Goal: Task Accomplishment & Management: Manage account settings

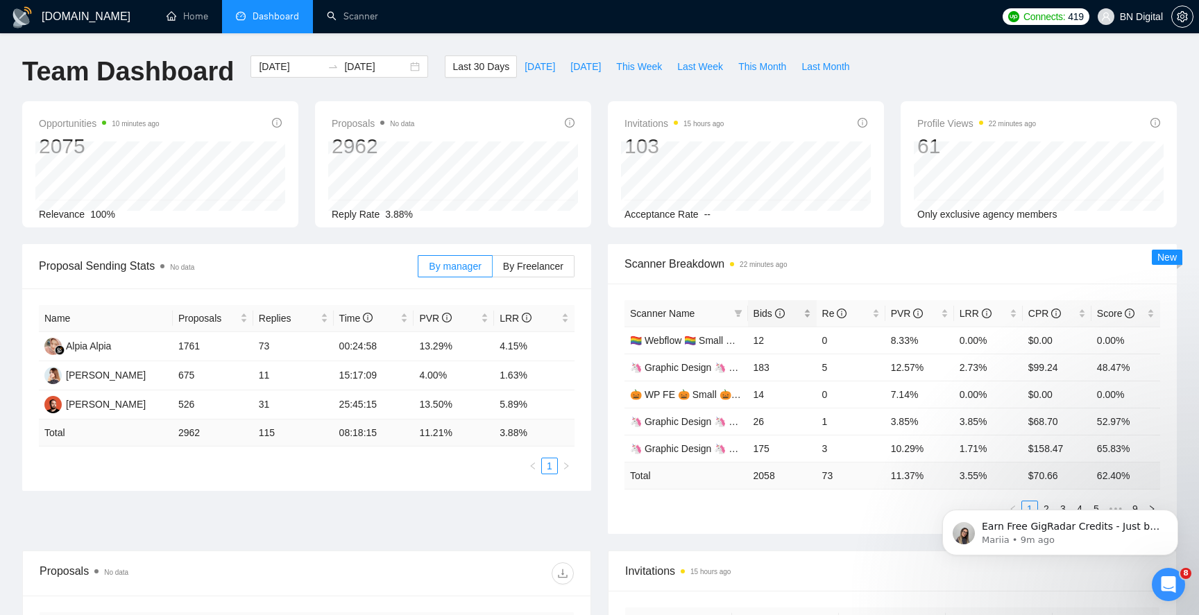
click at [769, 314] on span "Bids" at bounding box center [768, 313] width 31 height 11
click at [356, 19] on link "Scanner" at bounding box center [352, 16] width 51 height 12
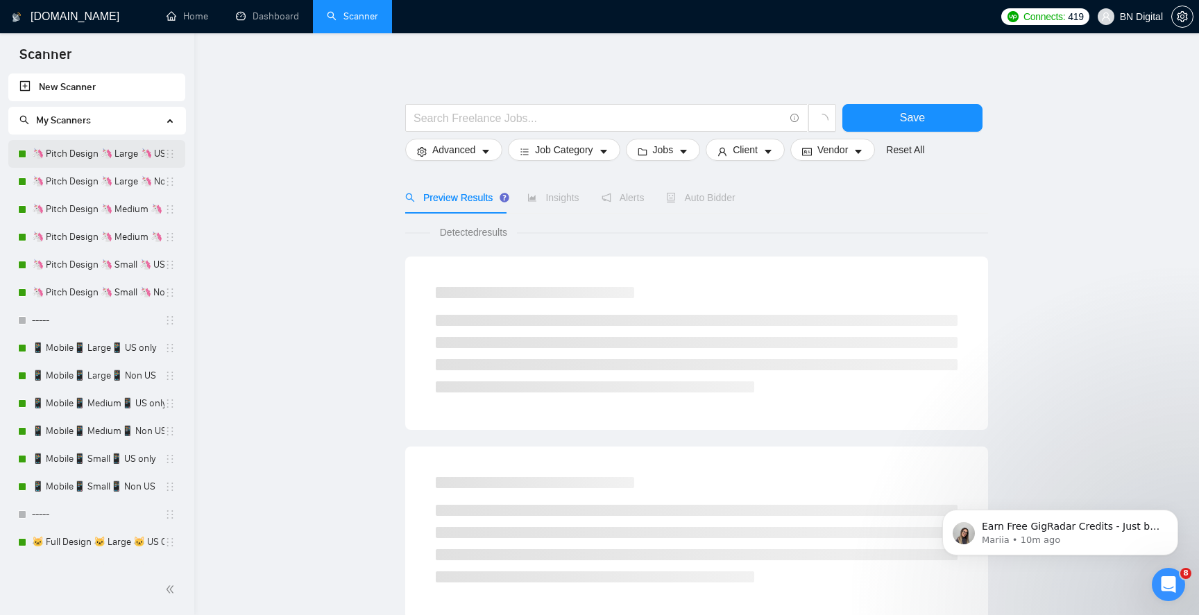
click at [118, 161] on link "🦄 Pitch Design 🦄 Large 🦄 US Only" at bounding box center [98, 154] width 132 height 28
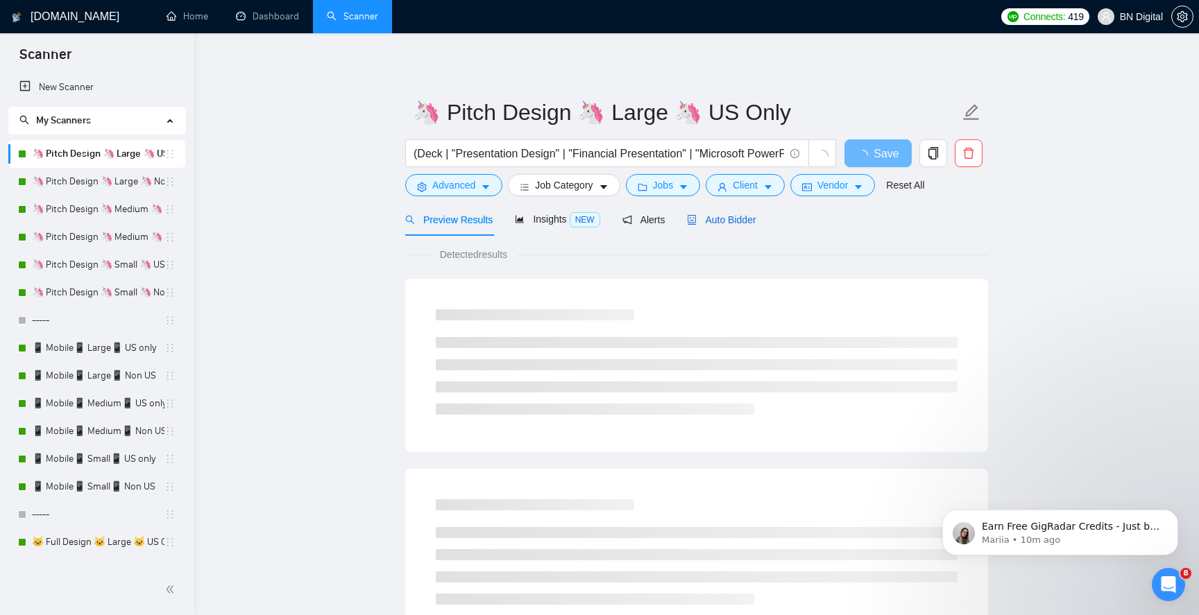
click at [746, 225] on span "Auto Bidder" at bounding box center [721, 219] width 69 height 11
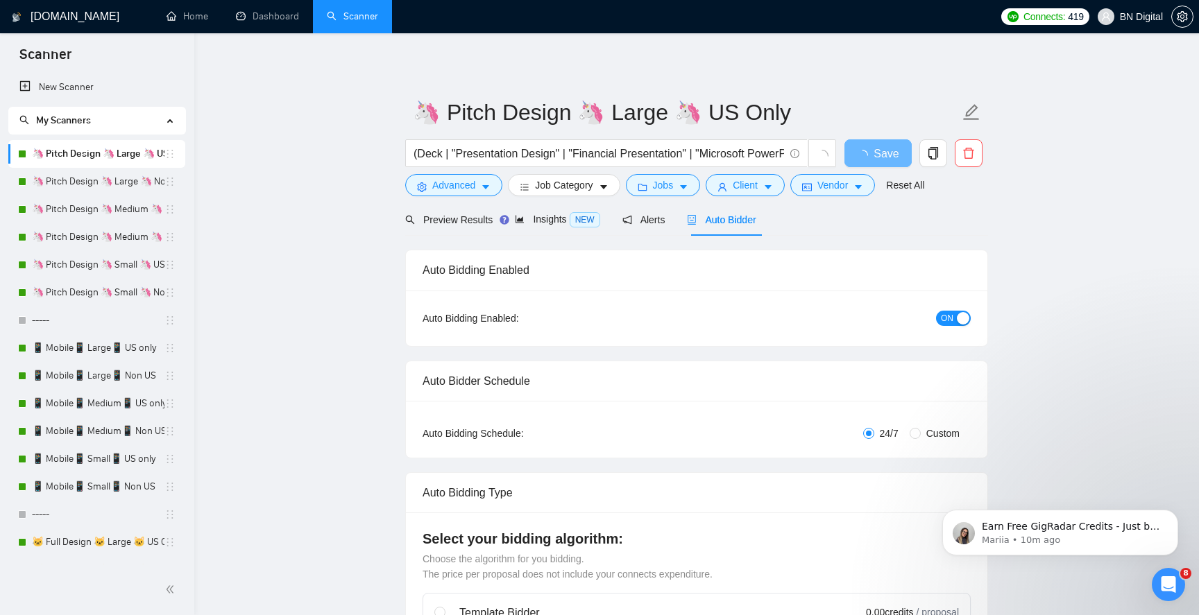
click at [957, 314] on div "button" at bounding box center [963, 318] width 12 height 12
click at [877, 148] on span "Save" at bounding box center [877, 153] width 25 height 17
click at [67, 175] on link "🦄 Pitch Design 🦄 Large 🦄 Non US" at bounding box center [98, 182] width 132 height 28
click at [964, 316] on span "OFF" at bounding box center [957, 318] width 17 height 15
click at [956, 319] on span "OFF" at bounding box center [957, 318] width 17 height 15
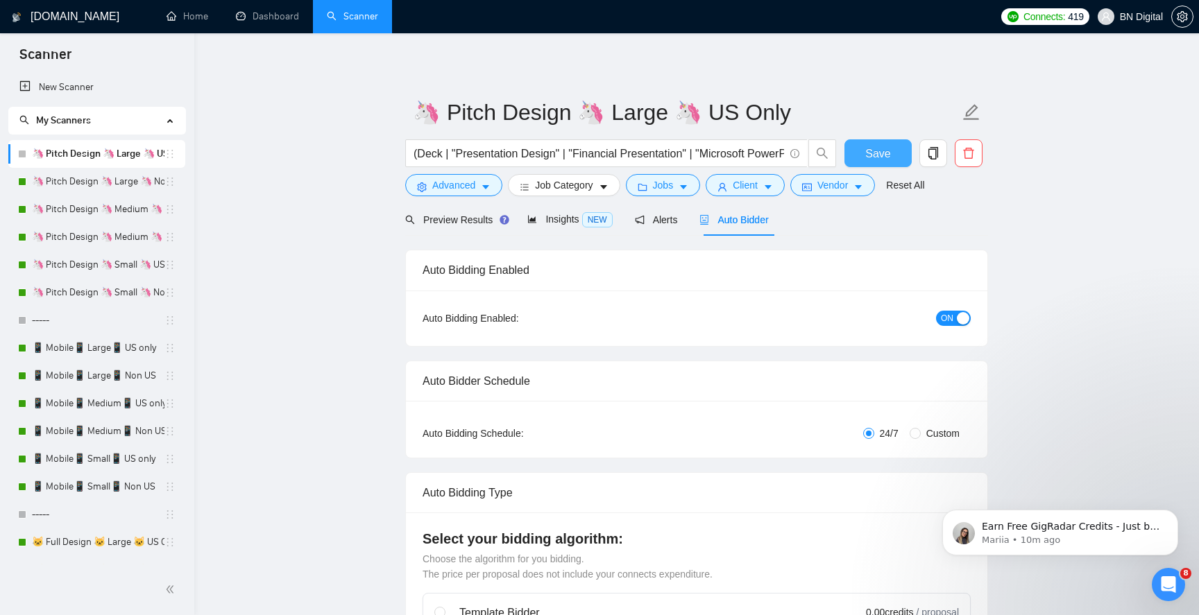
click at [890, 148] on button "Save" at bounding box center [877, 153] width 67 height 28
click at [119, 269] on link "🦄 Pitch Design 🦄 Small 🦄 US Only" at bounding box center [98, 265] width 132 height 28
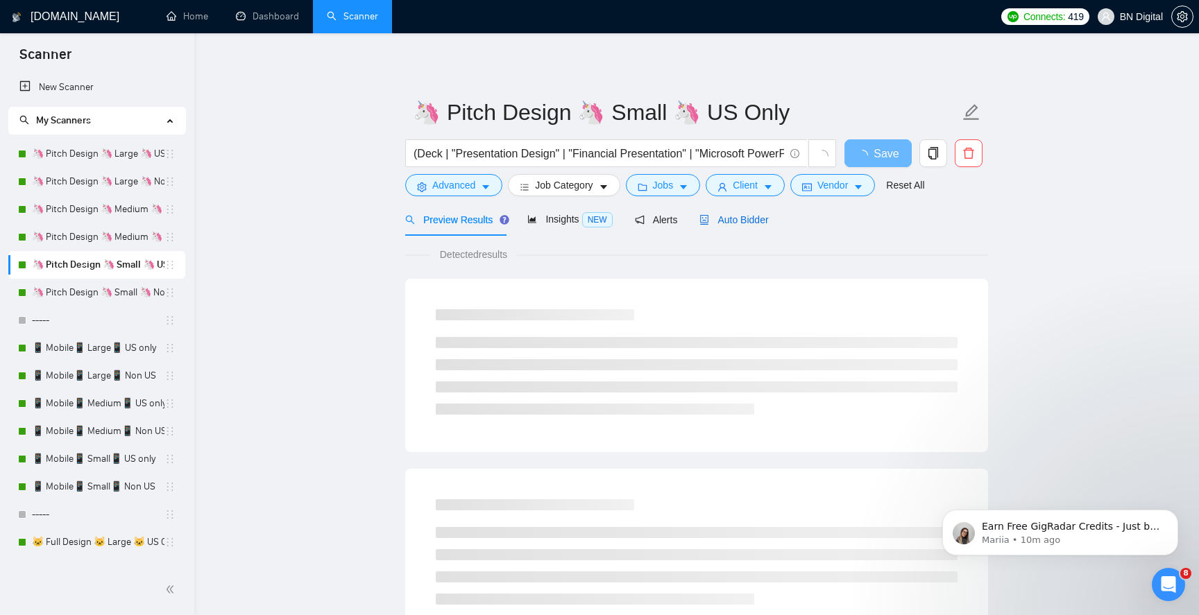
click at [751, 216] on span "Auto Bidder" at bounding box center [733, 219] width 69 height 11
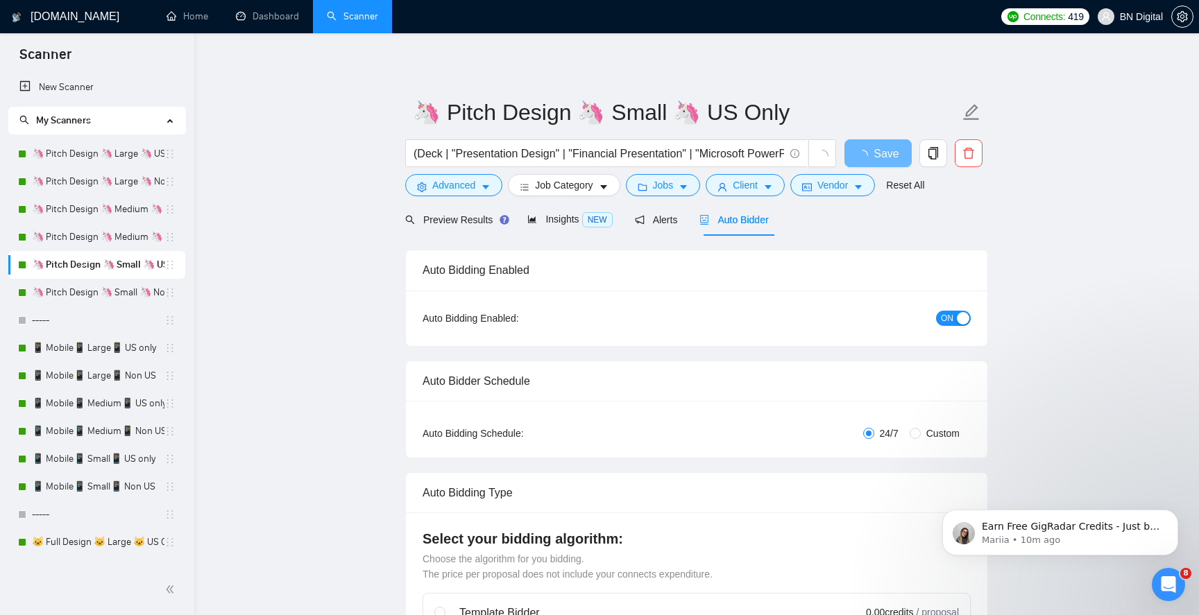
click at [945, 318] on span "ON" at bounding box center [947, 318] width 12 height 15
click at [873, 156] on span "Save" at bounding box center [877, 153] width 25 height 17
click at [123, 293] on link "🦄 Pitch Design 🦄 Small 🦄 Non US" at bounding box center [98, 293] width 132 height 28
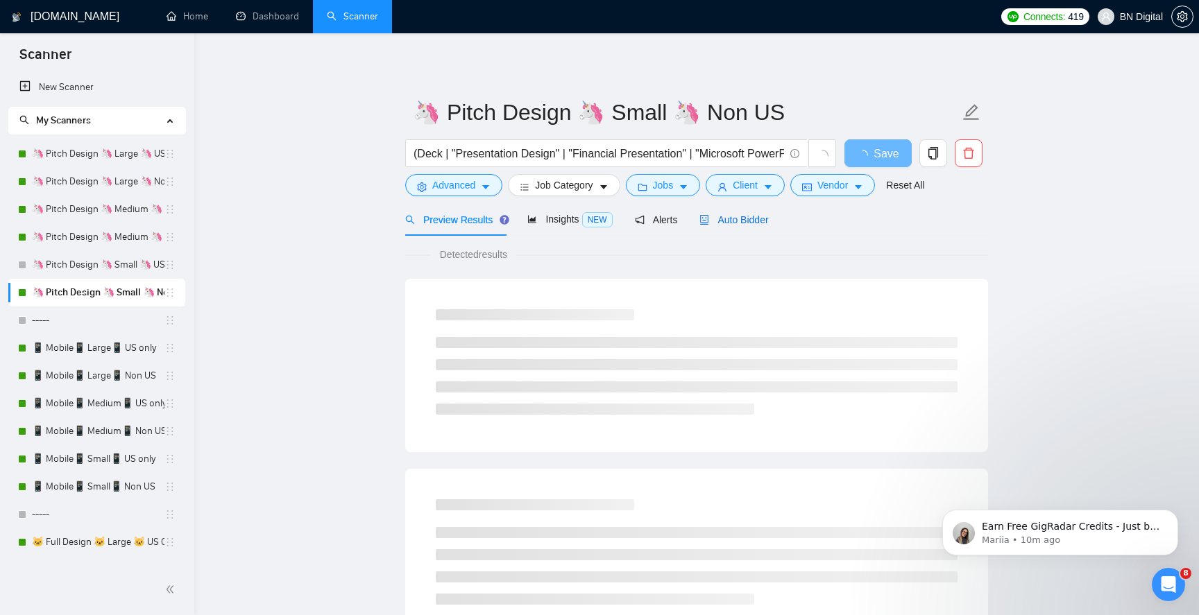
click at [736, 223] on span "Auto Bidder" at bounding box center [733, 219] width 69 height 11
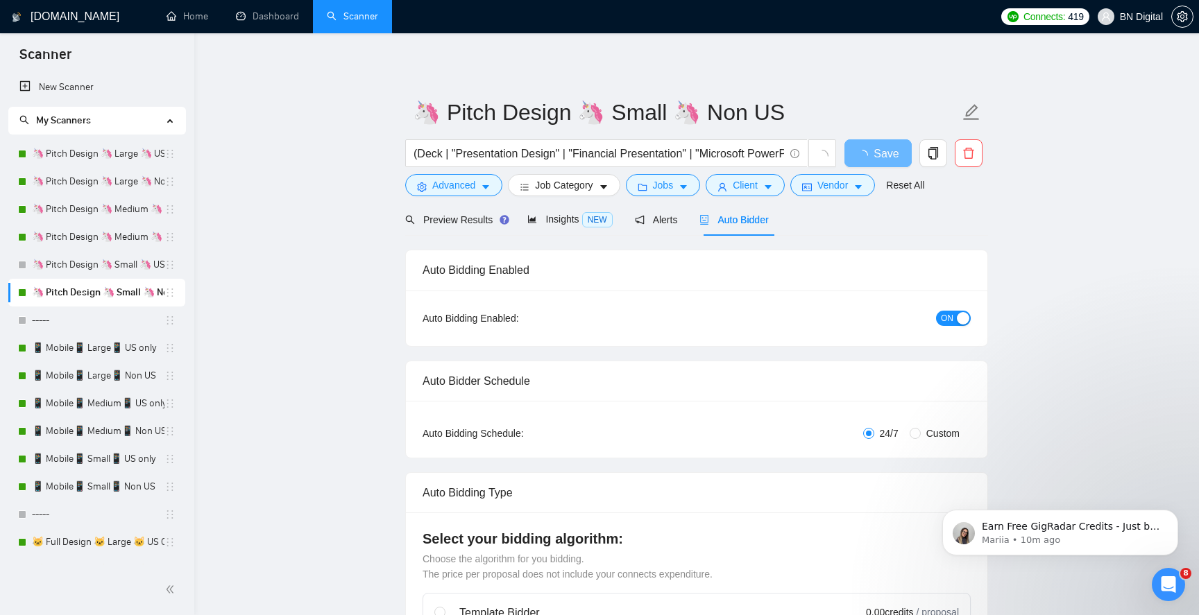
radio input "false"
radio input "true"
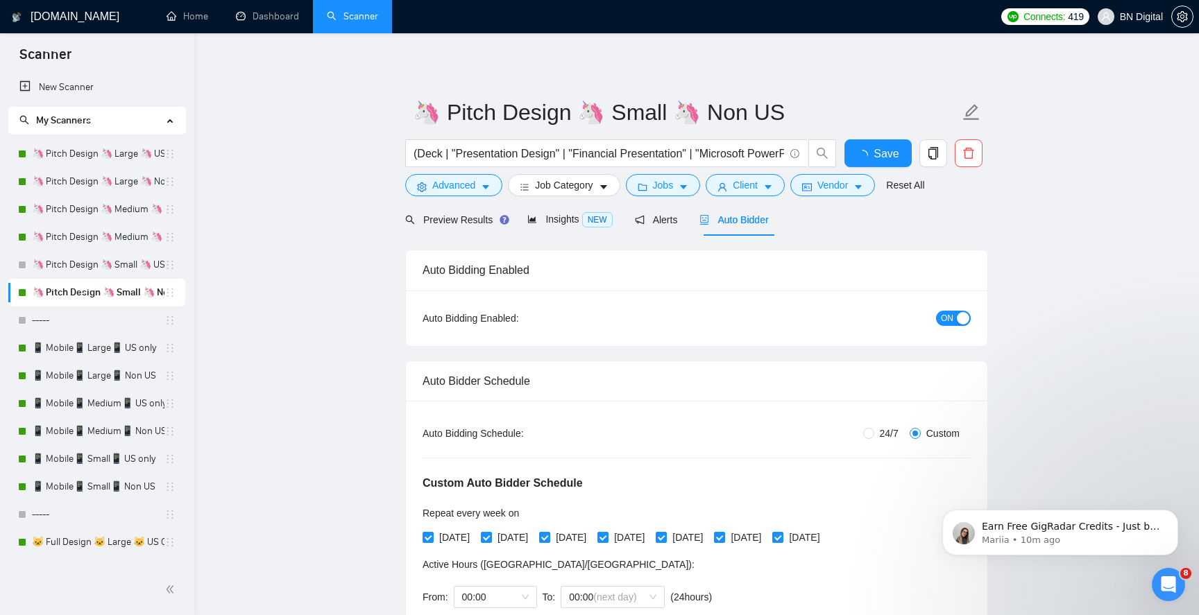
click at [957, 316] on div "button" at bounding box center [963, 318] width 12 height 12
click at [881, 148] on span "Save" at bounding box center [877, 153] width 25 height 17
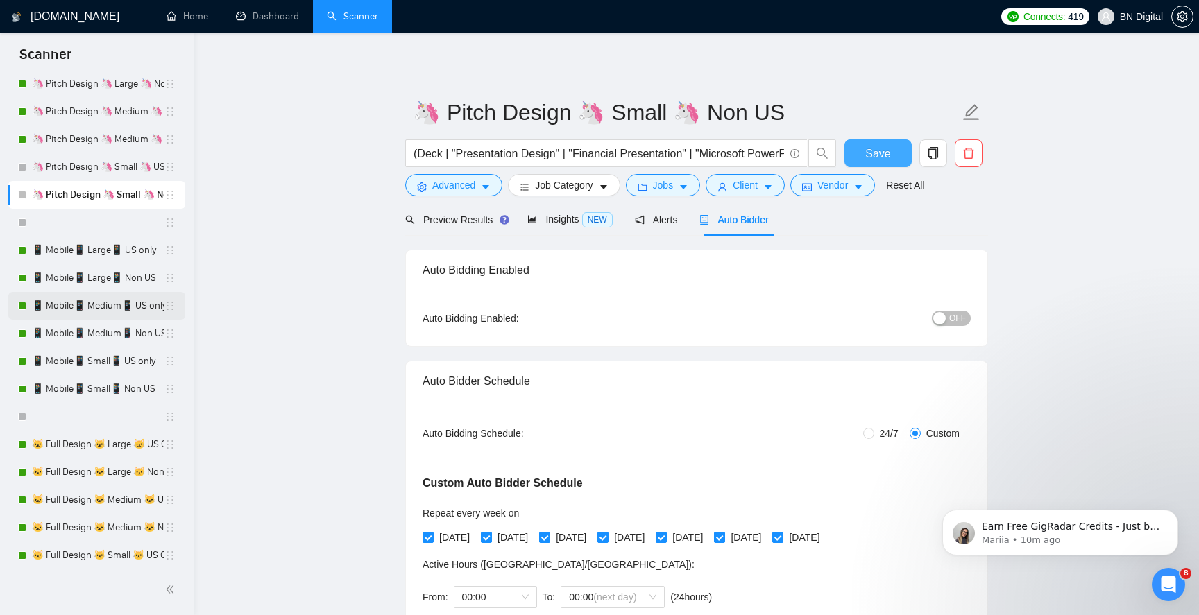
scroll to position [213, 0]
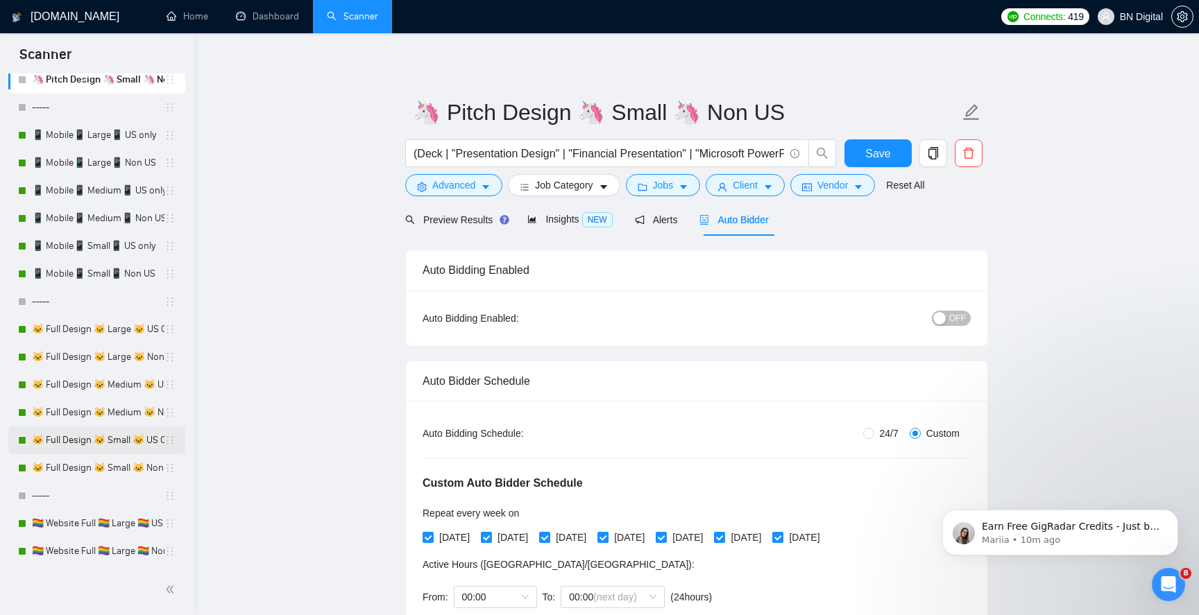
click at [111, 440] on link "🐱 Full Design 🐱 Small 🐱 US Only" at bounding box center [98, 441] width 132 height 28
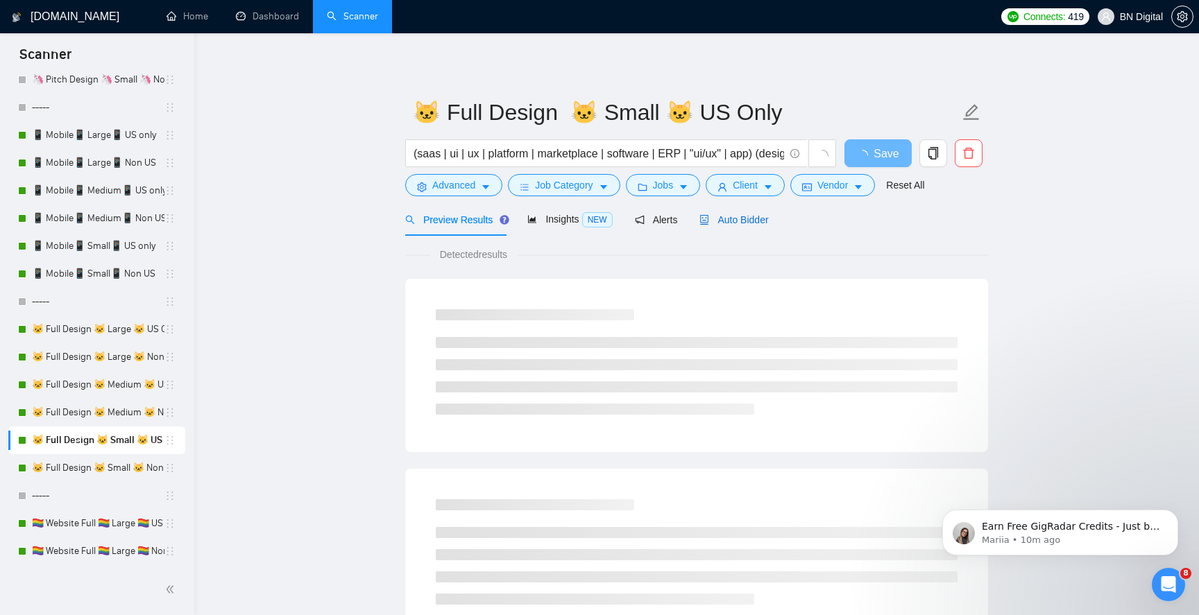
click at [738, 225] on span "Auto Bidder" at bounding box center [733, 219] width 69 height 11
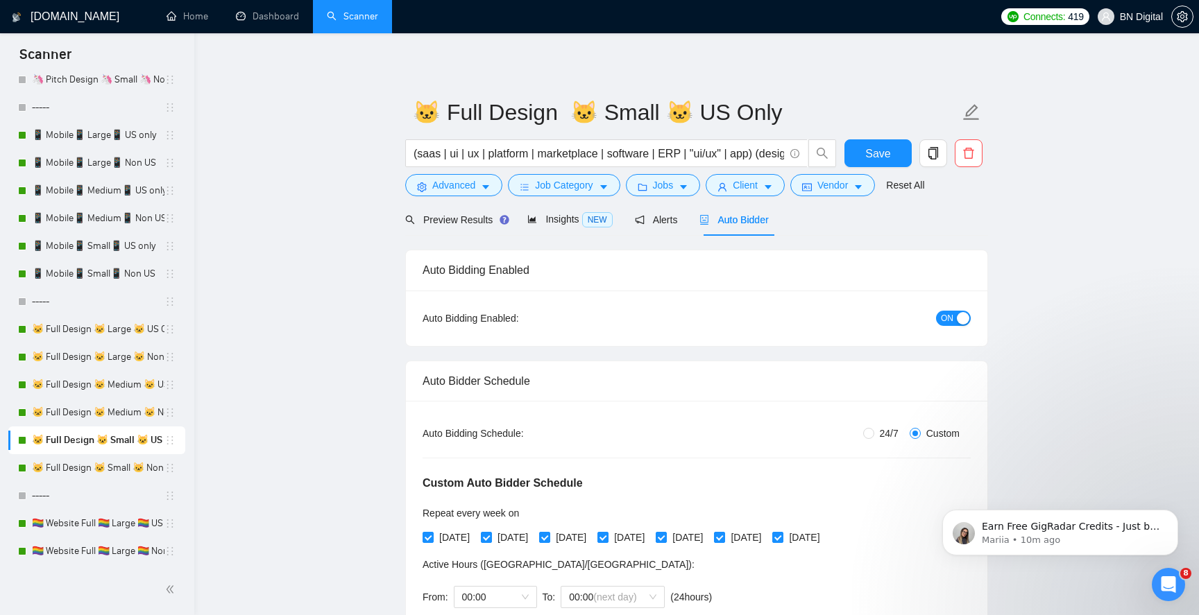
click at [949, 316] on span "ON" at bounding box center [947, 318] width 12 height 15
click at [882, 161] on span "Save" at bounding box center [877, 153] width 25 height 17
click at [110, 470] on link "🐱 Full Design 🐱 Small 🐱 Non US" at bounding box center [98, 468] width 132 height 28
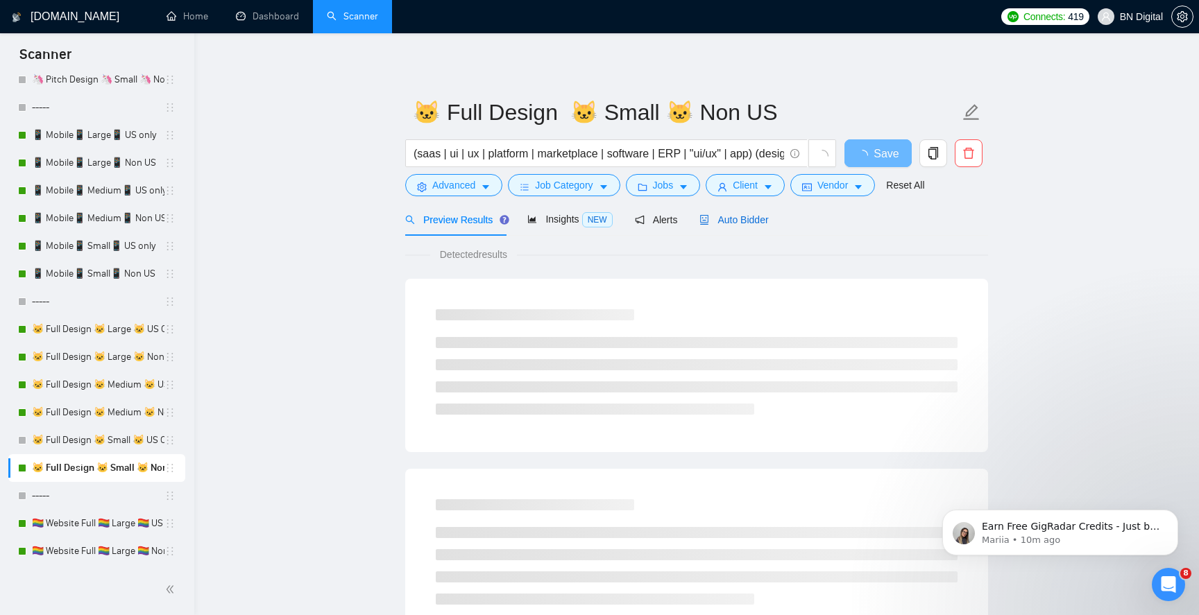
click at [760, 225] on span "Auto Bidder" at bounding box center [733, 219] width 69 height 11
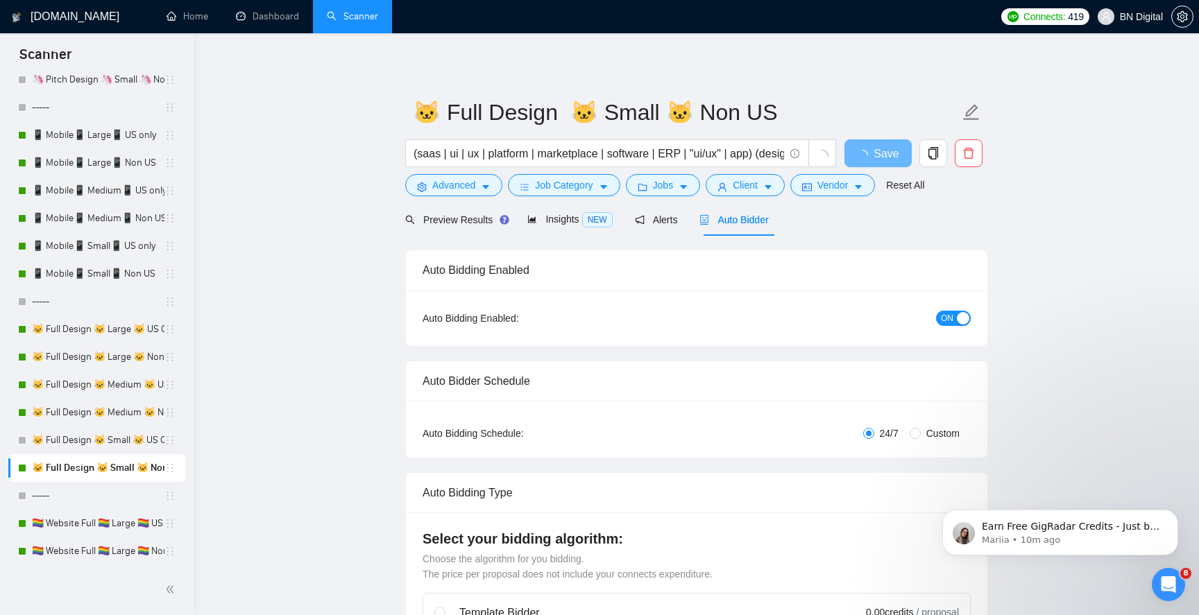
radio input "false"
radio input "true"
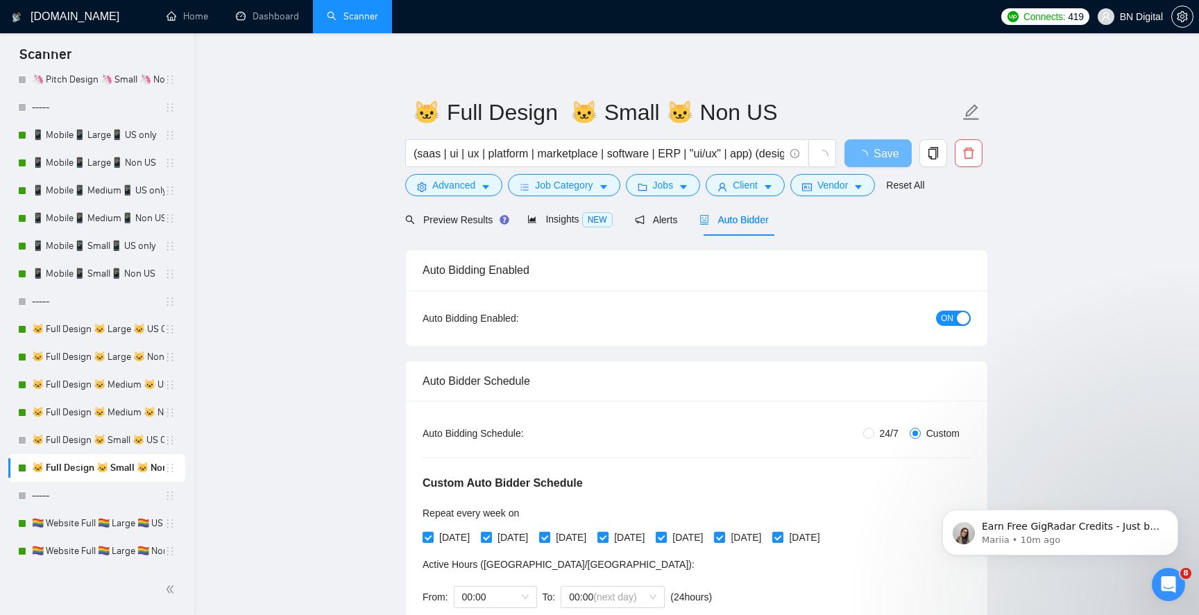
click at [963, 321] on div "button" at bounding box center [963, 318] width 12 height 12
click at [894, 157] on button "Save" at bounding box center [877, 153] width 67 height 28
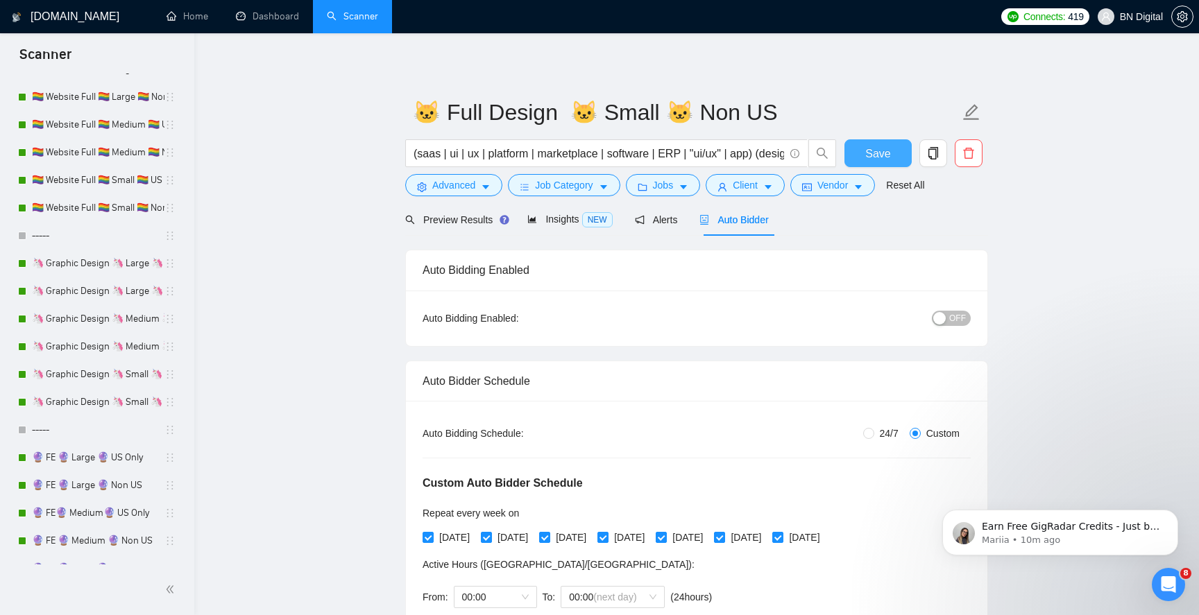
scroll to position [680, 0]
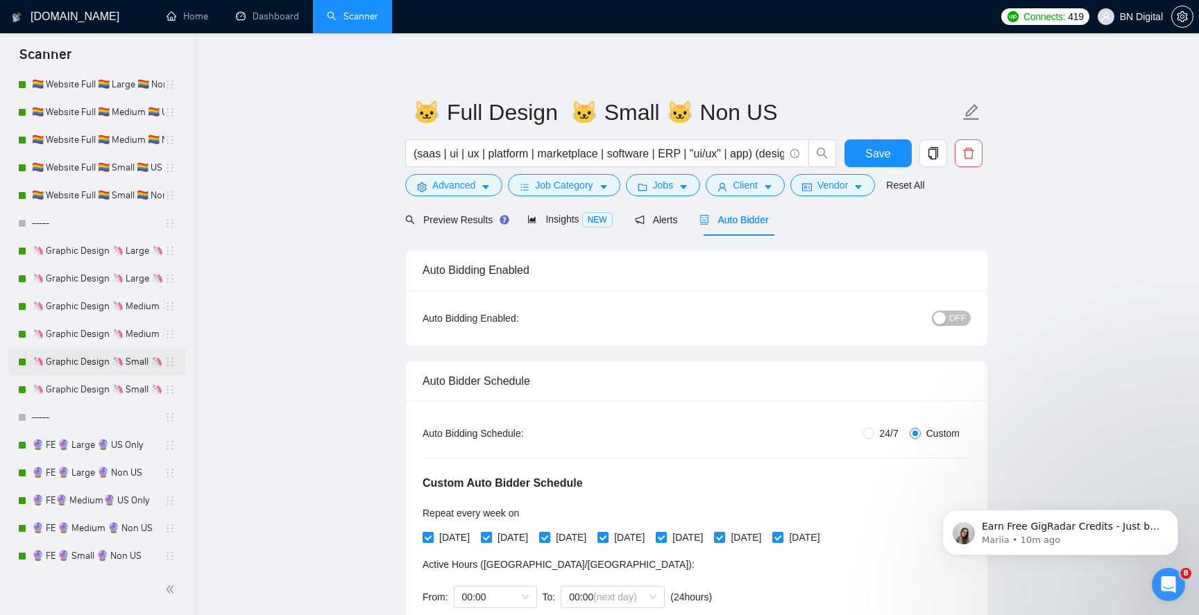
click at [108, 355] on link "🦄 Graphic Design 🦄 Small 🦄 US Only" at bounding box center [98, 362] width 132 height 28
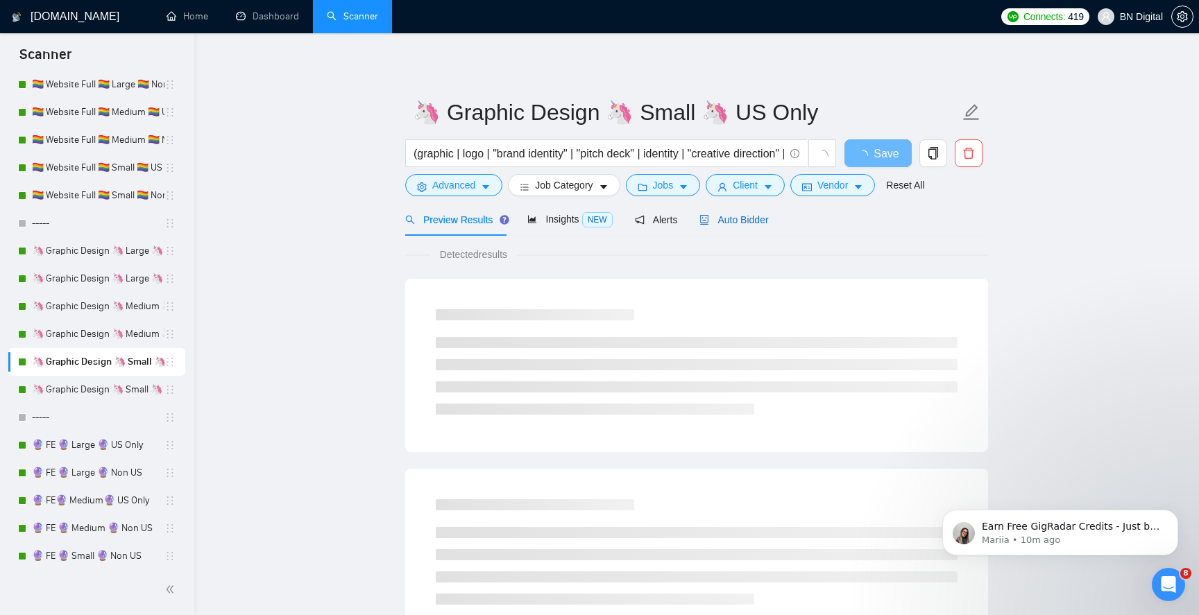
click at [745, 224] on span "Auto Bidder" at bounding box center [733, 219] width 69 height 11
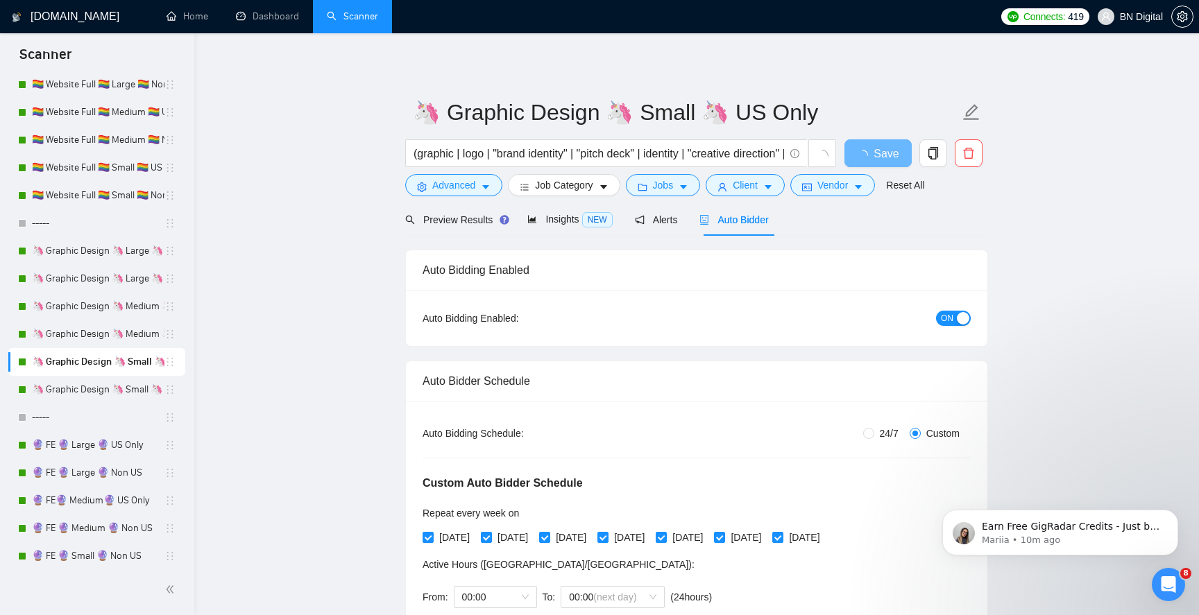
click at [951, 320] on span "ON" at bounding box center [947, 318] width 12 height 15
click at [882, 156] on span "Save" at bounding box center [877, 153] width 25 height 17
click at [123, 388] on link "🦄 Graphic Design 🦄 Small 🦄 Non US" at bounding box center [98, 390] width 132 height 28
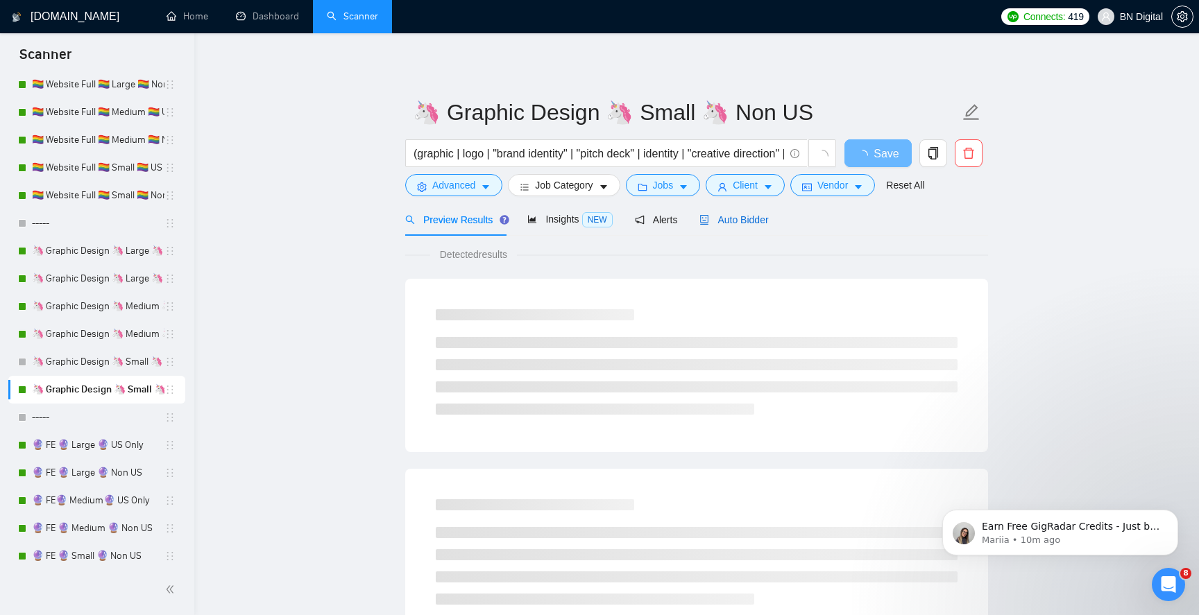
click at [752, 219] on span "Auto Bidder" at bounding box center [733, 219] width 69 height 11
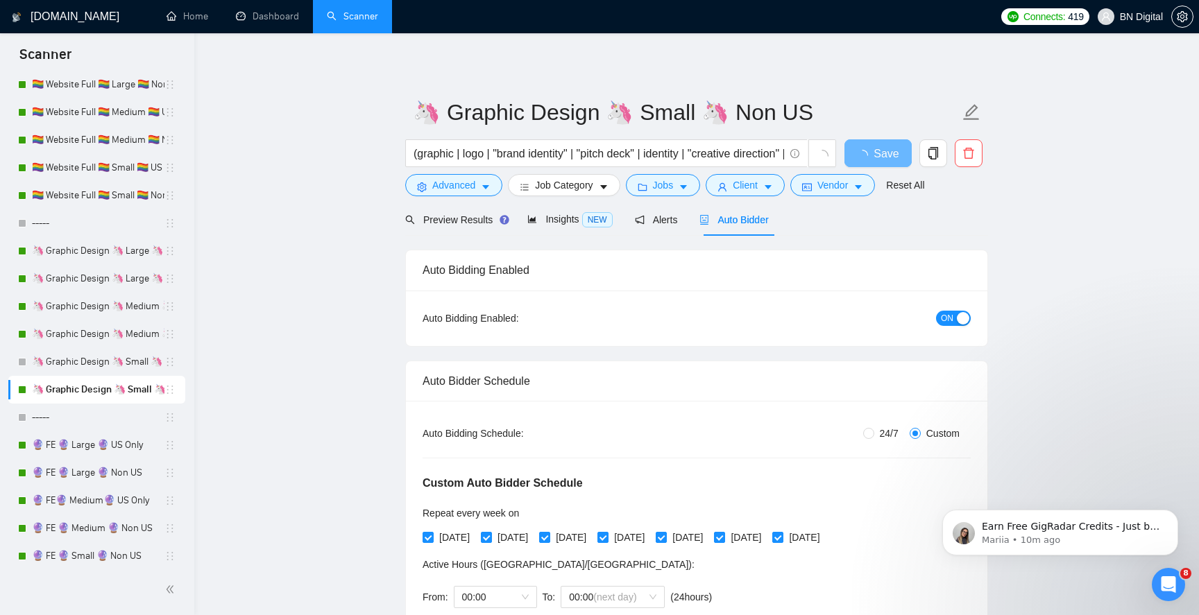
click at [943, 317] on span "ON" at bounding box center [947, 318] width 12 height 15
click at [887, 155] on span "Save" at bounding box center [877, 153] width 25 height 17
click at [106, 329] on link "🦄 Graphic Design 🦄 Medium 🦄 Non US" at bounding box center [98, 334] width 132 height 28
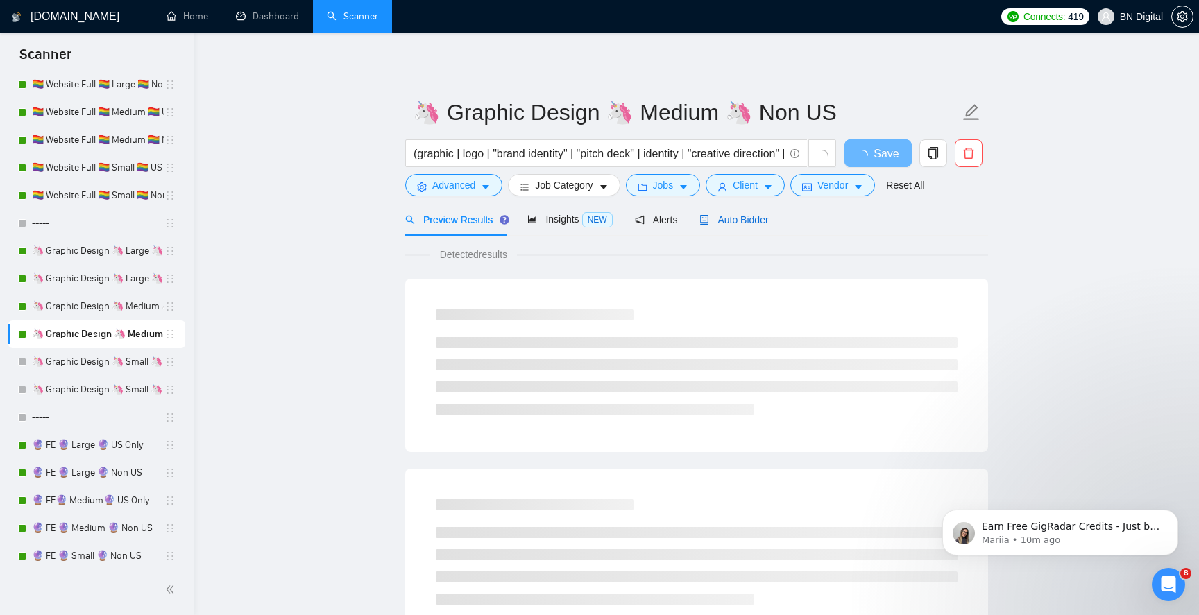
click at [745, 218] on span "Auto Bidder" at bounding box center [733, 219] width 69 height 11
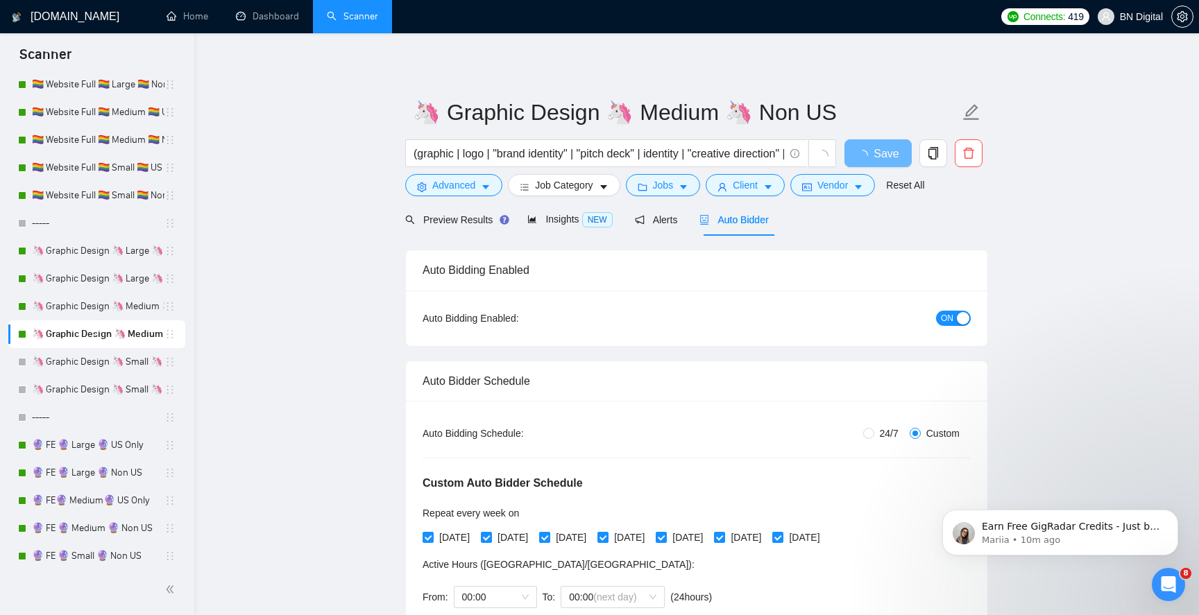
click at [956, 320] on button "ON" at bounding box center [953, 318] width 35 height 15
click at [959, 324] on span "OFF" at bounding box center [957, 318] width 17 height 15
click at [433, 538] on span at bounding box center [427, 537] width 11 height 11
click at [432, 538] on input "[DATE]" at bounding box center [427, 537] width 10 height 10
checkbox input "false"
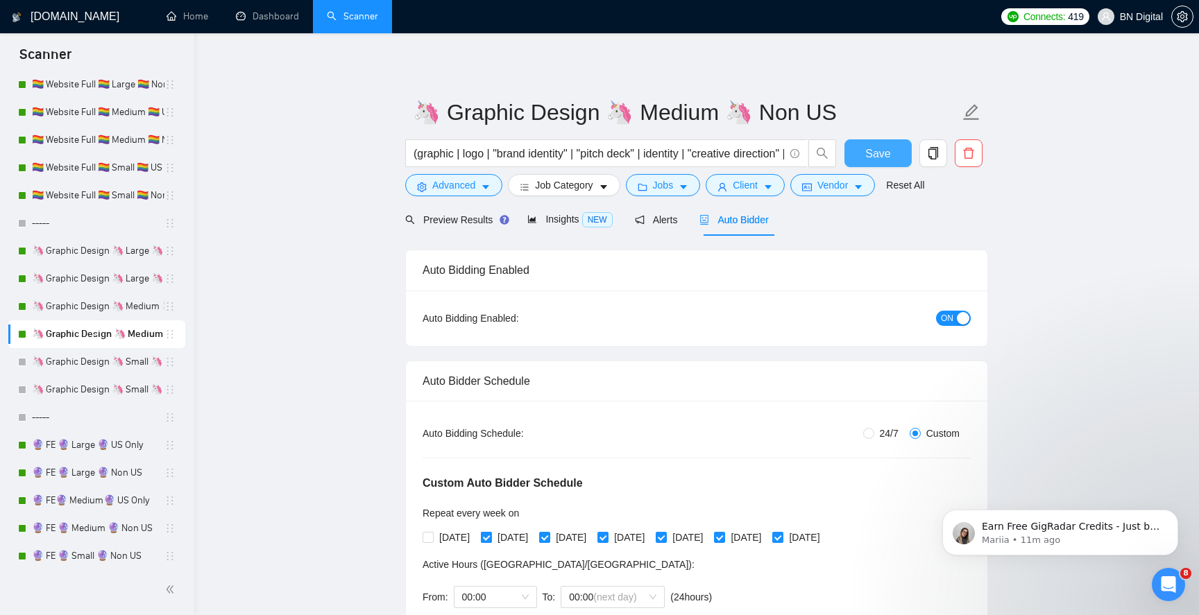
click at [490, 536] on input "[DATE]" at bounding box center [486, 537] width 10 height 10
checkbox input "false"
click at [550, 540] on span at bounding box center [544, 537] width 11 height 11
click at [549, 540] on input "[DATE]" at bounding box center [544, 537] width 10 height 10
checkbox input "false"
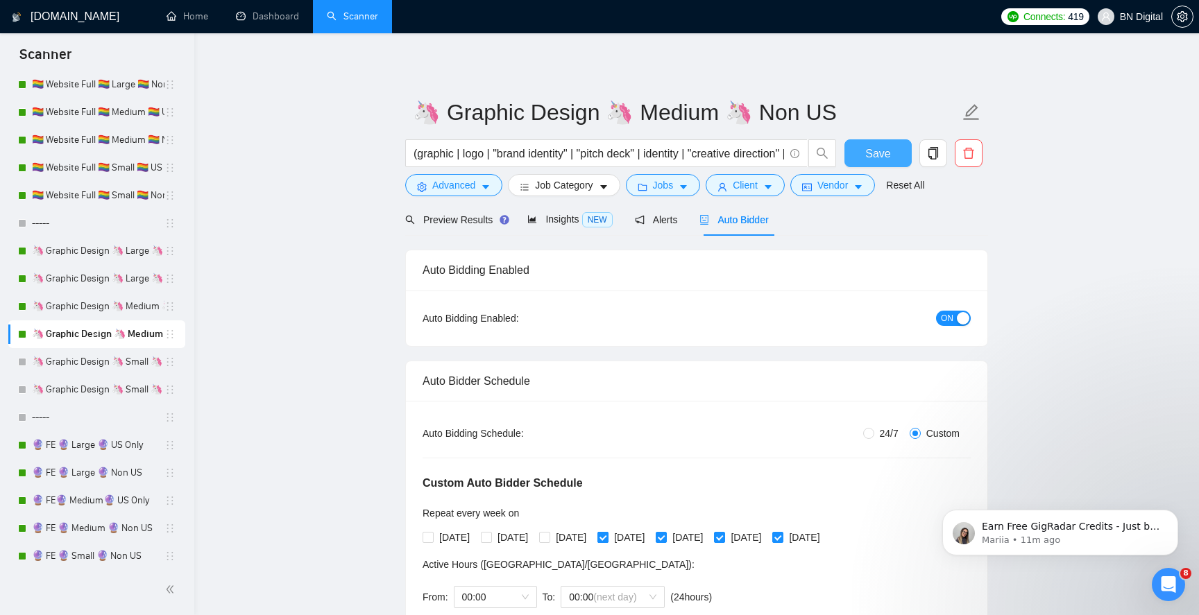
click at [607, 533] on input "[DATE]" at bounding box center [602, 537] width 10 height 10
checkbox input "false"
click at [665, 533] on input "[DATE]" at bounding box center [661, 537] width 10 height 10
checkbox input "false"
click at [859, 147] on button "Save" at bounding box center [877, 153] width 67 height 28
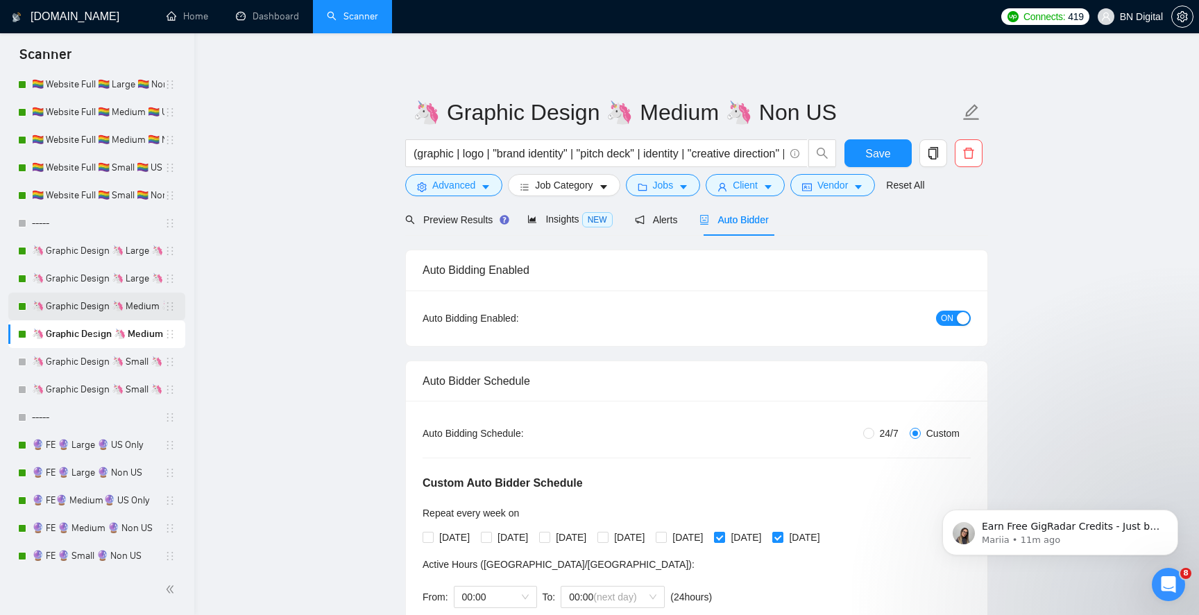
click at [100, 309] on link "🦄 Graphic Design 🦄 Medium 🦄 US Only" at bounding box center [98, 307] width 132 height 28
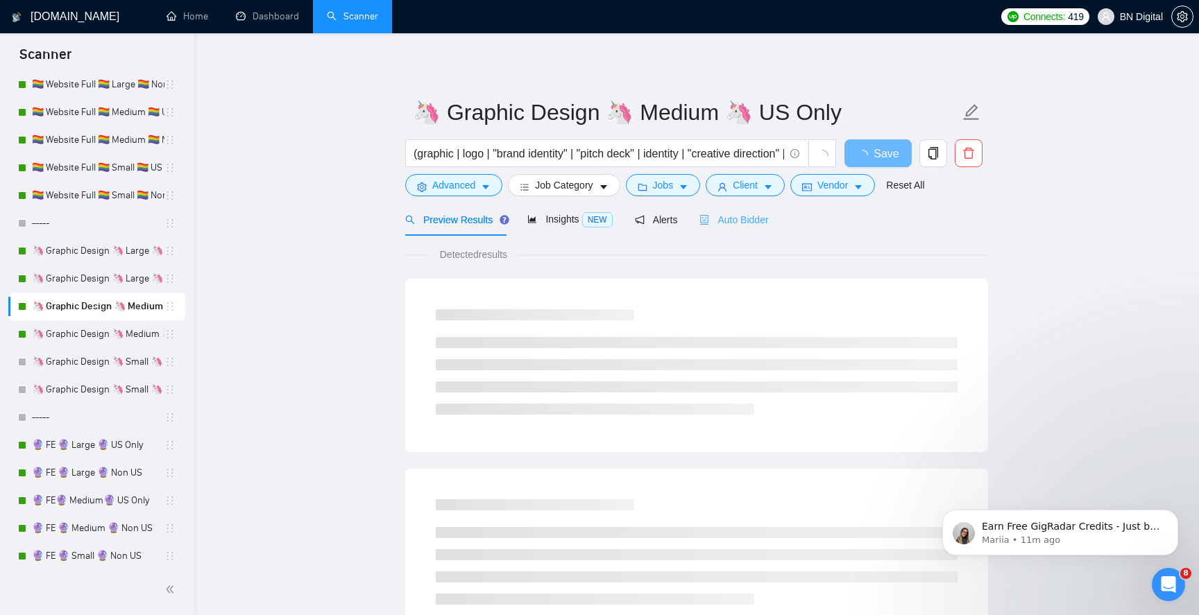
click at [753, 211] on div "Auto Bidder" at bounding box center [733, 219] width 69 height 33
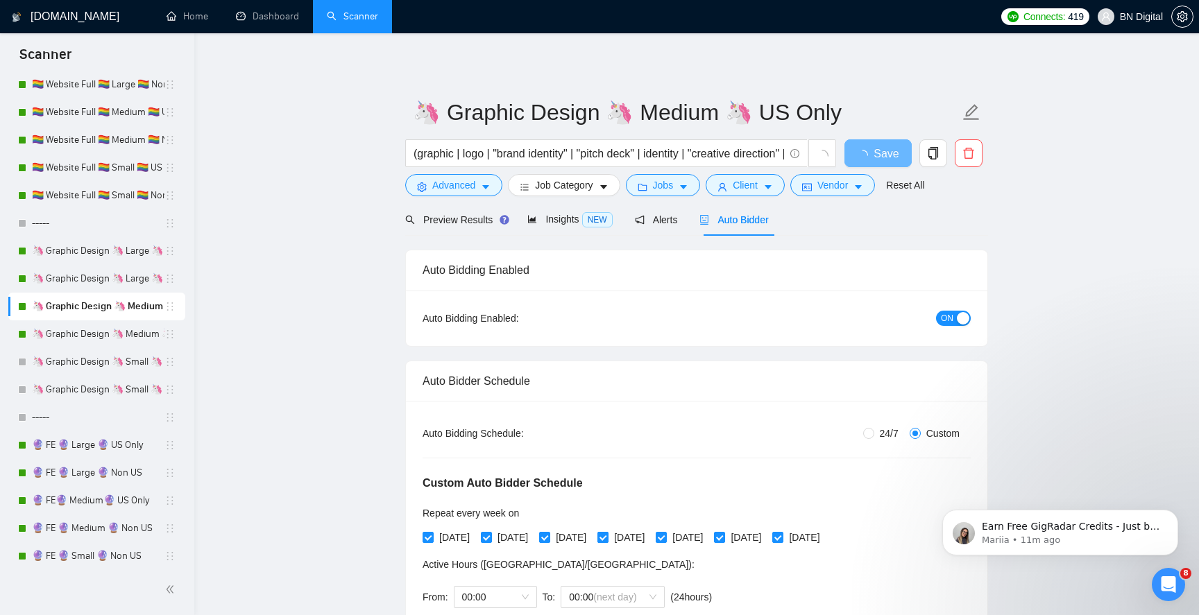
click at [644, 535] on span "[DATE]" at bounding box center [629, 537] width 42 height 15
click at [607, 535] on input "[DATE]" at bounding box center [602, 537] width 10 height 10
checkbox input "true"
checkbox input "false"
click at [708, 533] on span "[DATE]" at bounding box center [688, 537] width 42 height 15
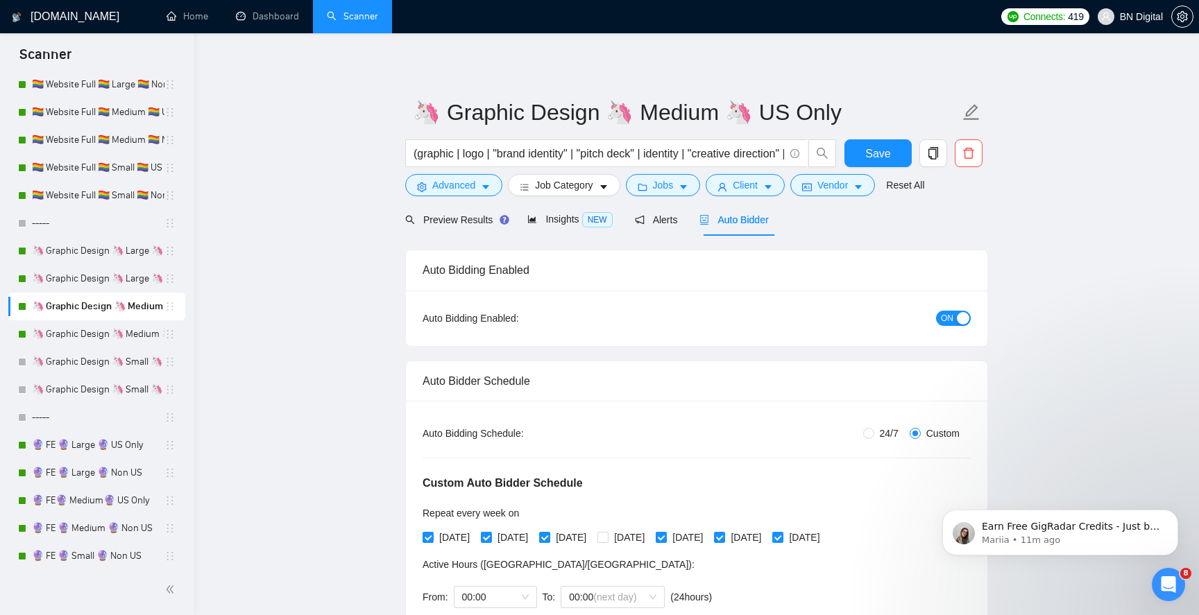
click at [665, 533] on input "[DATE]" at bounding box center [661, 537] width 10 height 10
checkbox input "false"
click at [549, 532] on input "[DATE]" at bounding box center [544, 537] width 10 height 10
checkbox input "false"
click at [499, 536] on span "[DATE]" at bounding box center [513, 537] width 42 height 15
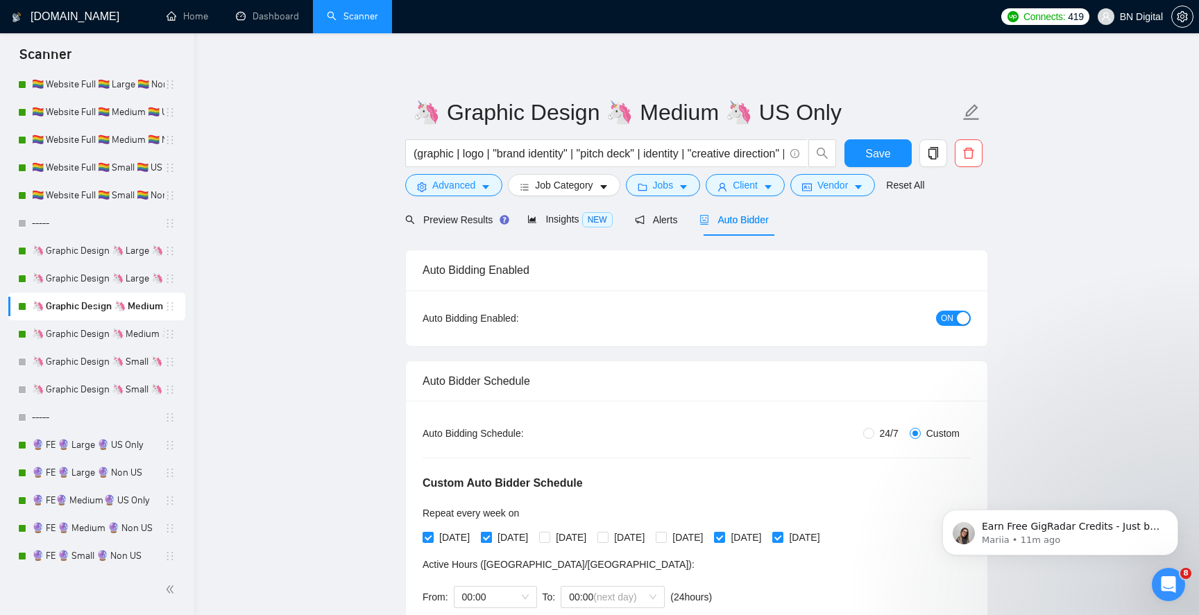
click at [490, 536] on input "[DATE]" at bounding box center [486, 537] width 10 height 10
checkbox input "false"
click at [429, 537] on input "[DATE]" at bounding box center [427, 537] width 10 height 10
checkbox input "false"
click at [868, 153] on span "Save" at bounding box center [877, 153] width 25 height 17
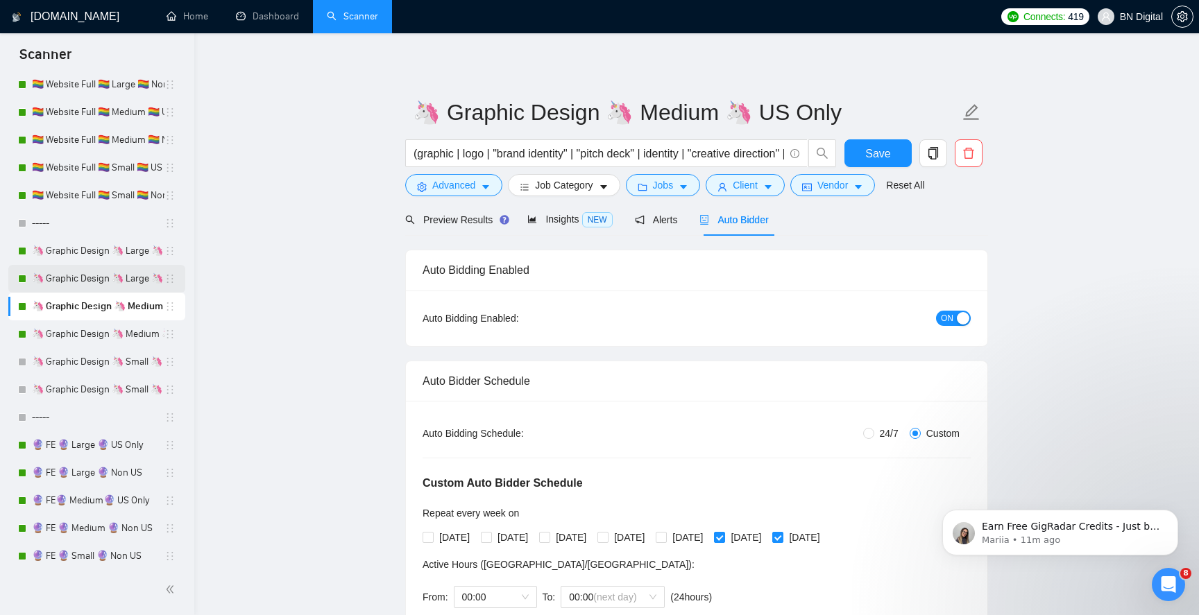
click at [149, 279] on link "🦄 Graphic Design 🦄 Large 🦄 Non US" at bounding box center [98, 279] width 132 height 28
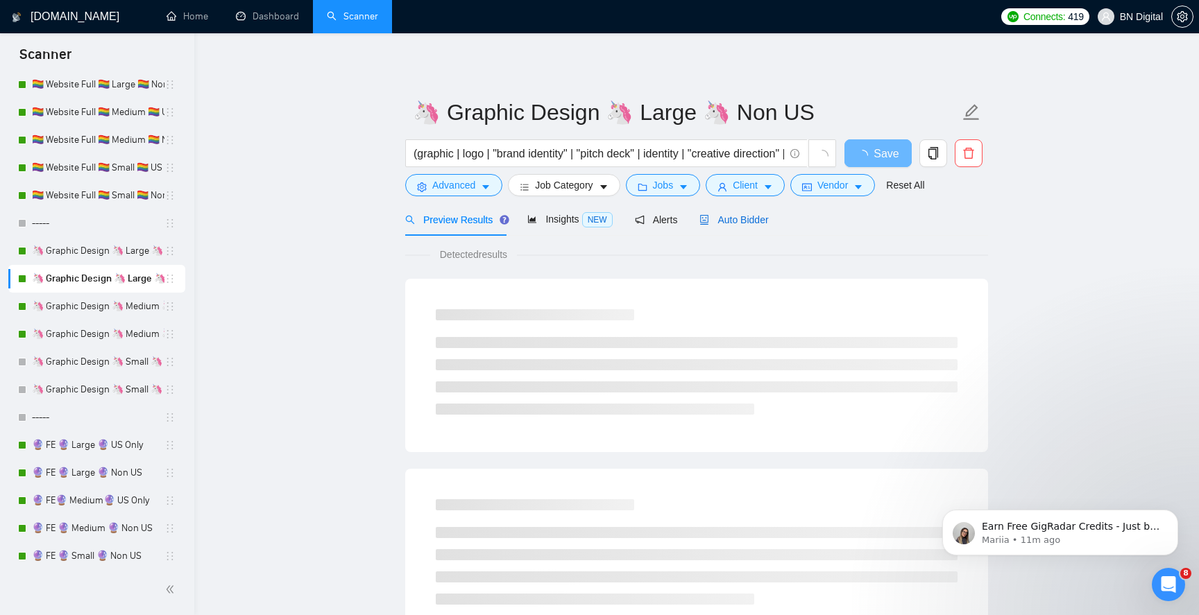
click at [737, 220] on span "Auto Bidder" at bounding box center [733, 219] width 69 height 11
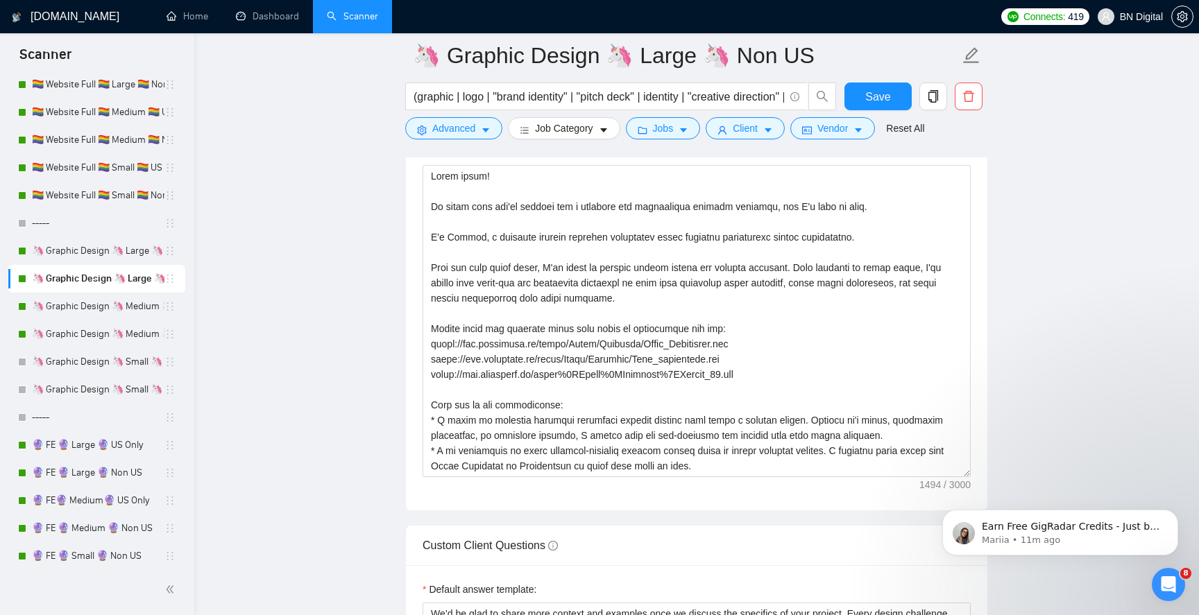
scroll to position [1702, 0]
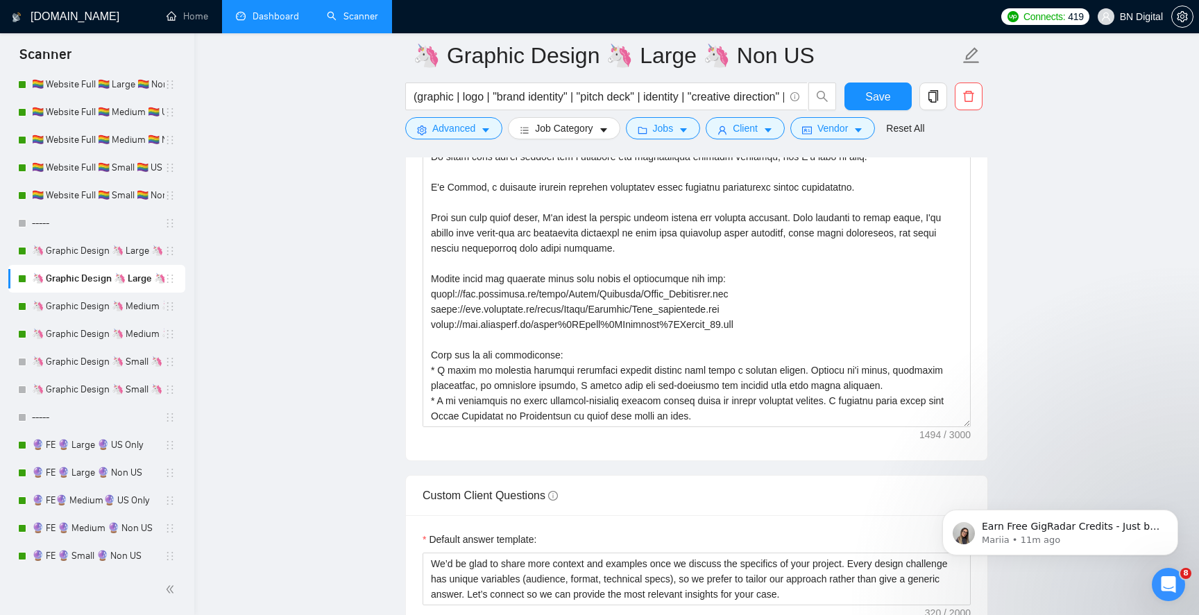
click at [278, 15] on link "Dashboard" at bounding box center [267, 16] width 63 height 12
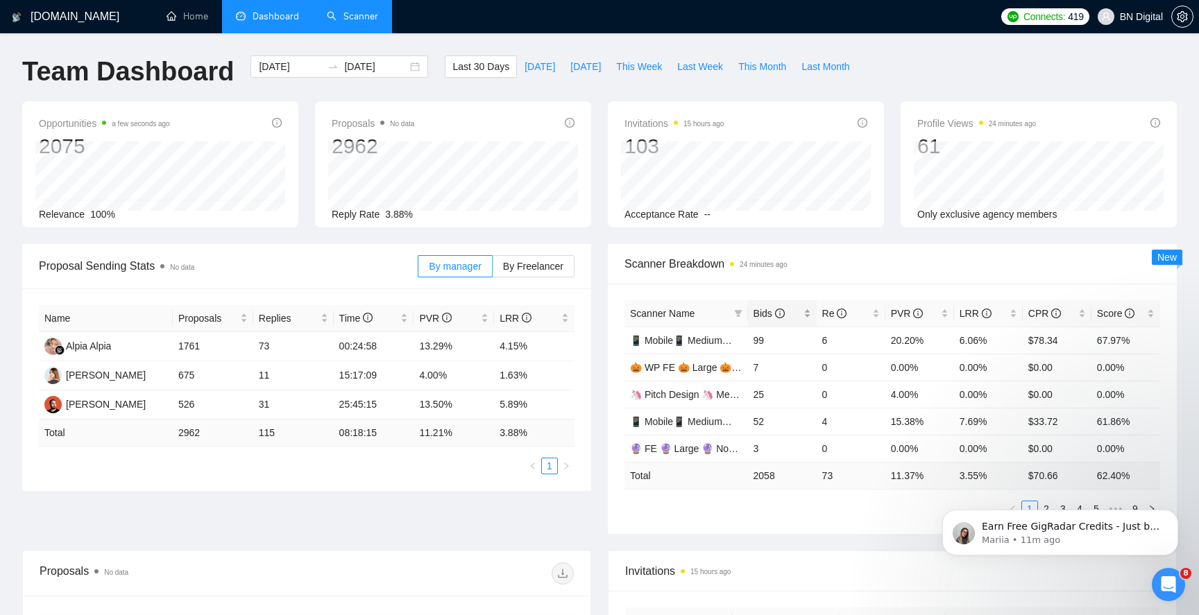
click at [771, 312] on span "Bids" at bounding box center [768, 313] width 31 height 11
click at [764, 317] on span "Bids" at bounding box center [768, 313] width 31 height 11
click at [1043, 314] on span "CPR" at bounding box center [1044, 313] width 33 height 11
click at [673, 341] on link "📱 Mobile📱 Large📱 Non US" at bounding box center [695, 340] width 131 height 11
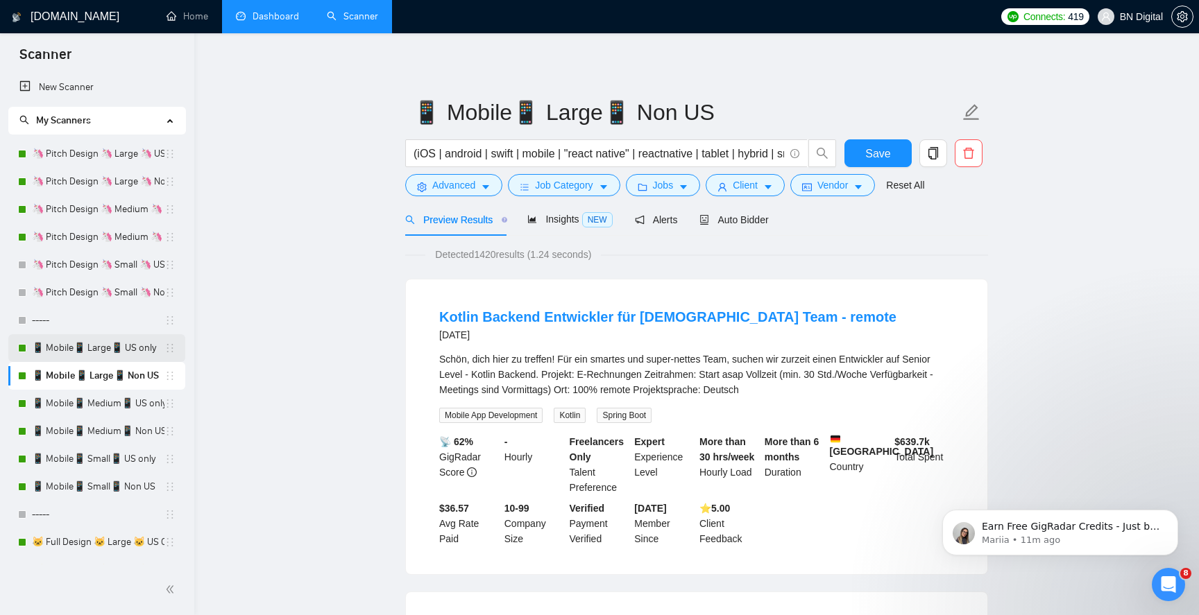
click at [99, 352] on link "📱 Mobile📱 Large📱 US only" at bounding box center [98, 348] width 132 height 28
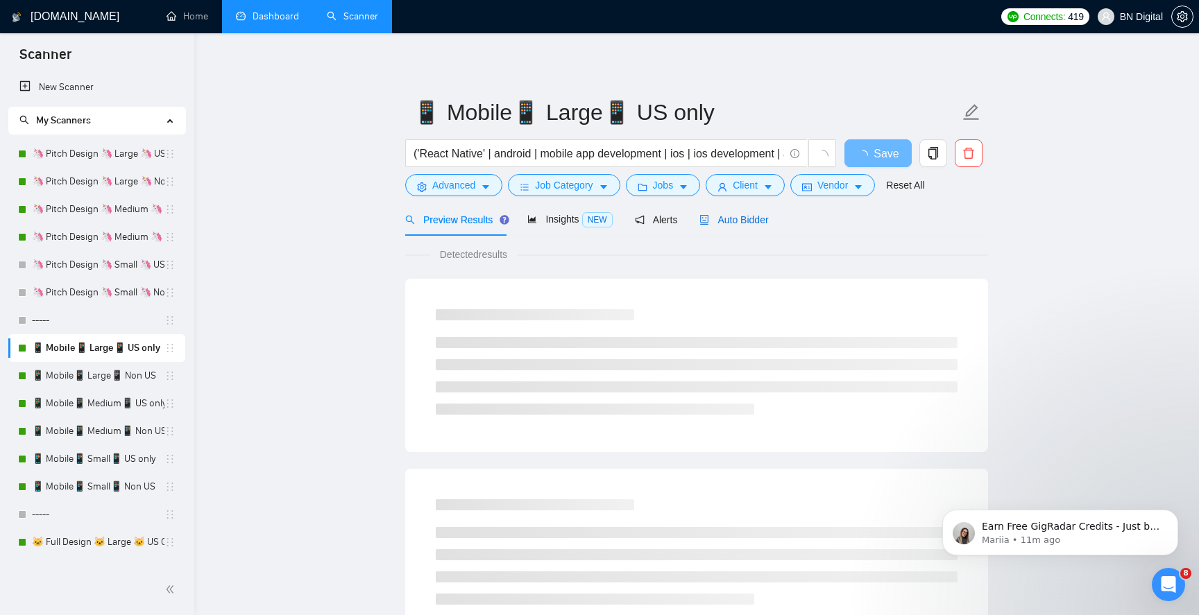
click at [754, 219] on span "Auto Bidder" at bounding box center [733, 219] width 69 height 11
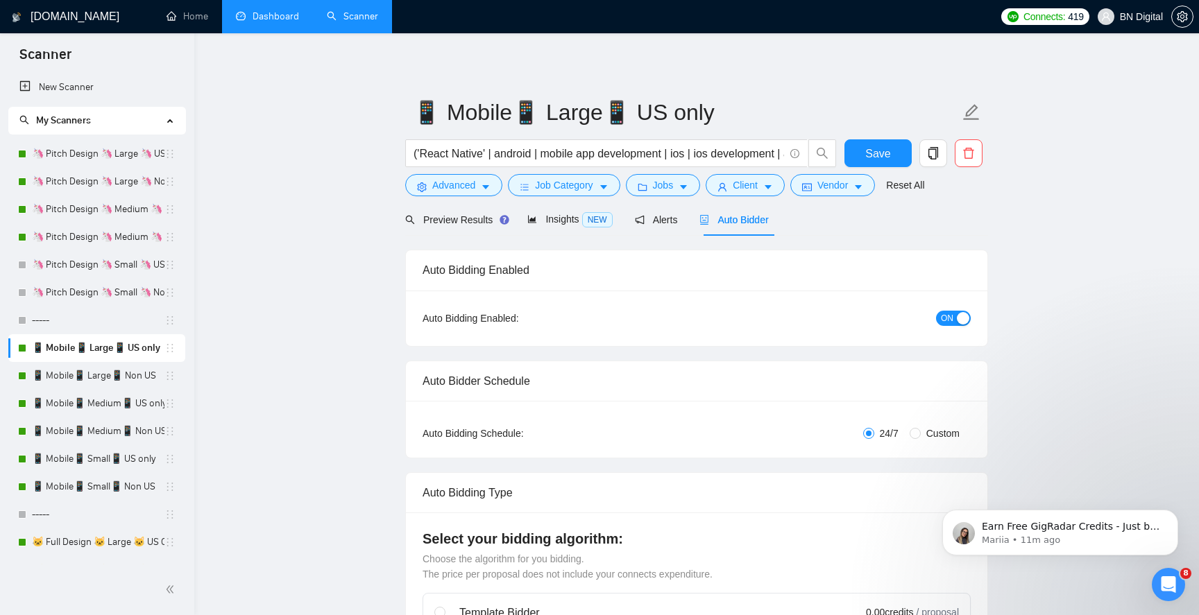
radio input "false"
radio input "true"
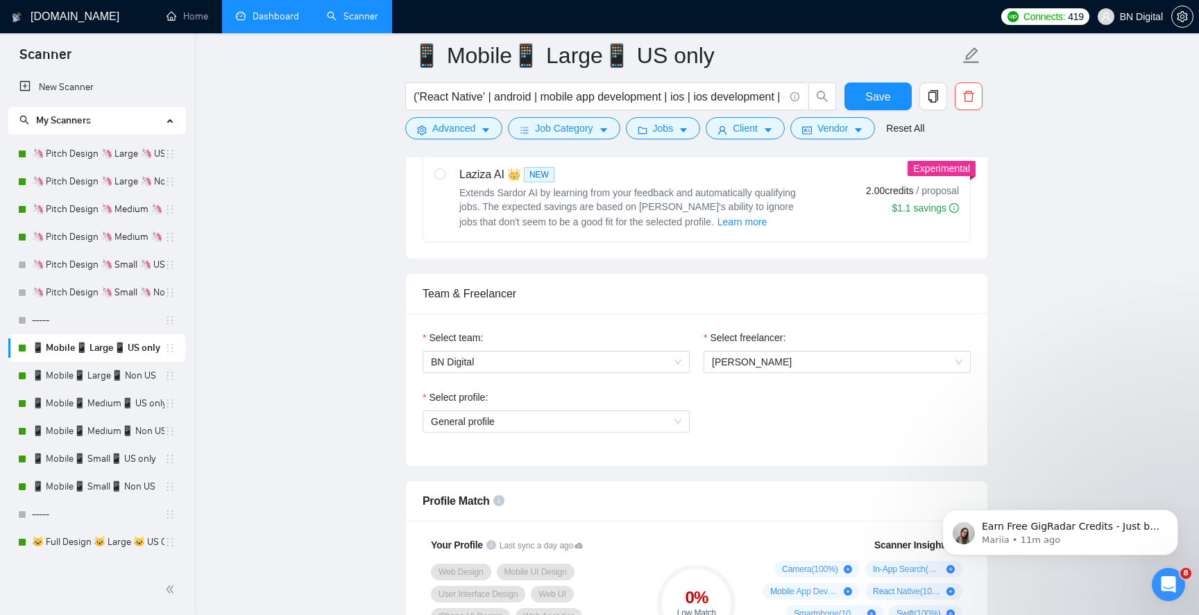
scroll to position [784, 0]
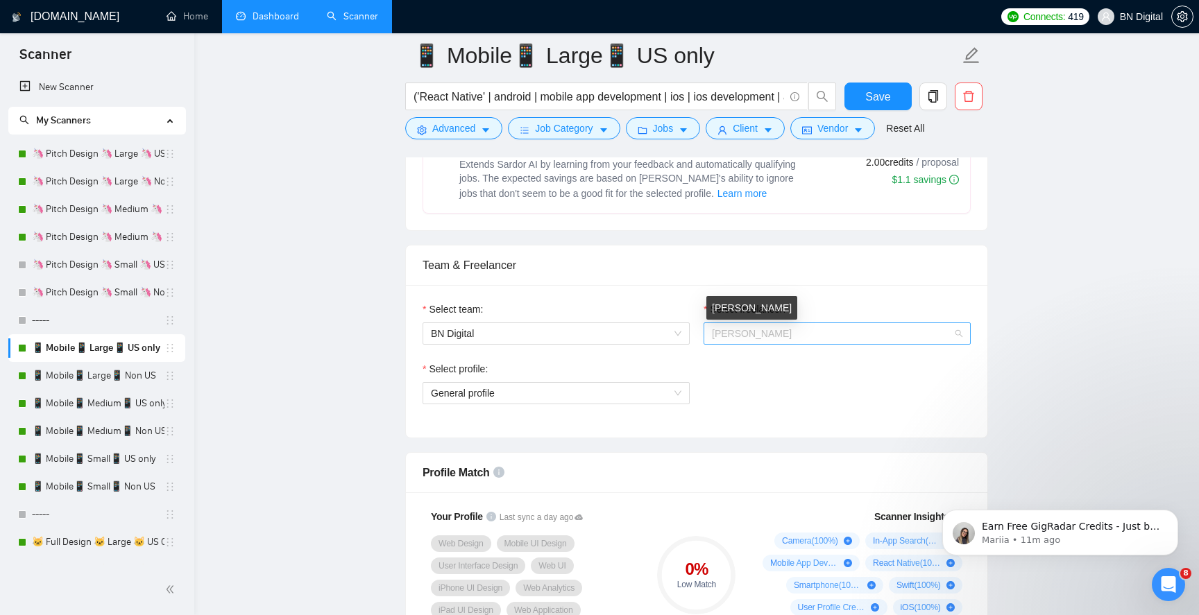
click at [728, 328] on span "[PERSON_NAME]" at bounding box center [752, 333] width 80 height 11
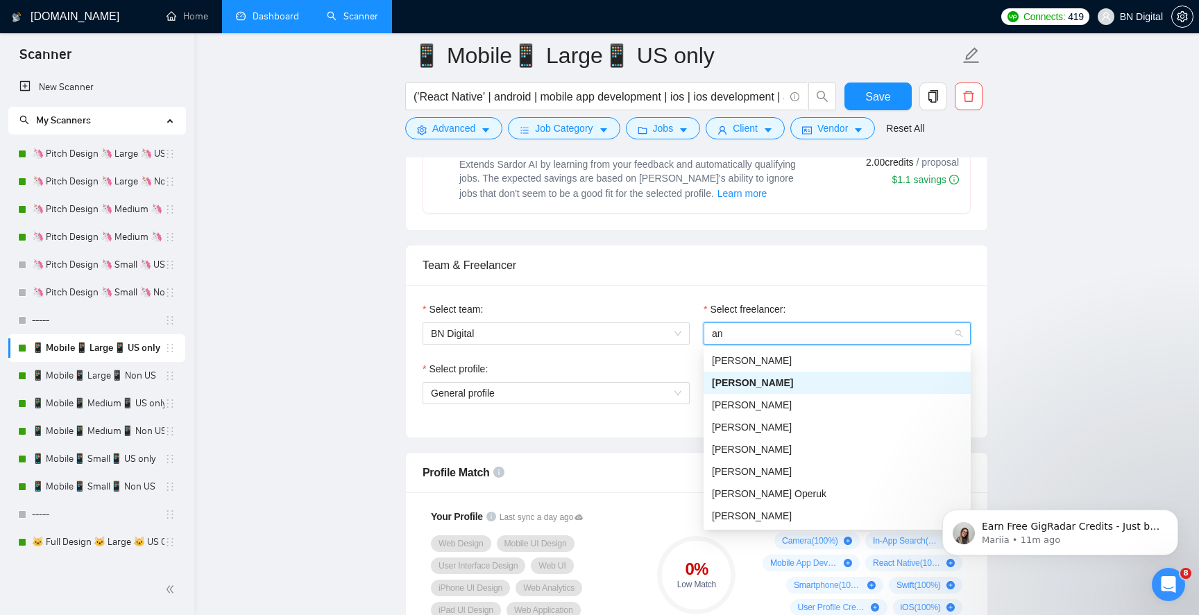
type input "and"
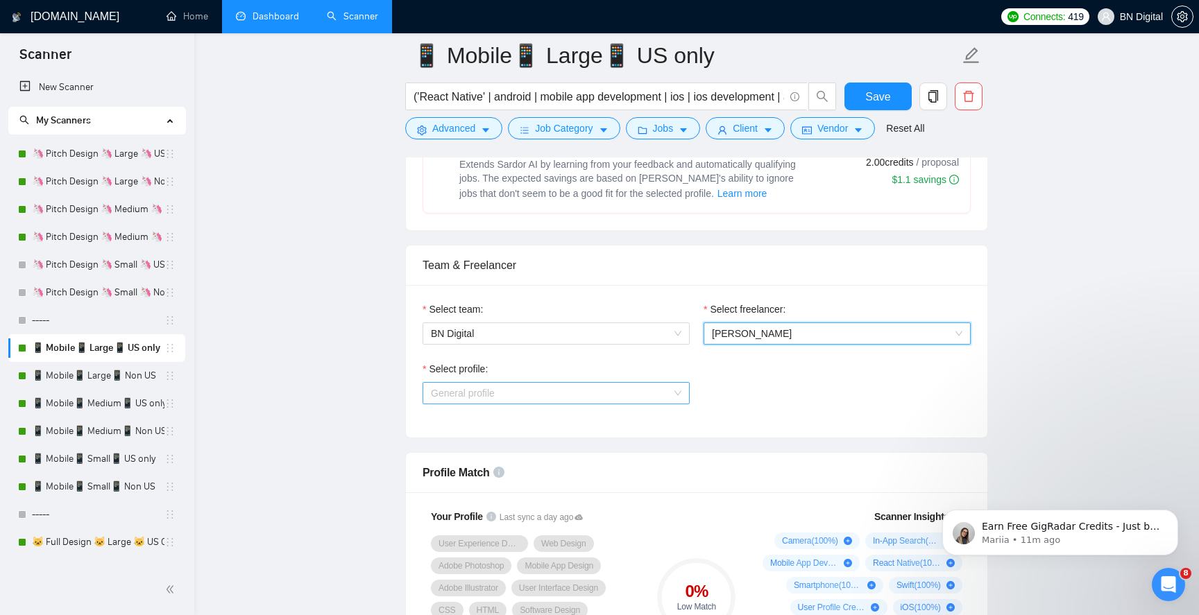
click at [520, 394] on span "General profile" at bounding box center [556, 393] width 250 height 21
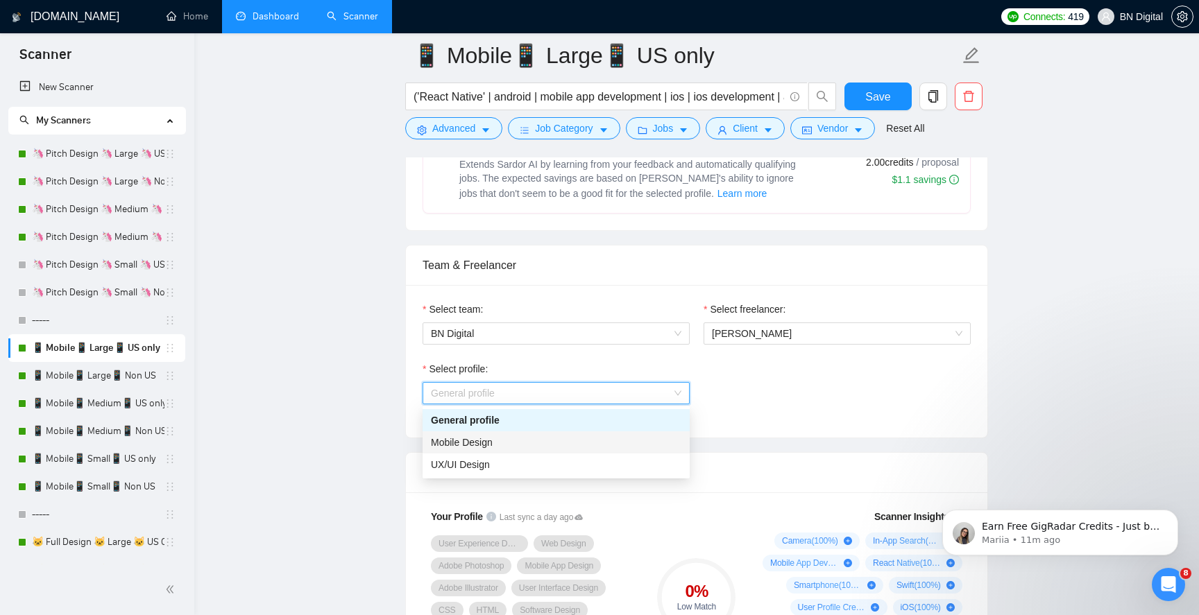
click at [499, 445] on div "Mobile Design" at bounding box center [556, 442] width 250 height 15
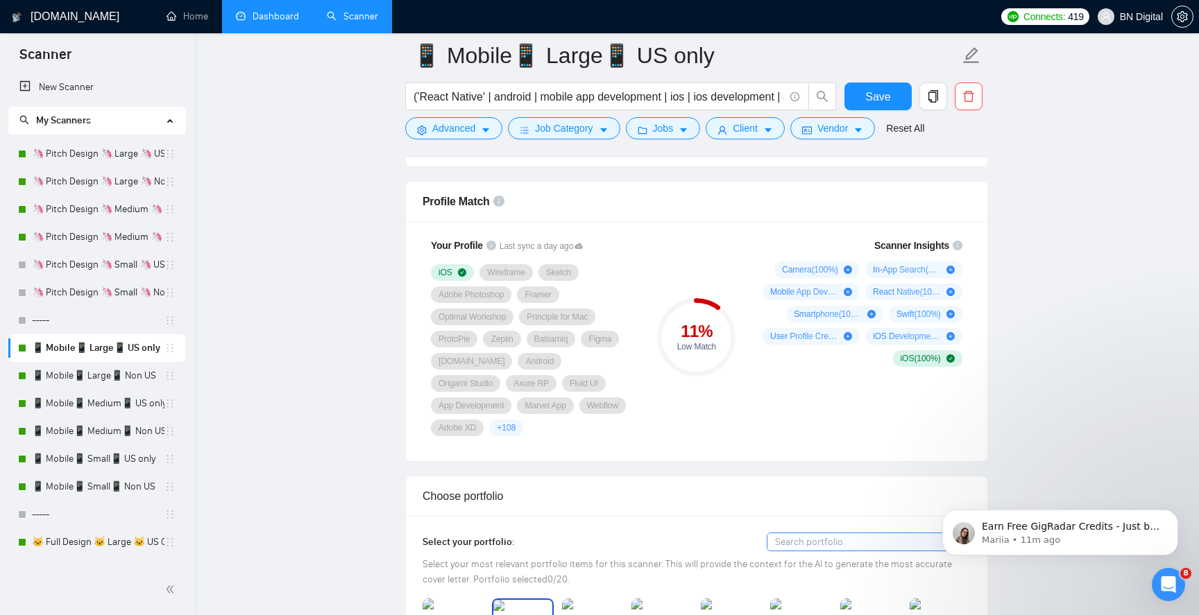
scroll to position [1009, 0]
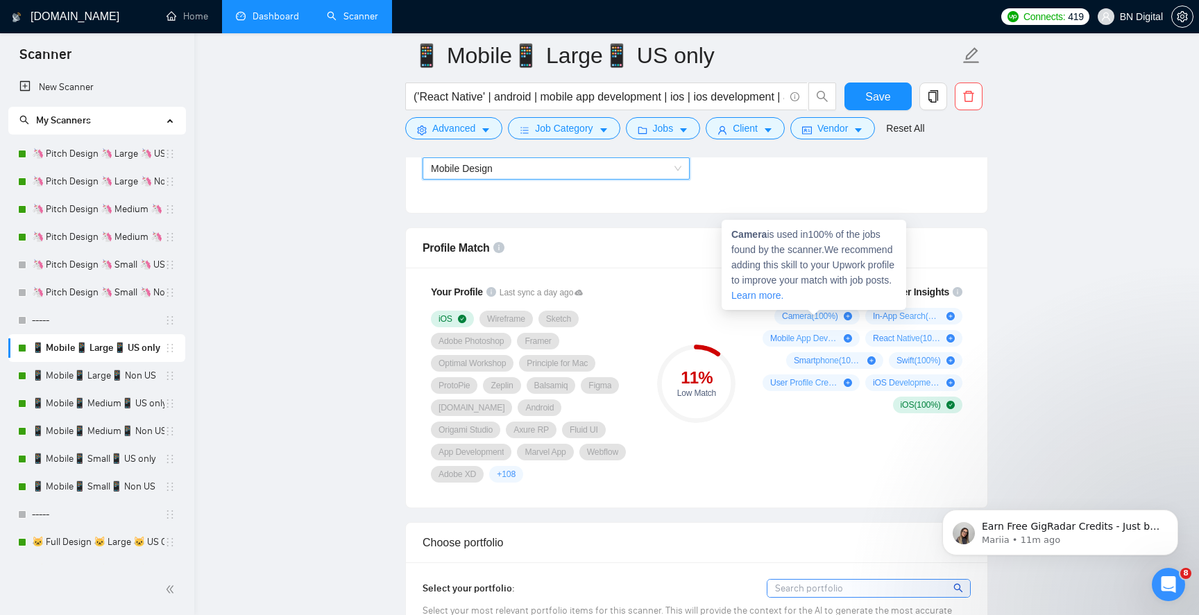
click at [744, 233] on strong "Camera" at bounding box center [748, 234] width 35 height 11
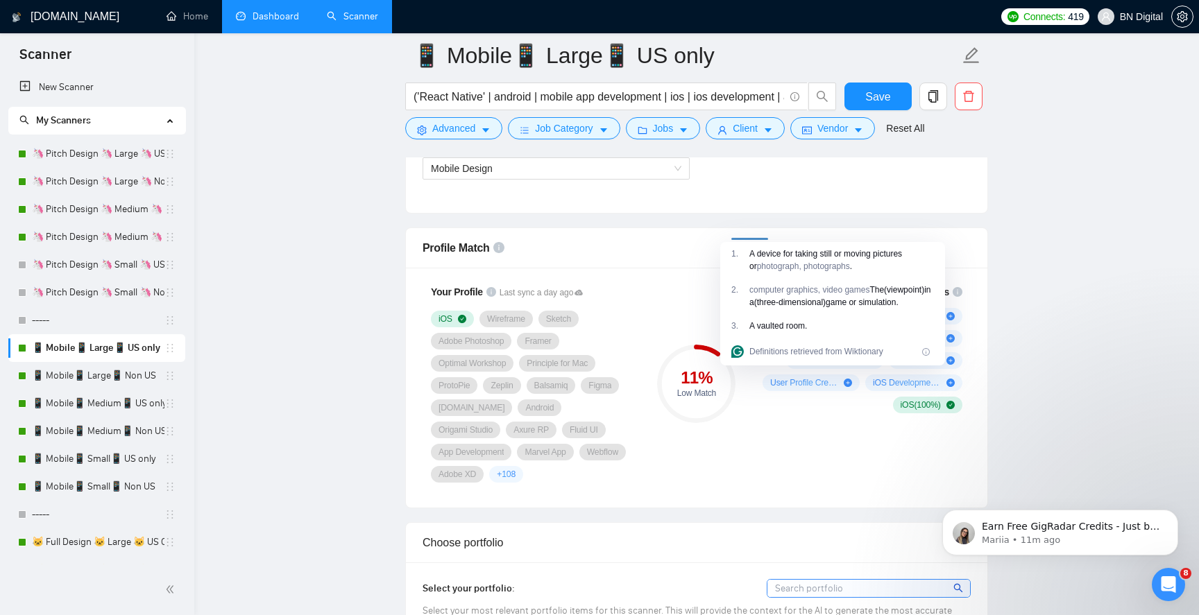
copy strong "Camera"
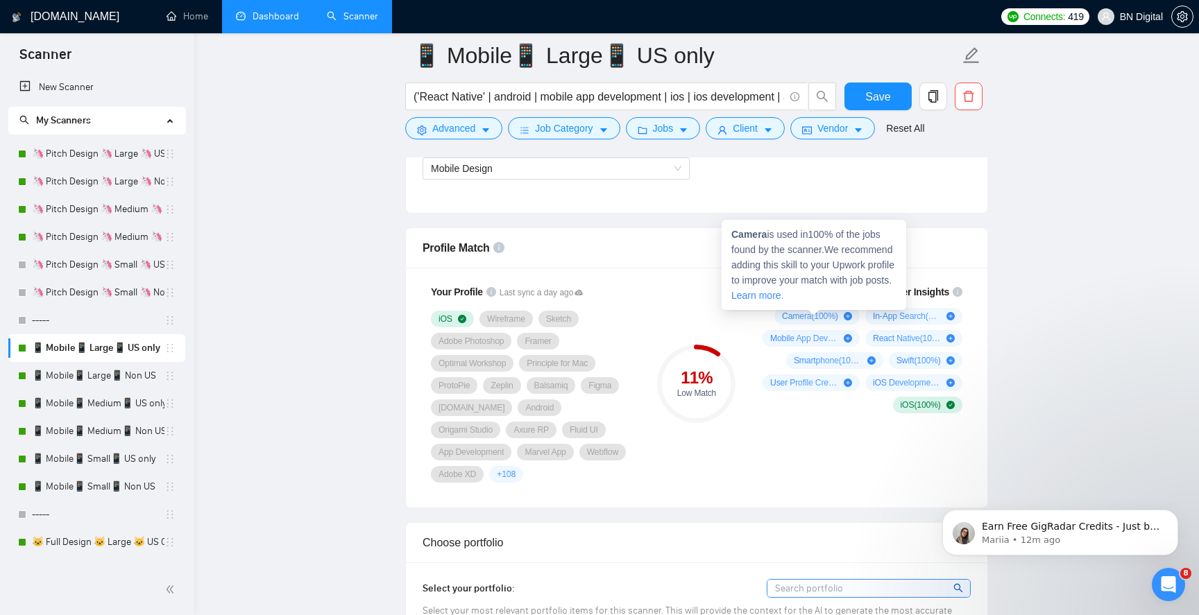
click at [758, 234] on strong "Camera" at bounding box center [748, 234] width 35 height 11
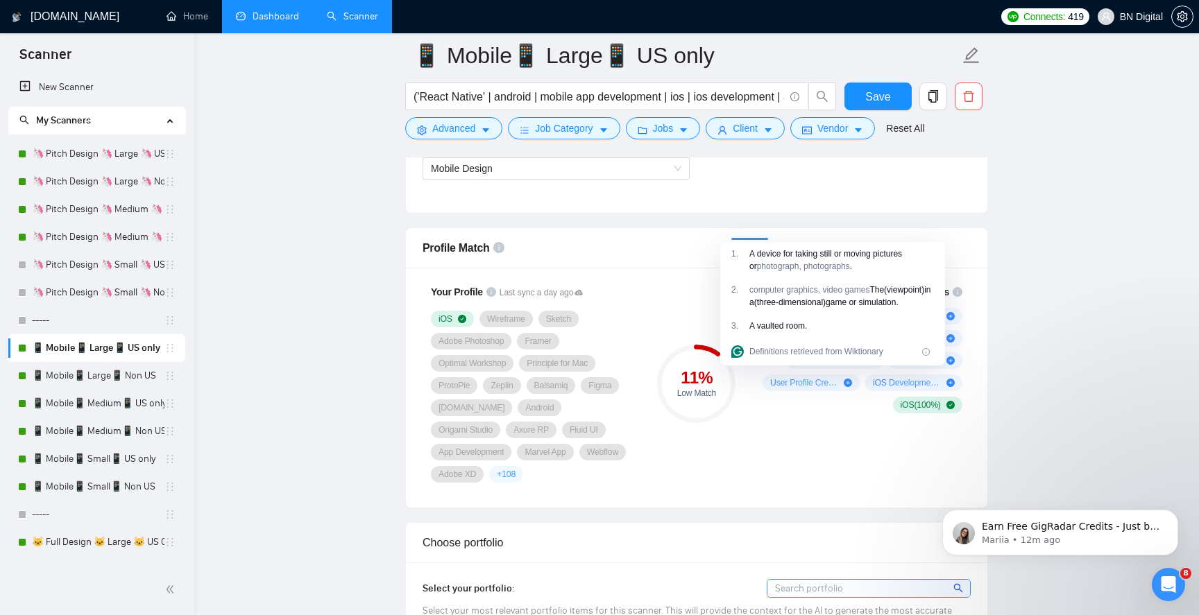
copy strong "Camera"
click at [855, 232] on div "Profile Match" at bounding box center [696, 248] width 548 height 40
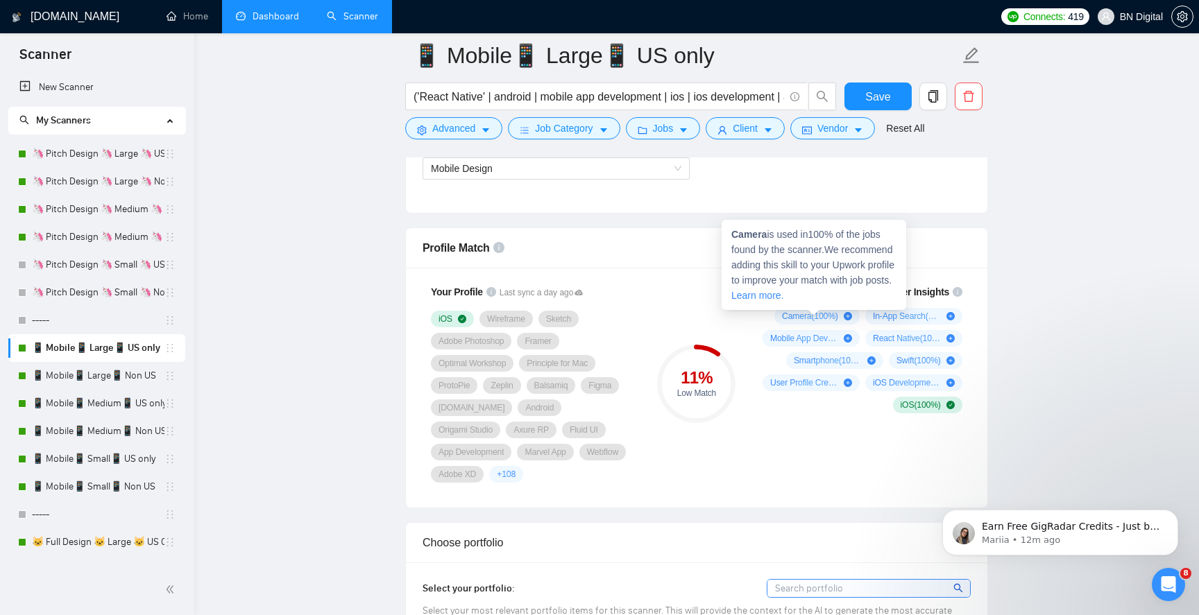
click at [834, 318] on span "Camera ( 100 %)" at bounding box center [810, 316] width 56 height 11
click at [745, 232] on strong "Camera" at bounding box center [748, 234] width 35 height 11
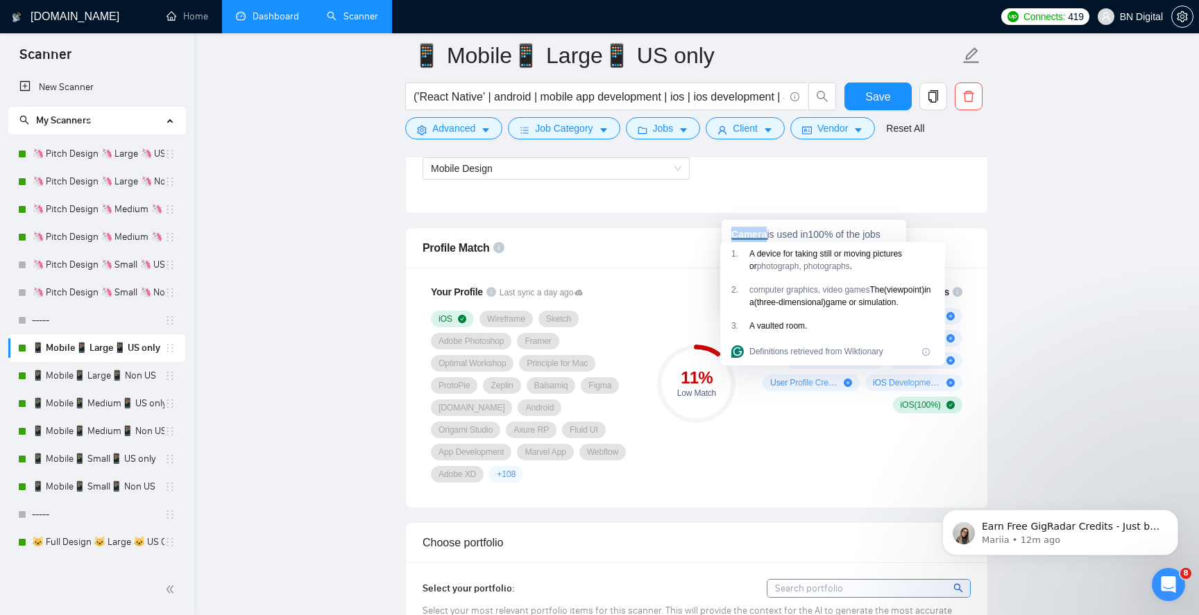
copy strong "Camera"
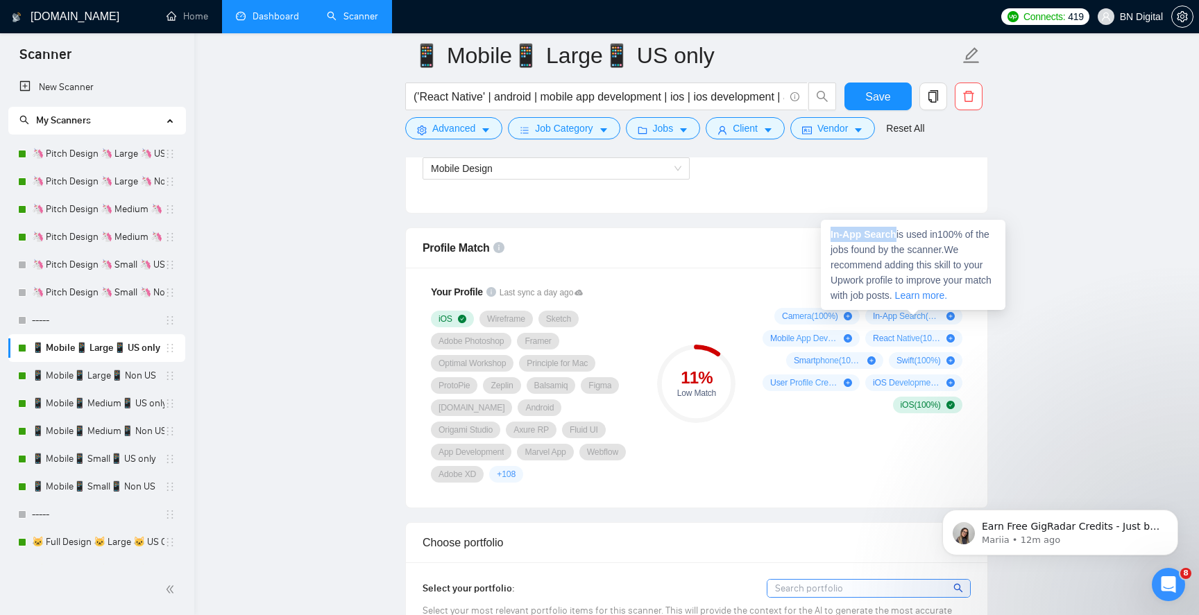
drag, startPoint x: 898, startPoint y: 236, endPoint x: 830, endPoint y: 237, distance: 68.7
click at [830, 237] on strong "In-App Search" at bounding box center [863, 234] width 66 height 11
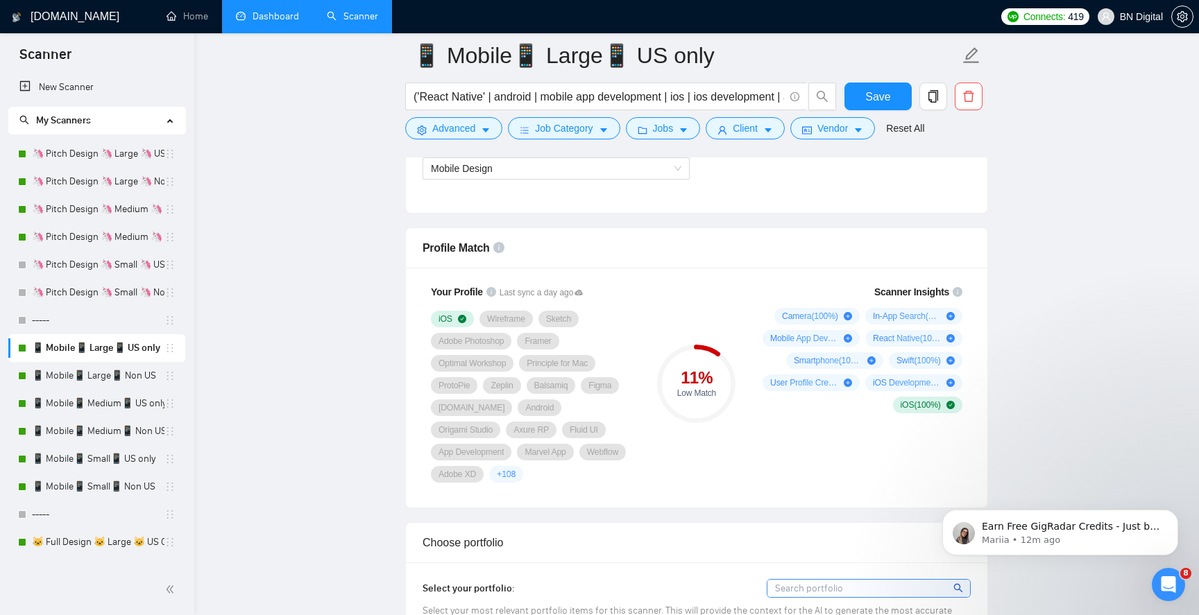
copy strong "In-App Search"
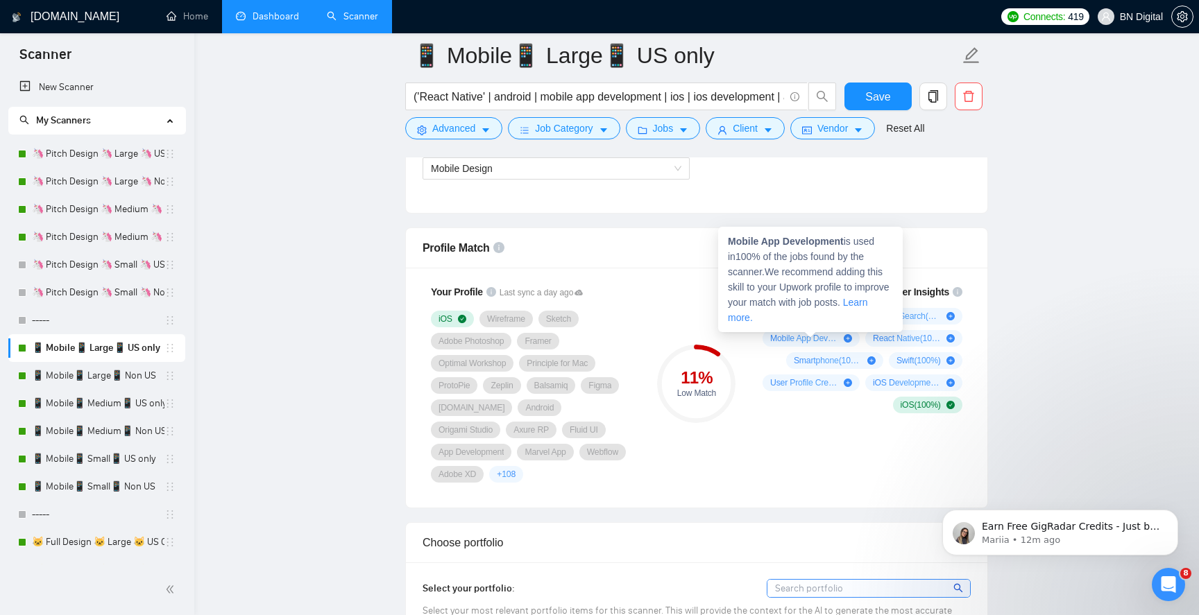
click at [796, 241] on strong "Mobile App Development" at bounding box center [786, 241] width 116 height 11
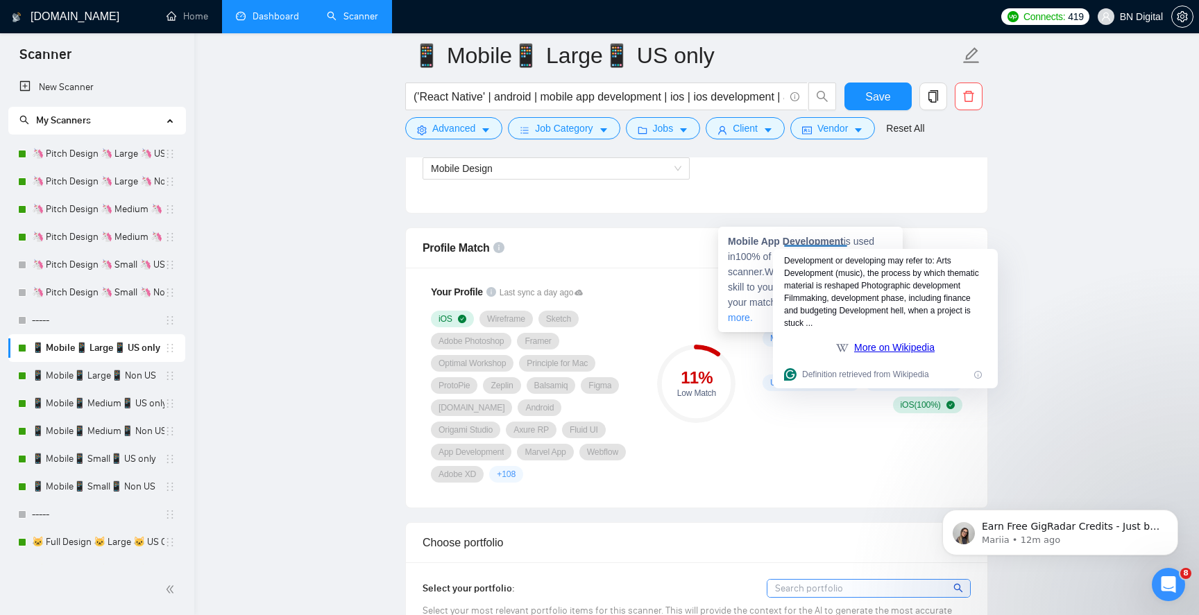
click at [851, 239] on span "Mobile App Development is used in 100 % of the jobs found by the scanner. We re…" at bounding box center [809, 279] width 162 height 87
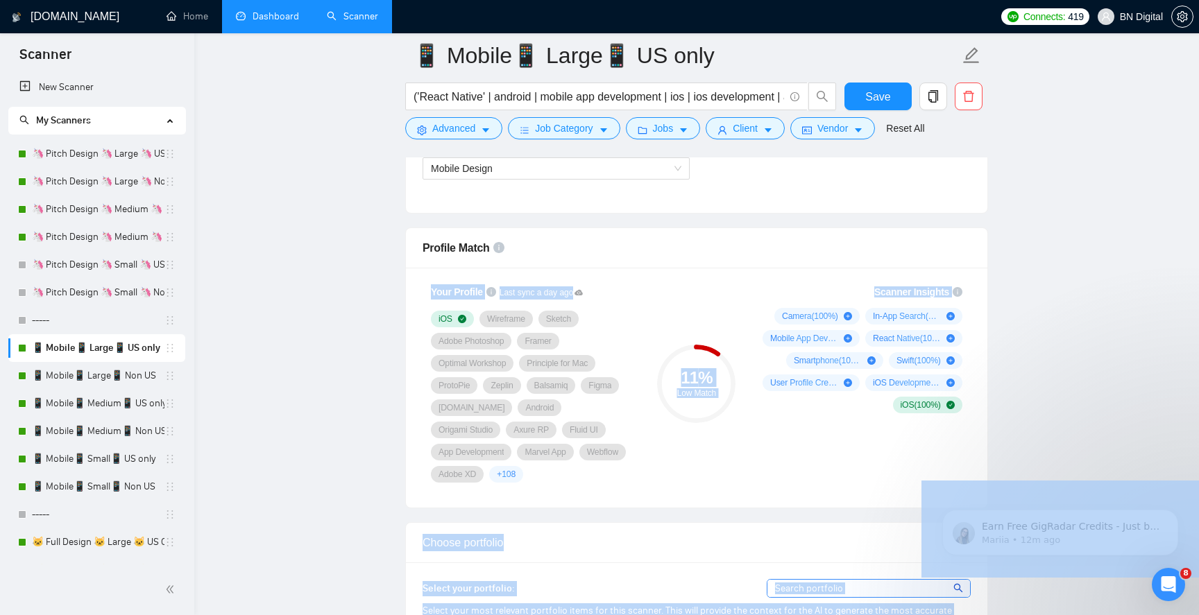
drag, startPoint x: 846, startPoint y: 241, endPoint x: 724, endPoint y: 241, distance: 122.1
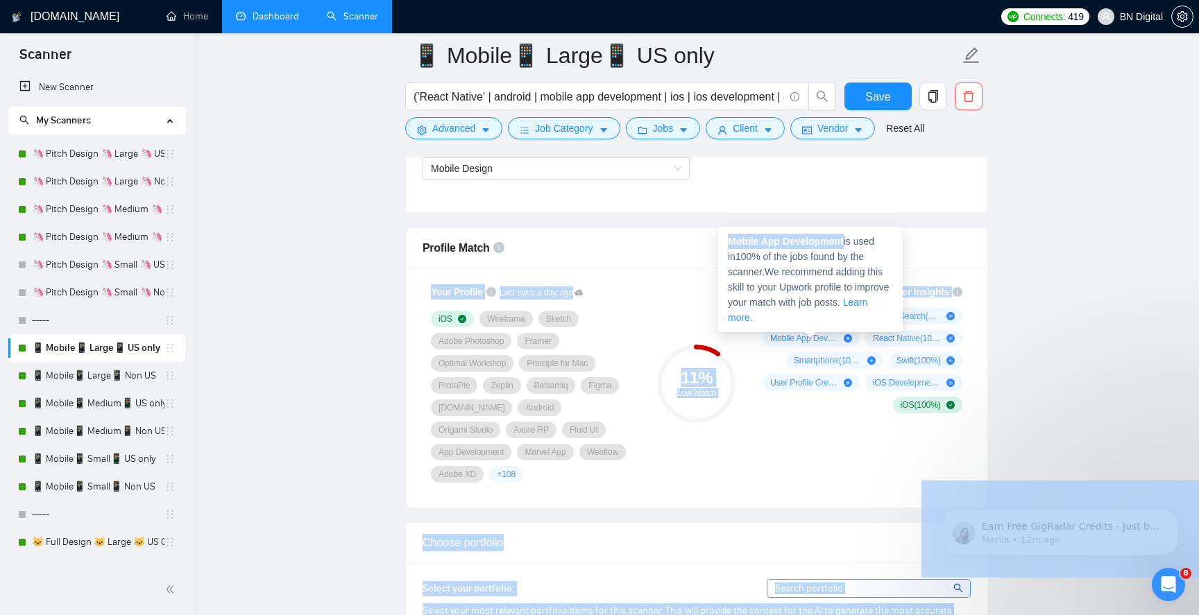
click at [834, 243] on strong "Mobile App Development" at bounding box center [786, 241] width 116 height 11
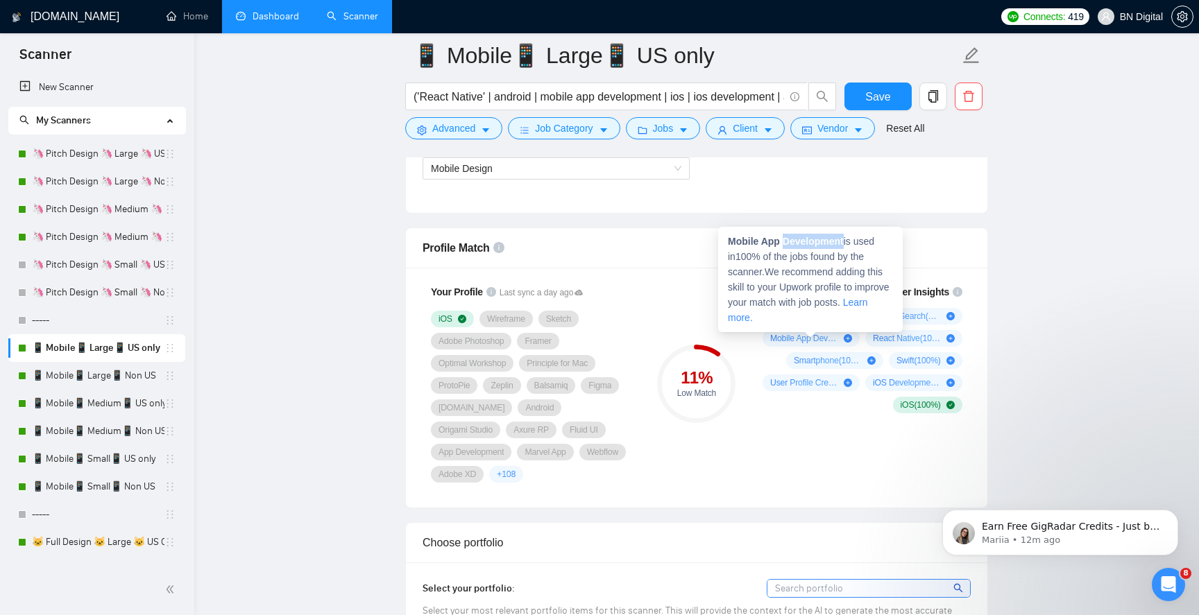
click at [834, 243] on strong "Mobile App Development" at bounding box center [786, 241] width 116 height 11
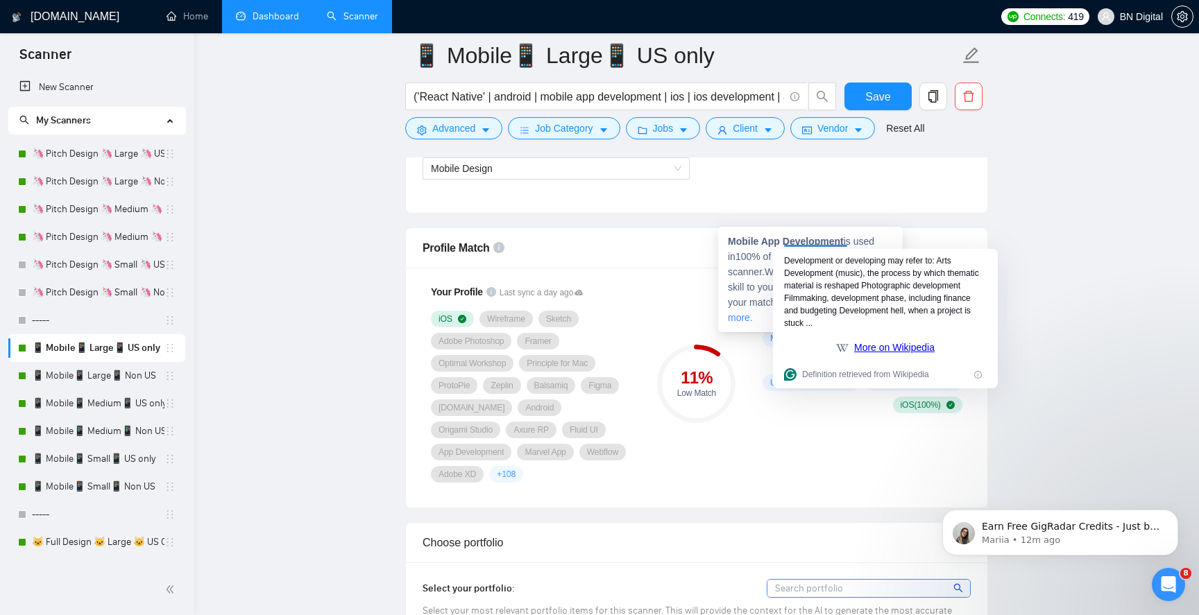
click at [847, 243] on span "Mobile App Development is used in 100 % of the jobs found by the scanner. We re…" at bounding box center [809, 279] width 162 height 87
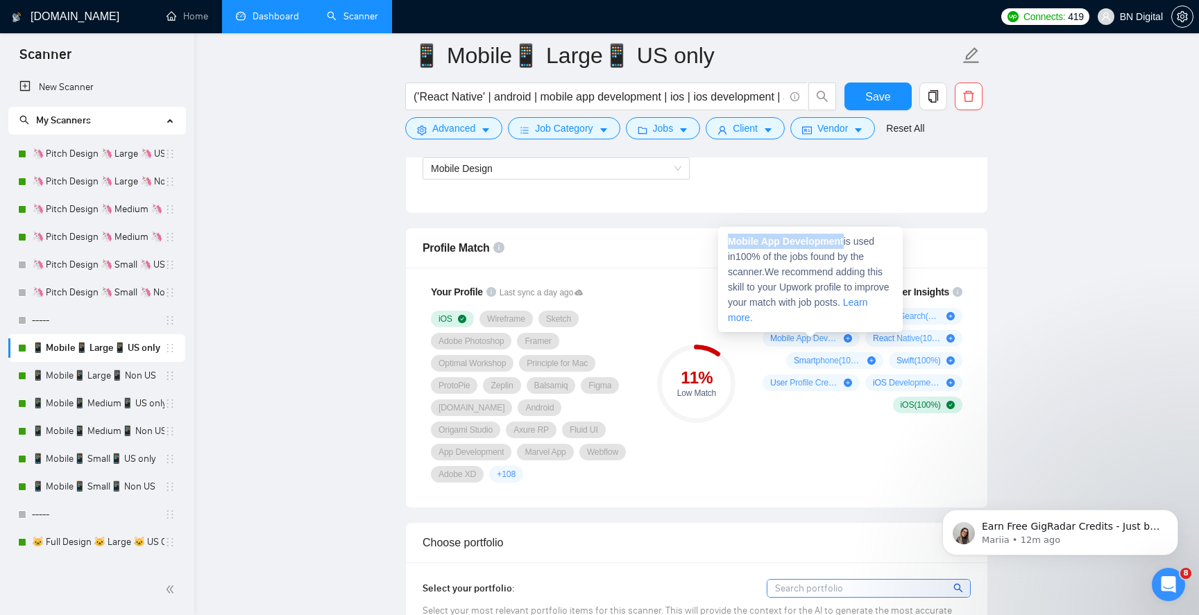
drag, startPoint x: 834, startPoint y: 241, endPoint x: 728, endPoint y: 241, distance: 106.8
click at [728, 241] on span "Mobile App Development is used in 100 % of the jobs found by the scanner. We re…" at bounding box center [809, 279] width 162 height 87
copy strong "Mobile App Development"
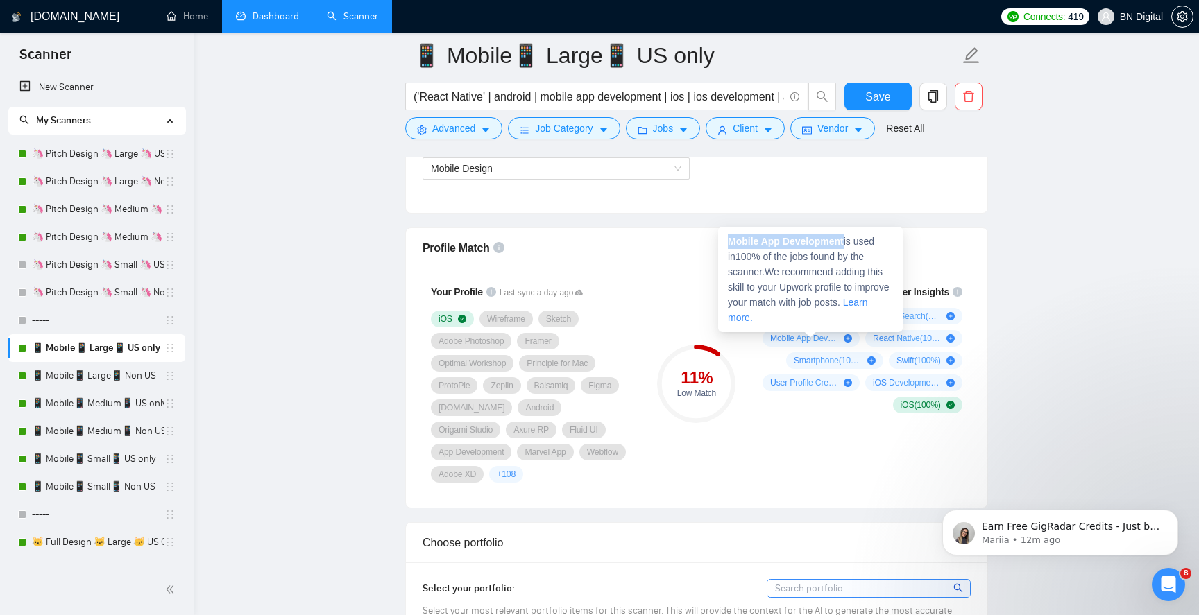
drag, startPoint x: 846, startPoint y: 240, endPoint x: 732, endPoint y: 242, distance: 113.8
click at [732, 242] on strong "Mobile App Development" at bounding box center [786, 241] width 116 height 11
copy strong "Mobile App Development"
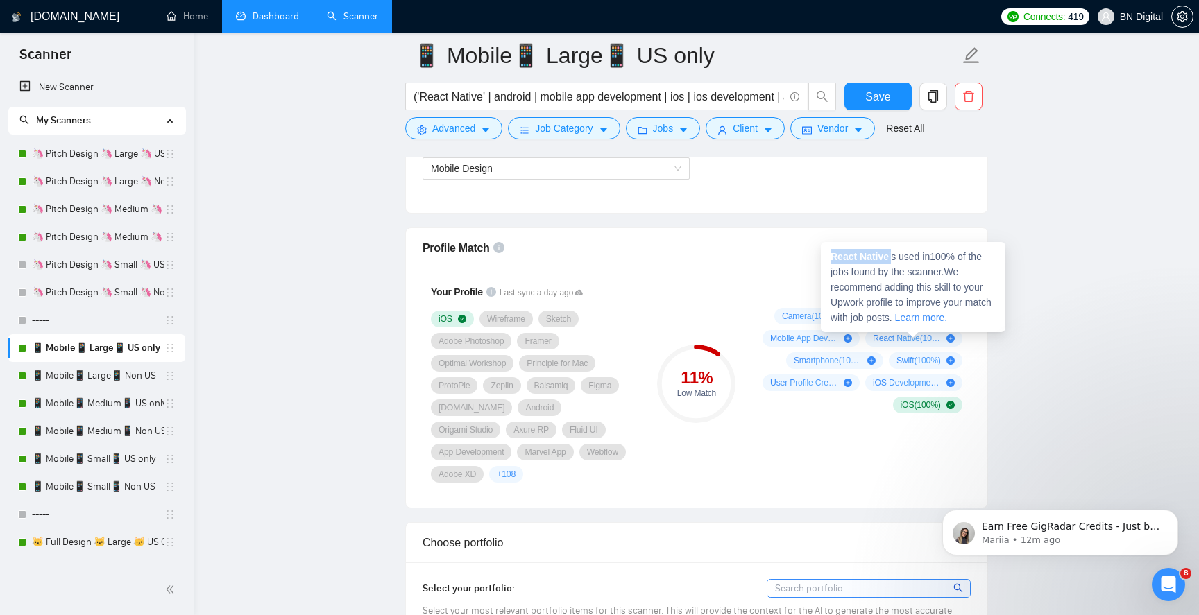
drag, startPoint x: 892, startPoint y: 255, endPoint x: 825, endPoint y: 256, distance: 66.6
click at [825, 256] on div "React Native is used in 100 % of the jobs found by the scanner. We recommend ad…" at bounding box center [913, 287] width 185 height 90
copy span "React Native"
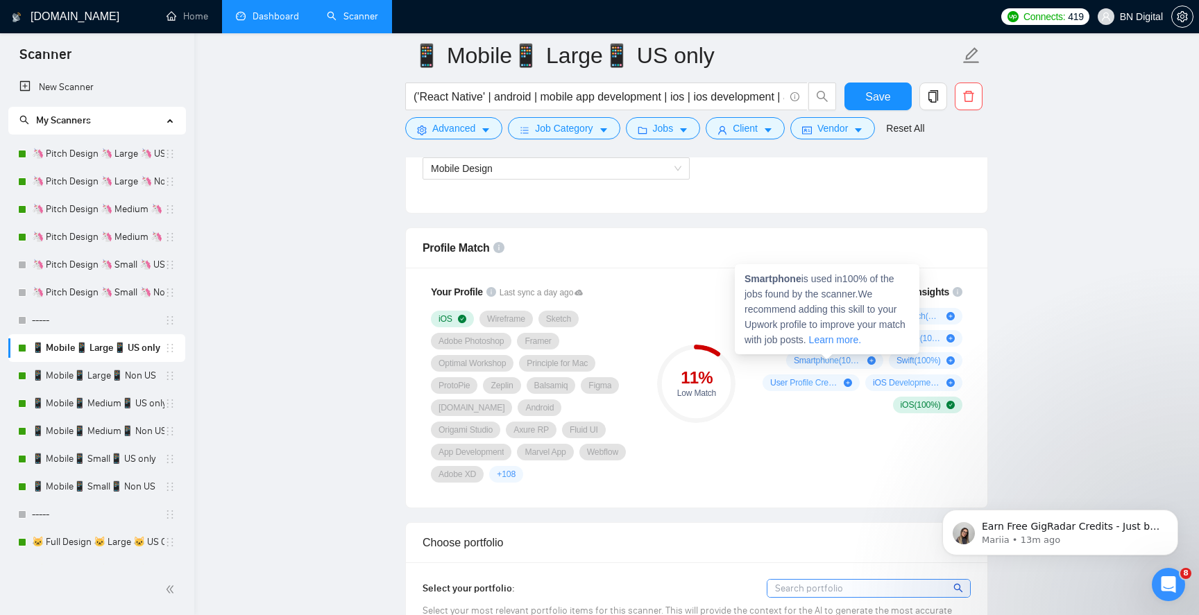
click at [791, 280] on strong "Smartphone" at bounding box center [772, 278] width 57 height 11
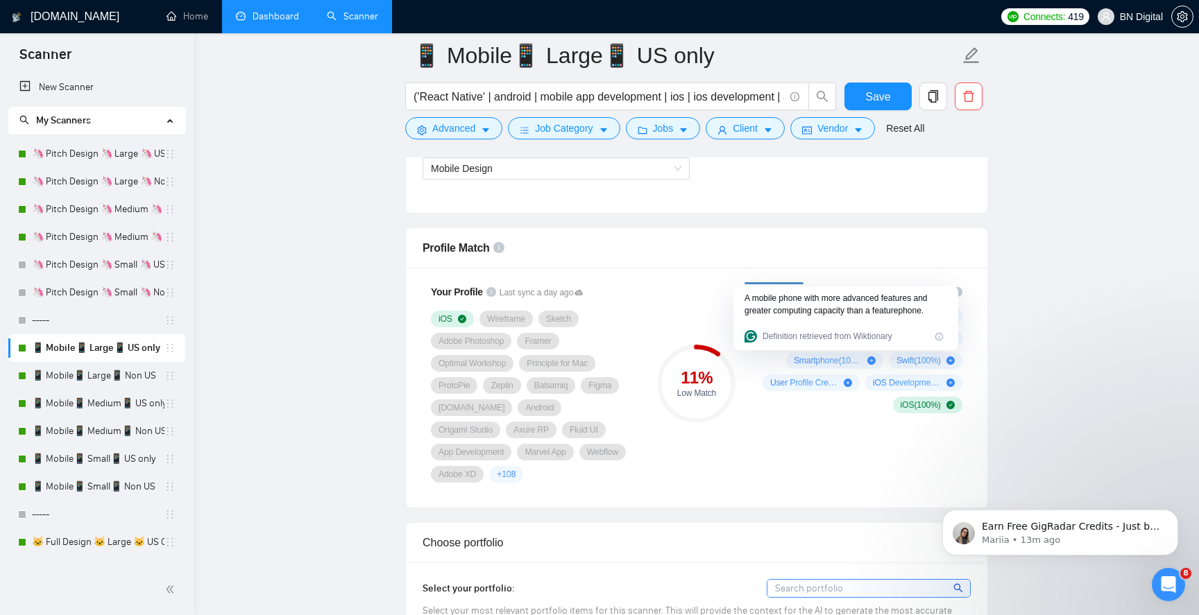
copy strong "Smartphone"
click at [816, 281] on div "Scanner Insights Camera ( 100 %) In-App Search ( 100 %) Mobile App Development …" at bounding box center [859, 349] width 222 height 146
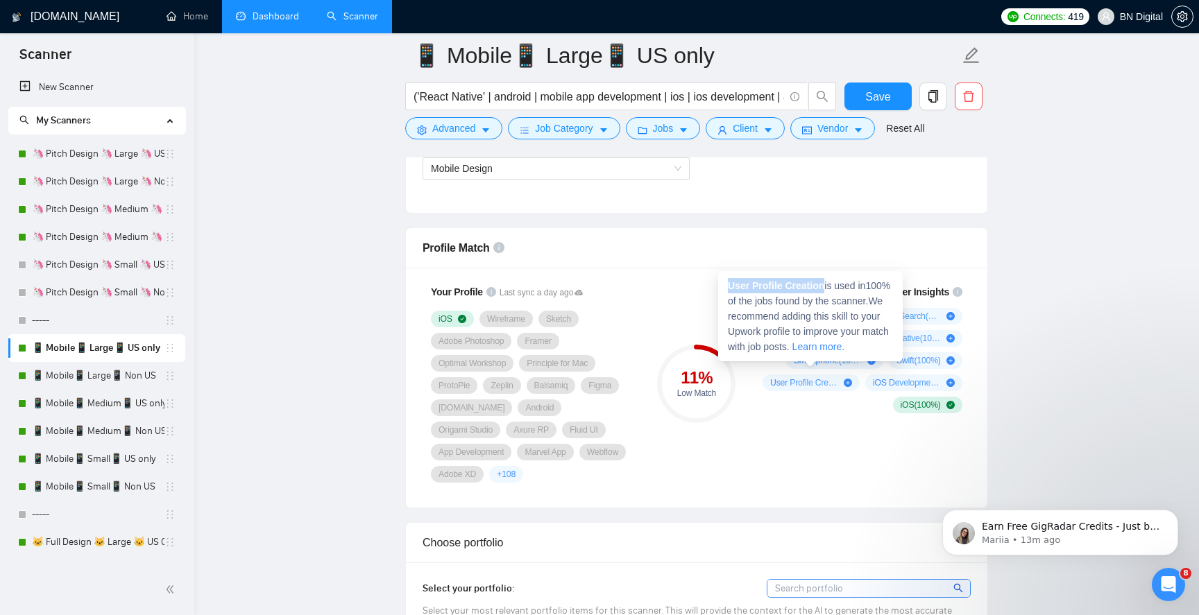
drag, startPoint x: 826, startPoint y: 286, endPoint x: 729, endPoint y: 282, distance: 97.2
click at [729, 282] on strong "User Profile Creation" at bounding box center [776, 285] width 96 height 11
copy strong "User Profile Creation"
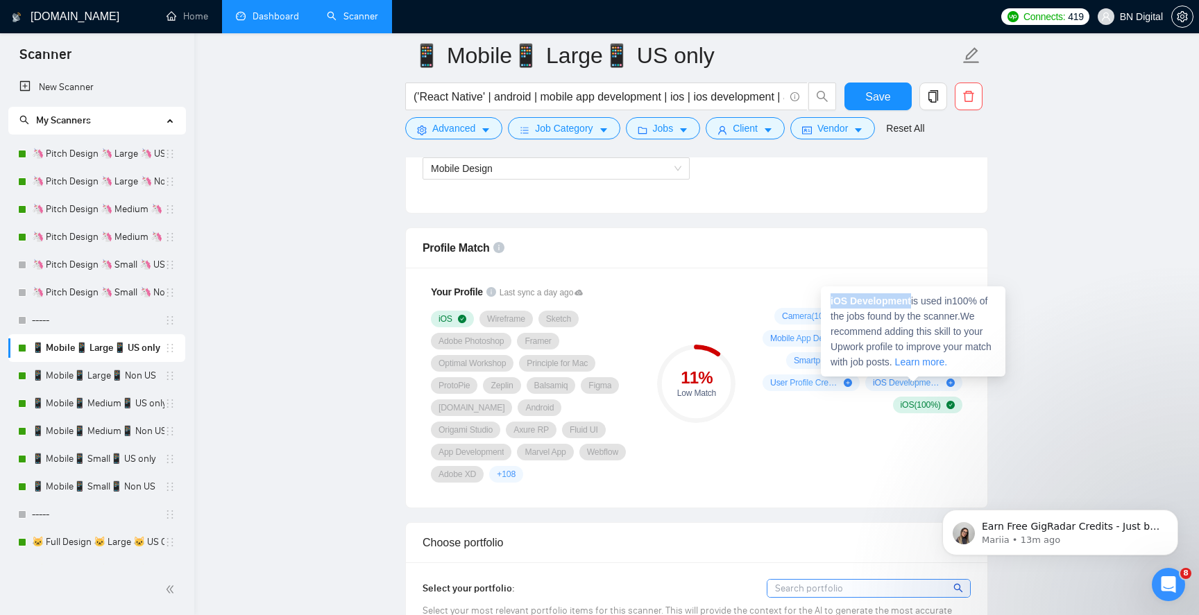
drag, startPoint x: 912, startPoint y: 300, endPoint x: 828, endPoint y: 298, distance: 83.9
click at [828, 298] on div "iOS Development is used in 100 % of the jobs found by the scanner. We recommend…" at bounding box center [913, 331] width 185 height 90
copy strong "iOS Development"
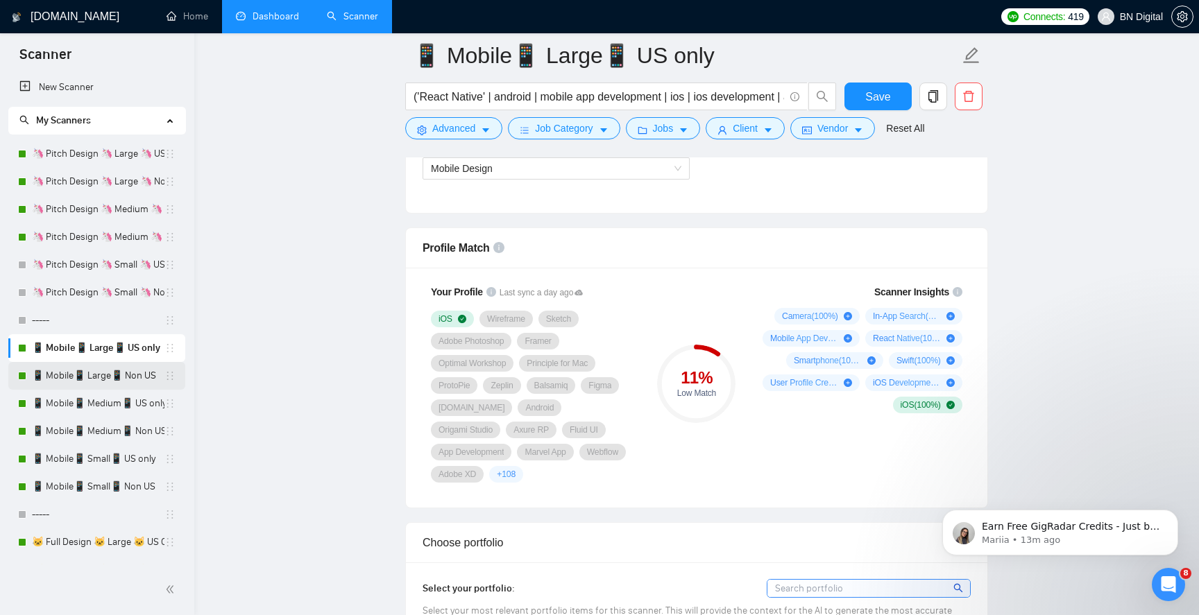
click at [92, 368] on link "📱 Mobile📱 Large📱 Non US" at bounding box center [98, 376] width 132 height 28
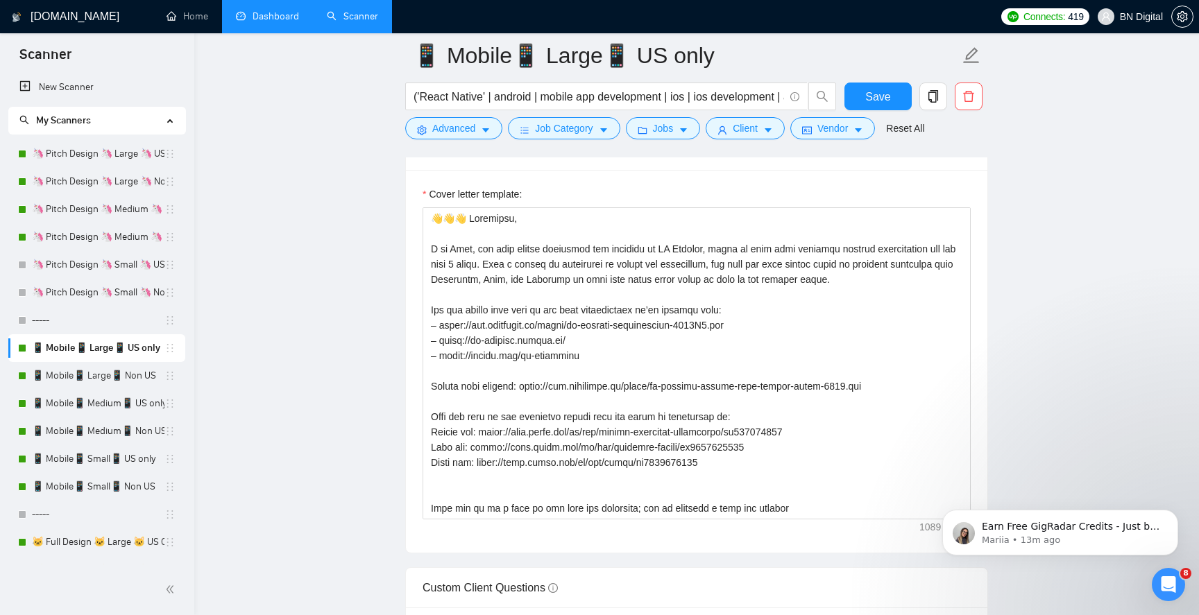
scroll to position [1770, 0]
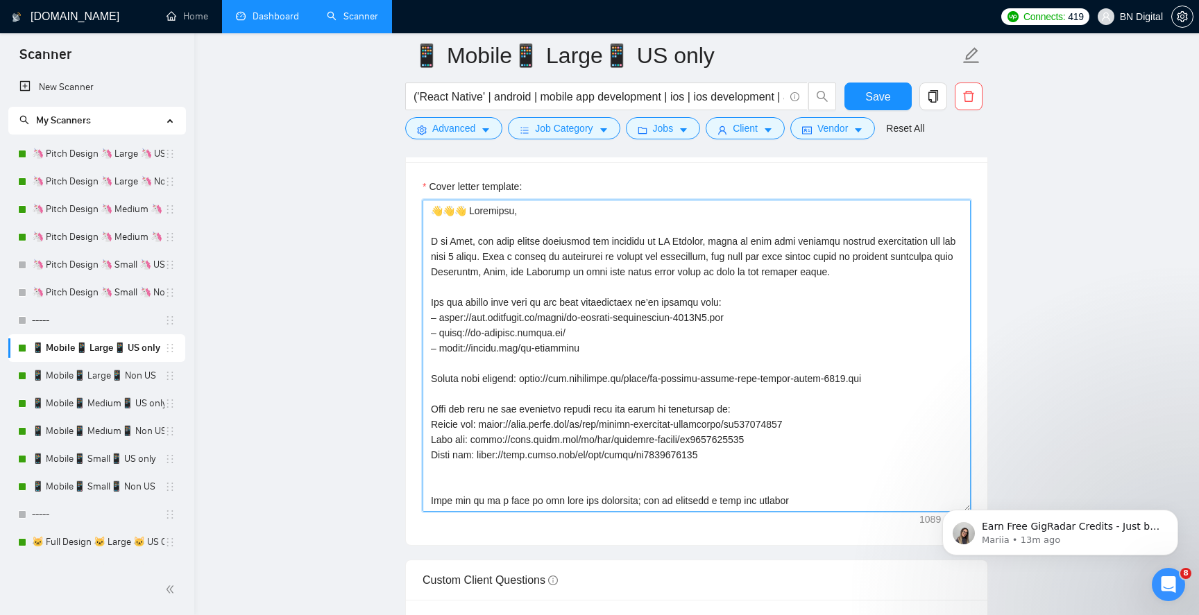
click at [454, 241] on textarea "Cover letter template:" at bounding box center [696, 356] width 548 height 312
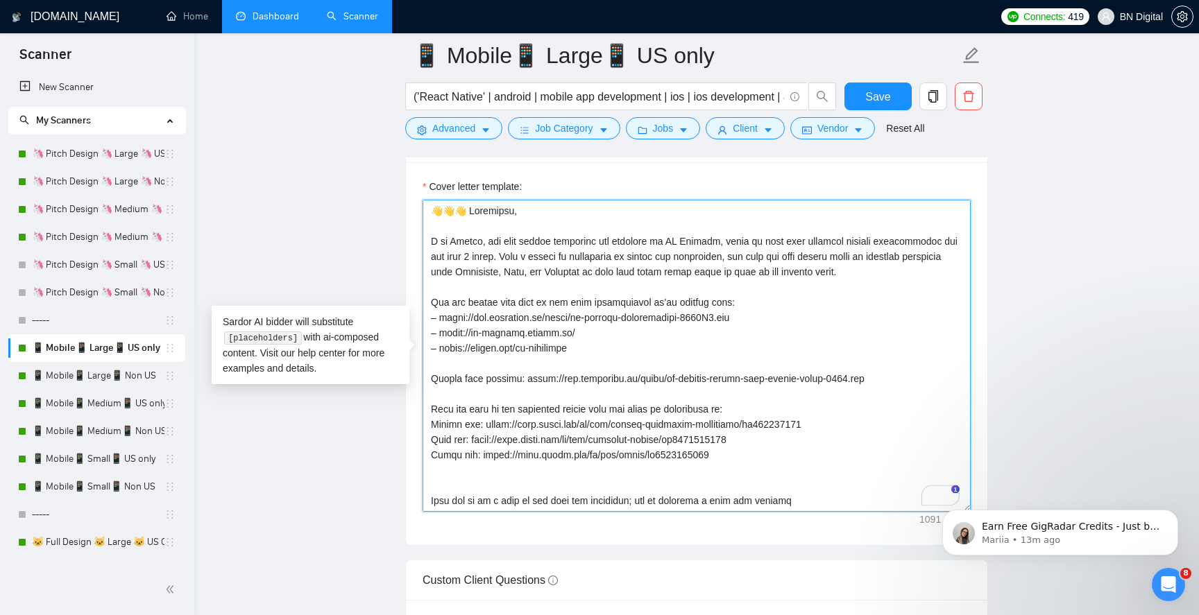
click at [463, 242] on textarea "Cover letter template:" at bounding box center [696, 356] width 548 height 312
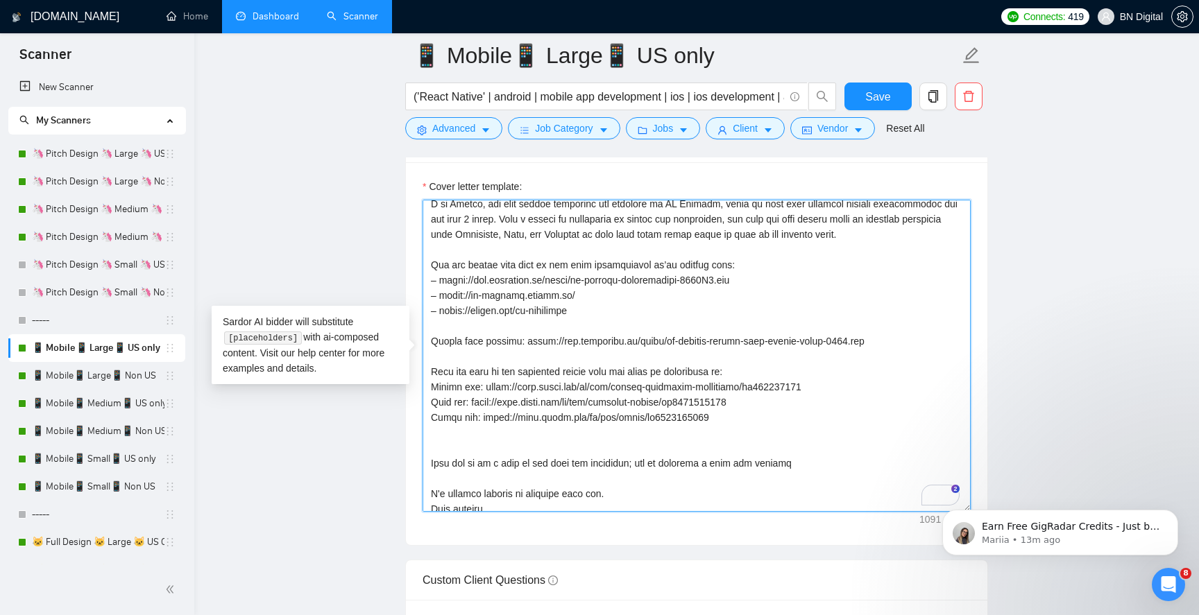
scroll to position [61, 0]
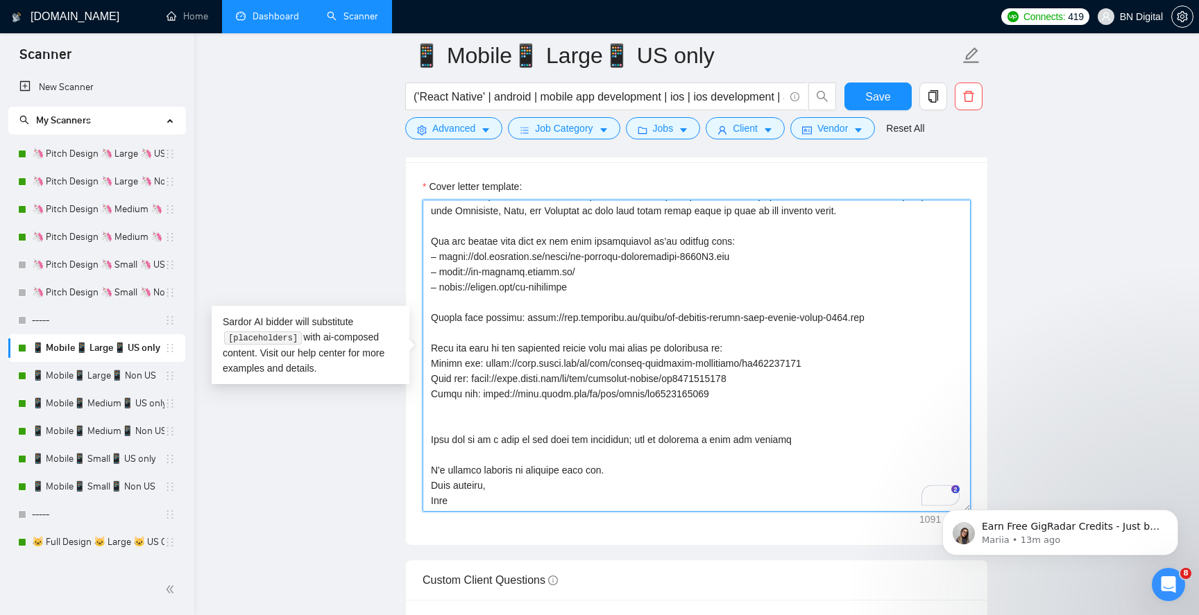
click at [443, 499] on textarea "Cover letter template:" at bounding box center [696, 356] width 548 height 312
paste textarea "ndrii"
click at [449, 418] on textarea "Cover letter template:" at bounding box center [696, 356] width 548 height 312
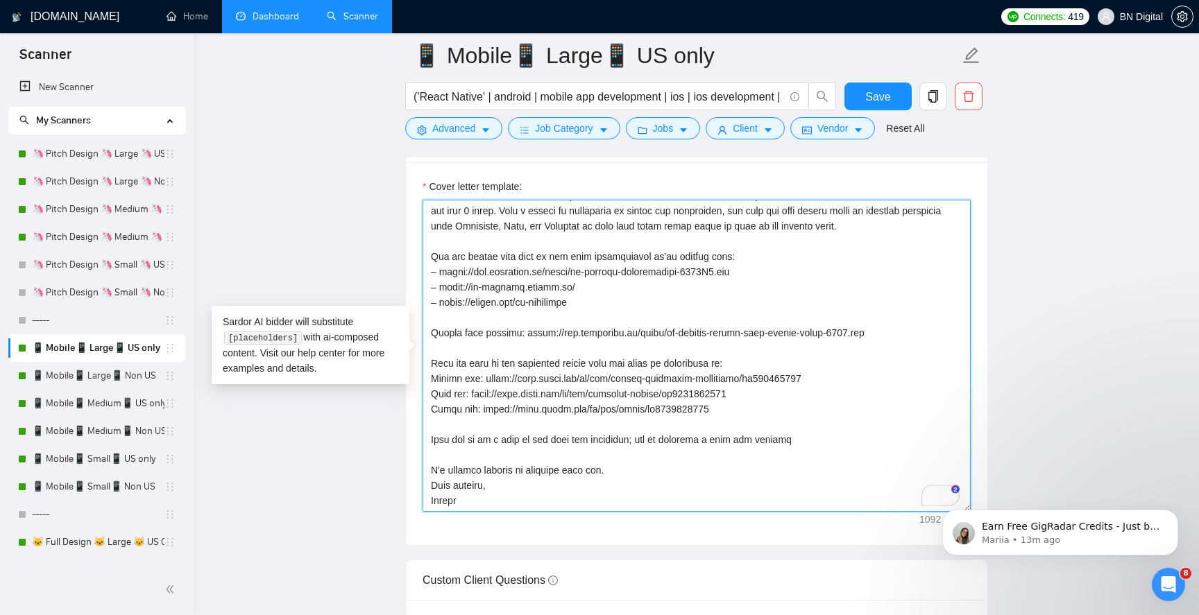
scroll to position [0, 0]
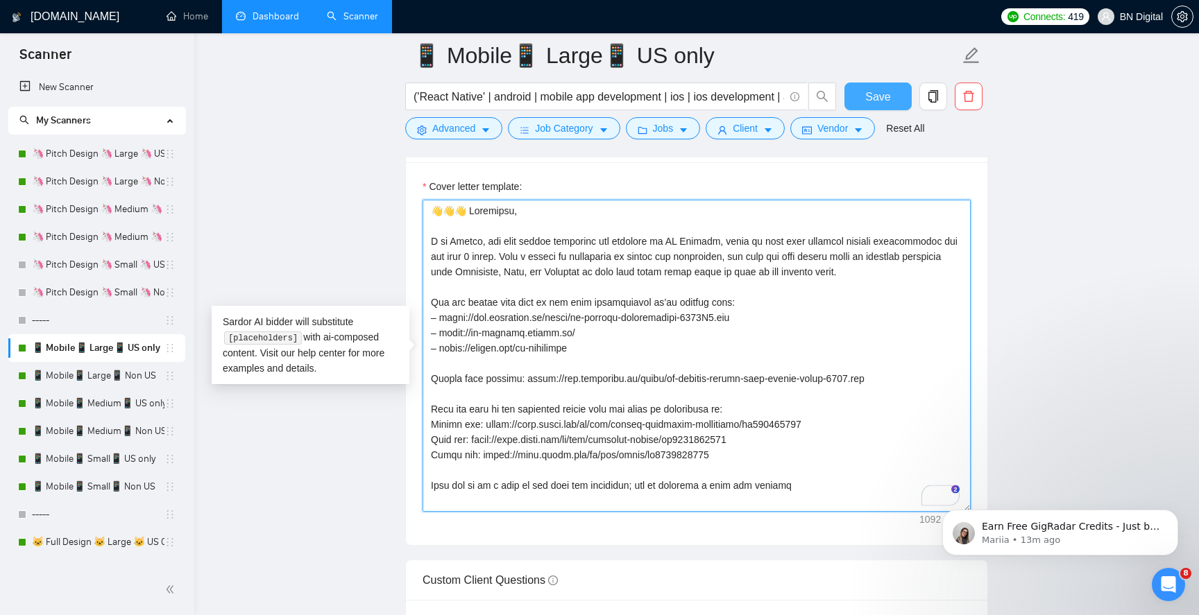
type textarea "👋👋👋 Loremipsu, D si Ametco, adi elit seddoe temporinc utl etdolore ma AL Enimad…"
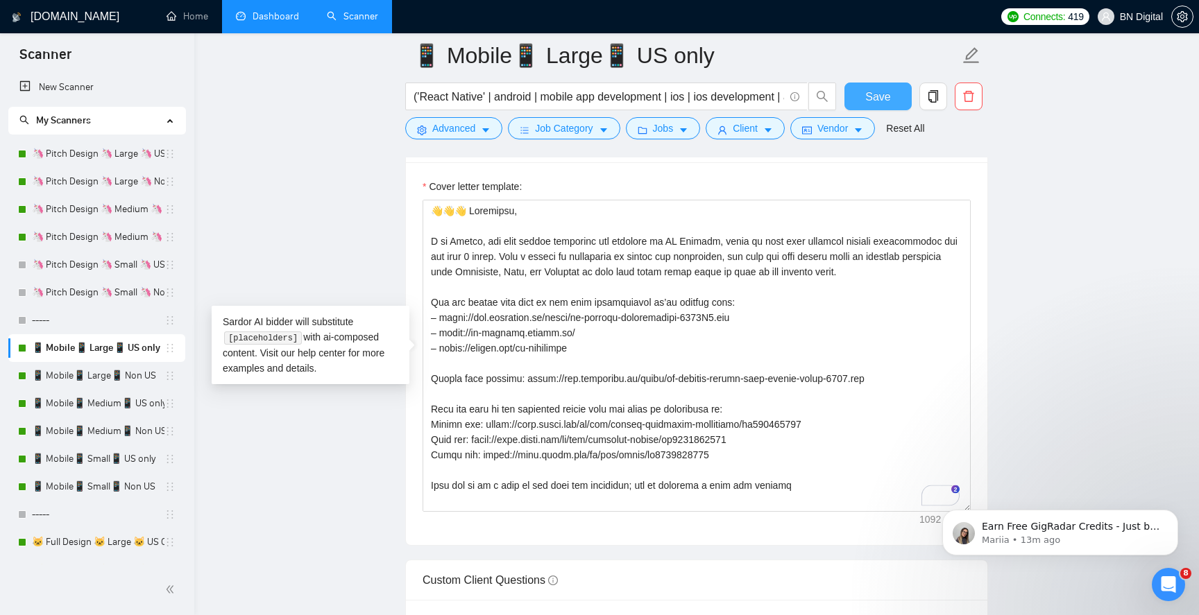
click at [864, 92] on button "Save" at bounding box center [877, 97] width 67 height 28
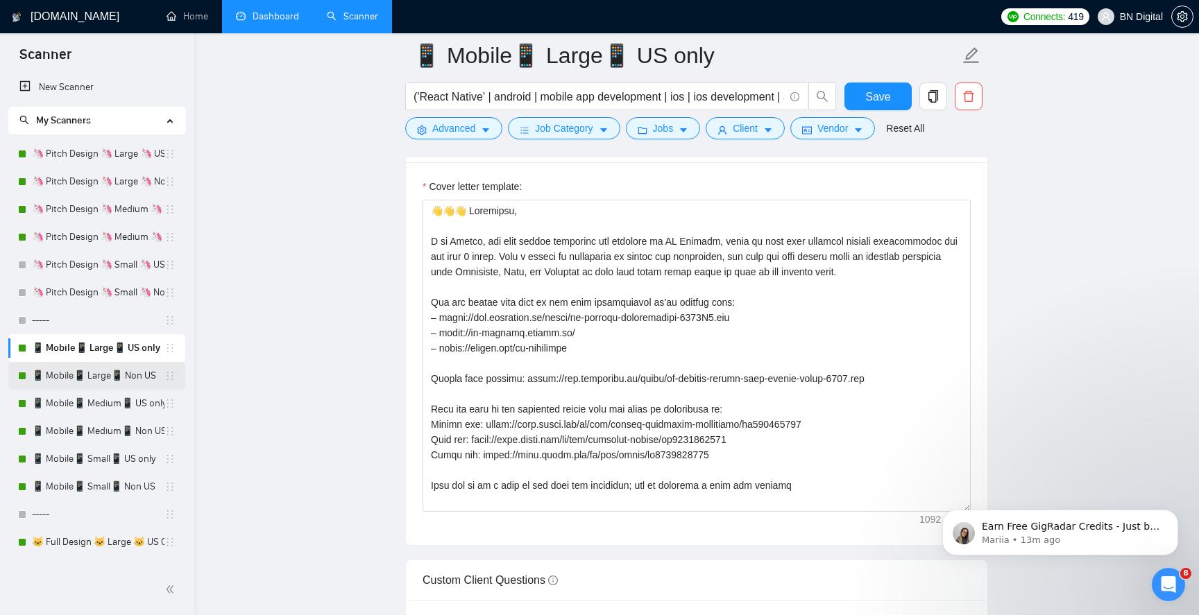
click at [99, 378] on link "📱 Mobile📱 Large📱 Non US" at bounding box center [98, 376] width 132 height 28
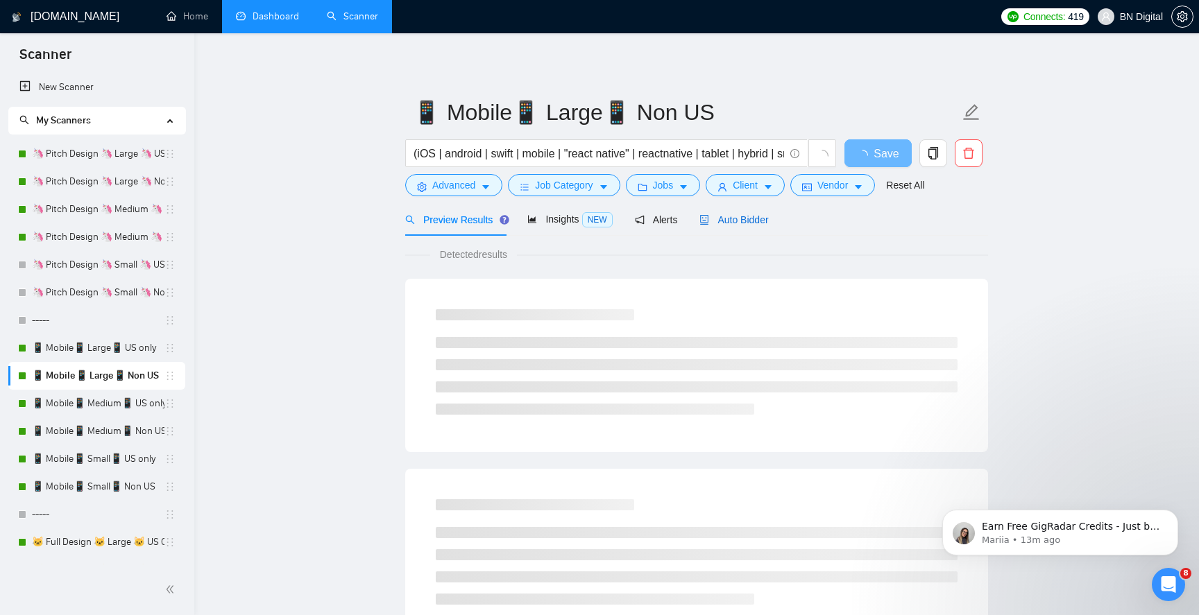
click at [728, 213] on div "Auto Bidder" at bounding box center [733, 219] width 69 height 15
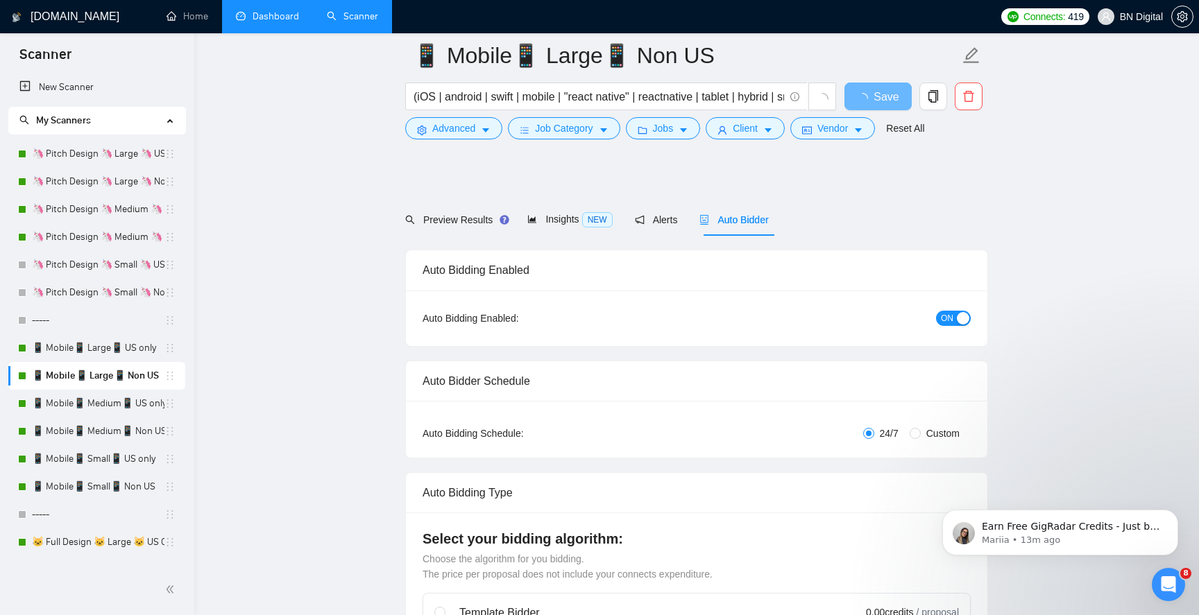
scroll to position [483, 0]
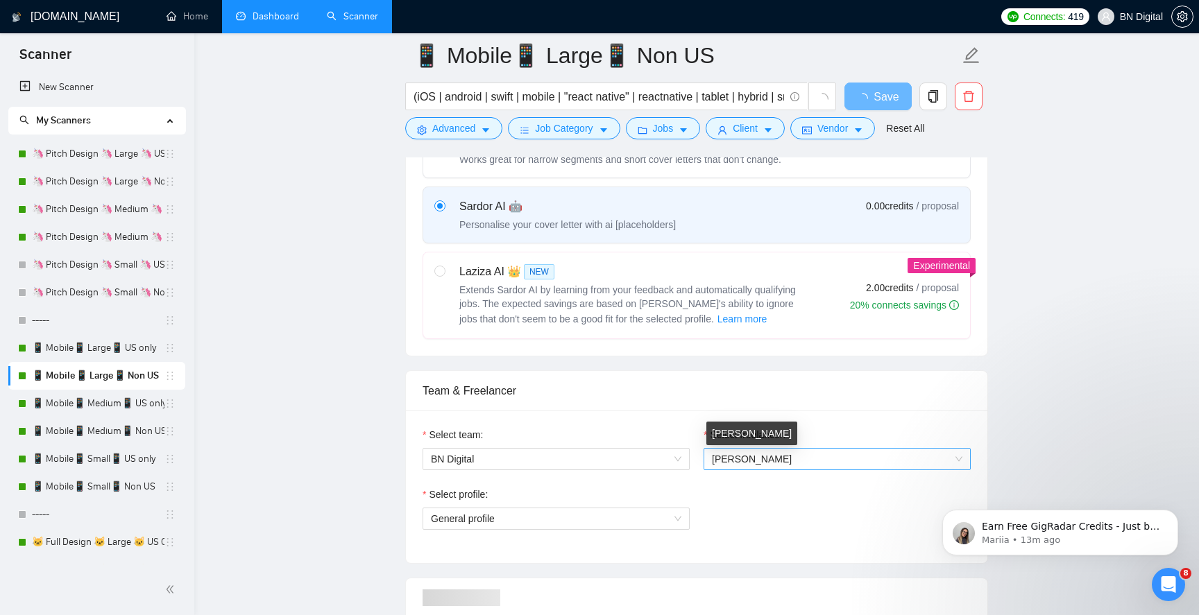
click at [749, 464] on span "[PERSON_NAME]" at bounding box center [837, 459] width 250 height 21
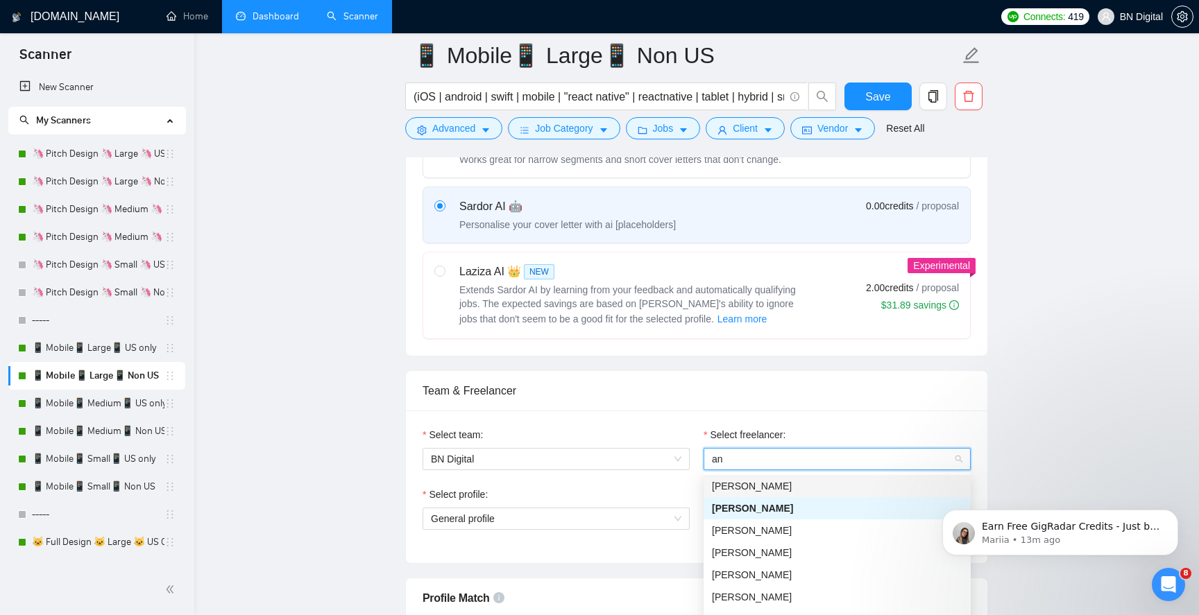
type input "and"
click at [755, 483] on span "[PERSON_NAME]" at bounding box center [752, 486] width 80 height 11
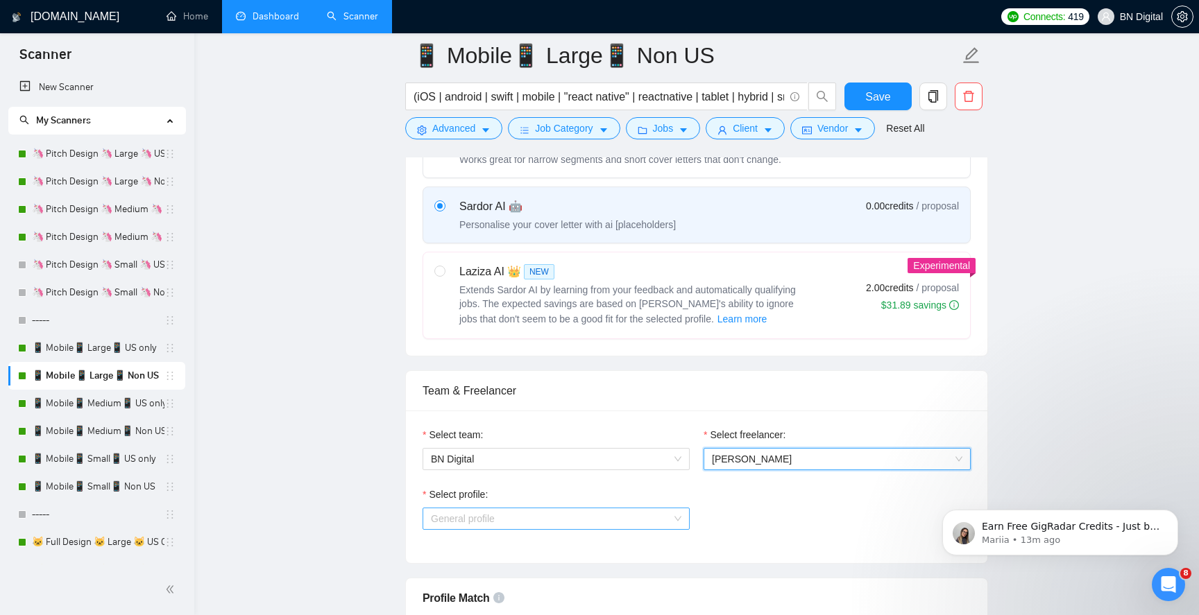
click at [546, 523] on span "General profile" at bounding box center [556, 518] width 250 height 21
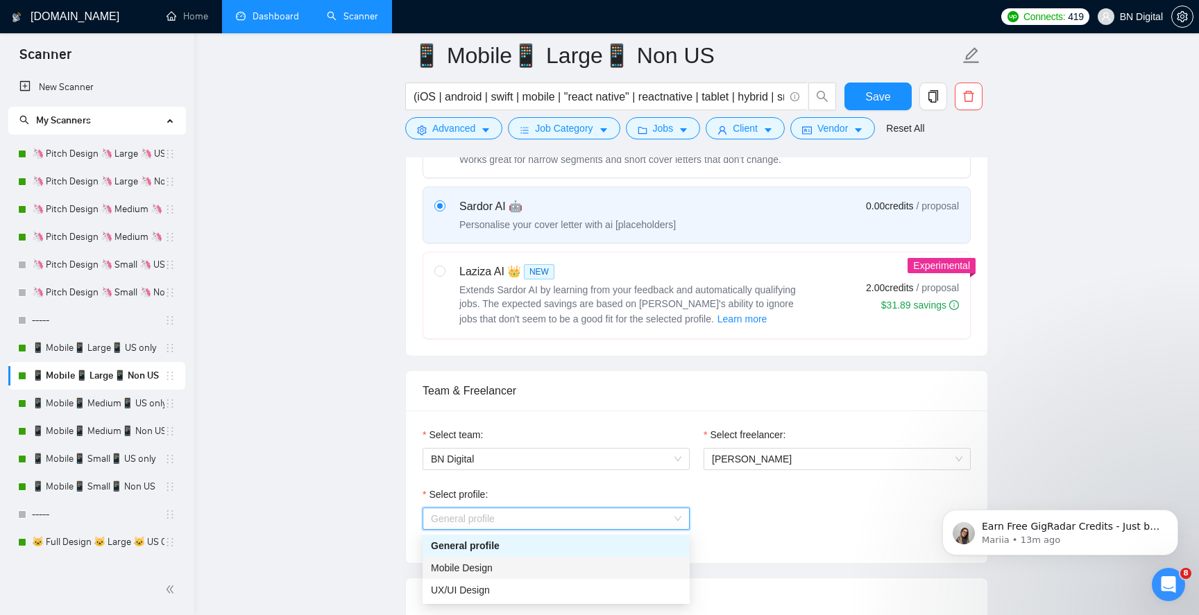
click at [525, 570] on div "Mobile Design" at bounding box center [556, 567] width 250 height 15
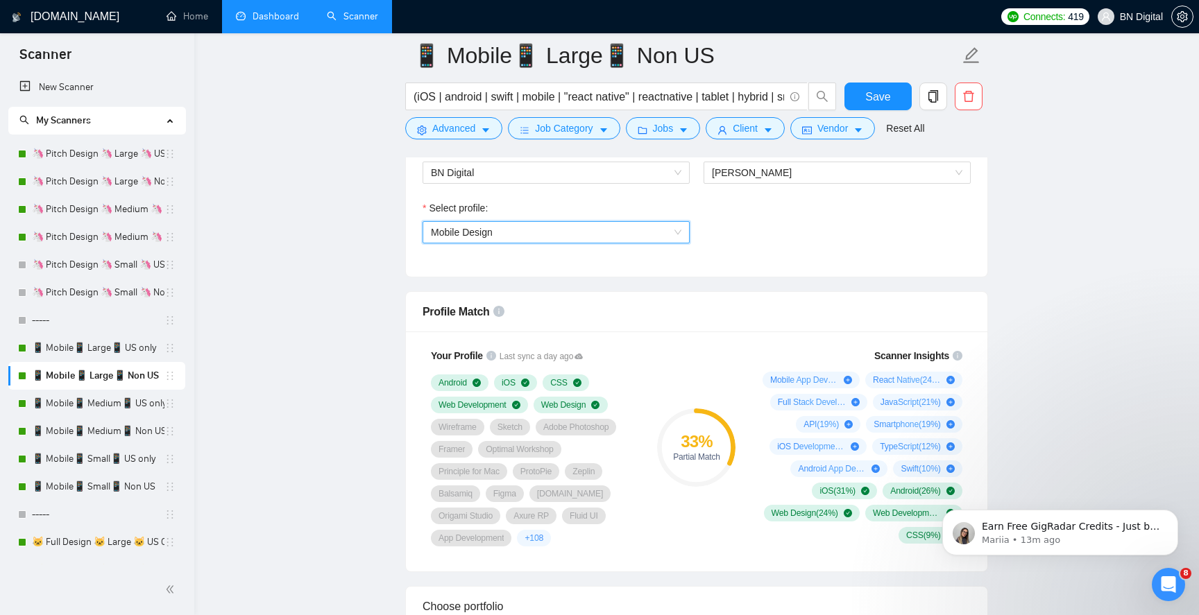
scroll to position [794, 0]
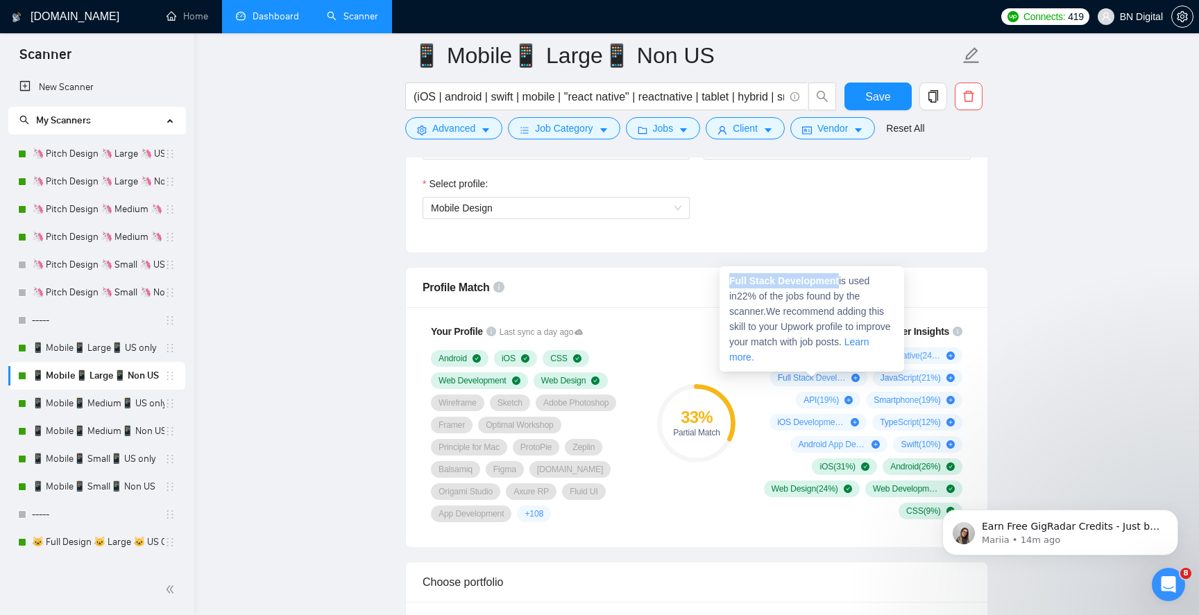
drag, startPoint x: 841, startPoint y: 279, endPoint x: 726, endPoint y: 277, distance: 115.2
click at [726, 277] on div "Full Stack Development is used in 22 % of the jobs found by the scanner. We rec…" at bounding box center [811, 318] width 185 height 105
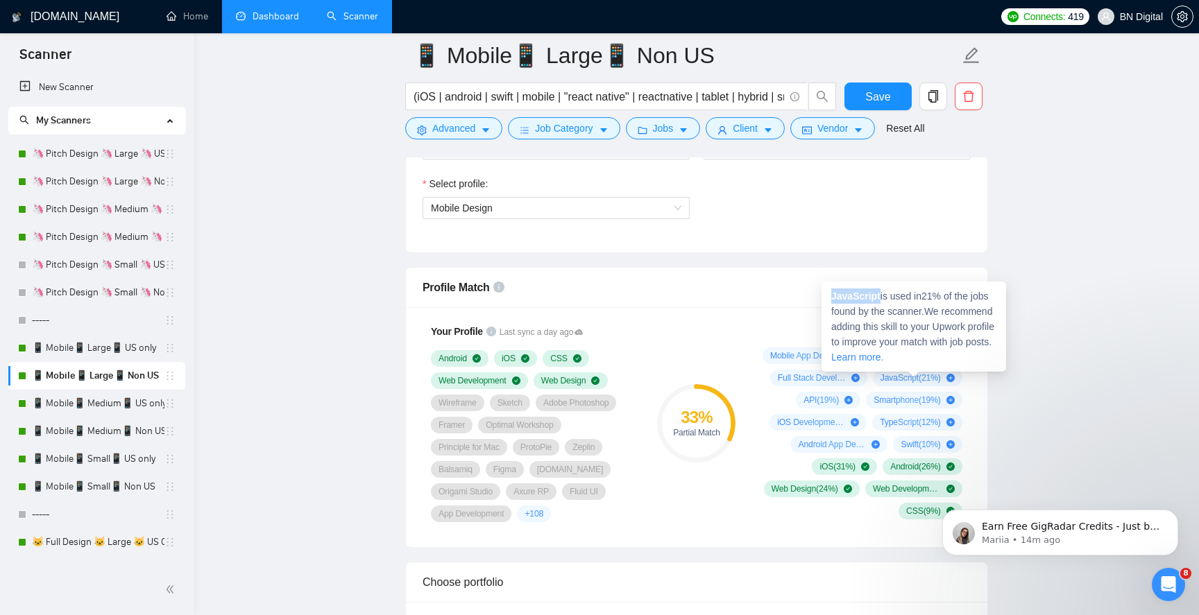
drag, startPoint x: 882, startPoint y: 296, endPoint x: 823, endPoint y: 297, distance: 58.3
click at [823, 297] on div "JavaScript is used in 21 % of the jobs found by the scanner. We recommend addin…" at bounding box center [913, 327] width 185 height 90
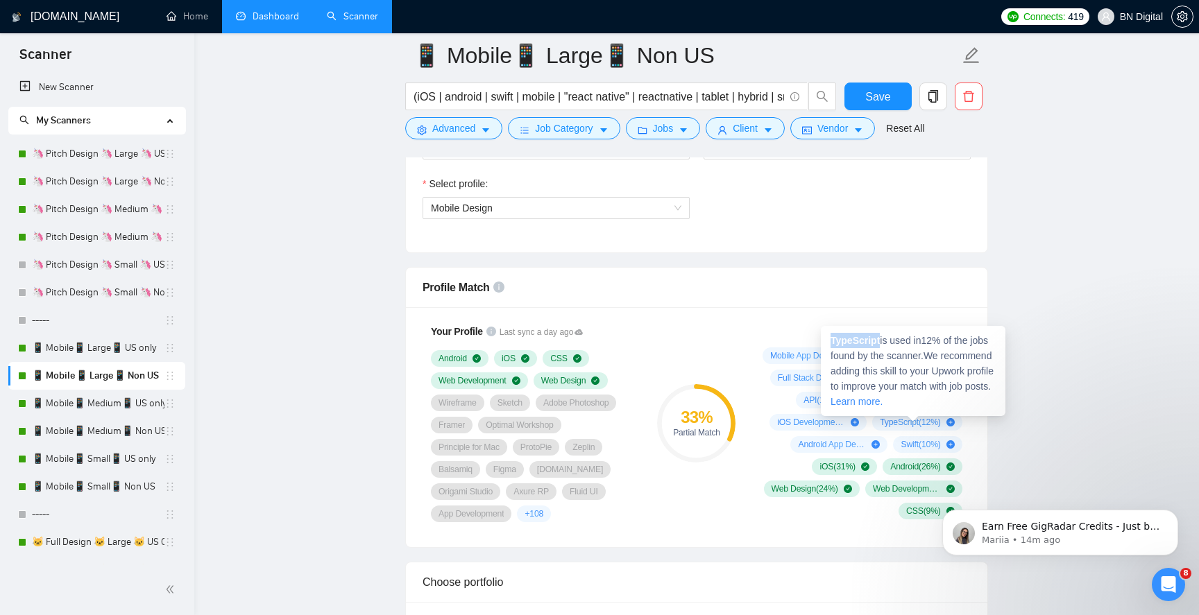
drag, startPoint x: 883, startPoint y: 342, endPoint x: 833, endPoint y: 343, distance: 49.9
click at [833, 343] on span "TypeScript is used in 12 % of the jobs found by the scanner. We recommend addin…" at bounding box center [911, 371] width 163 height 72
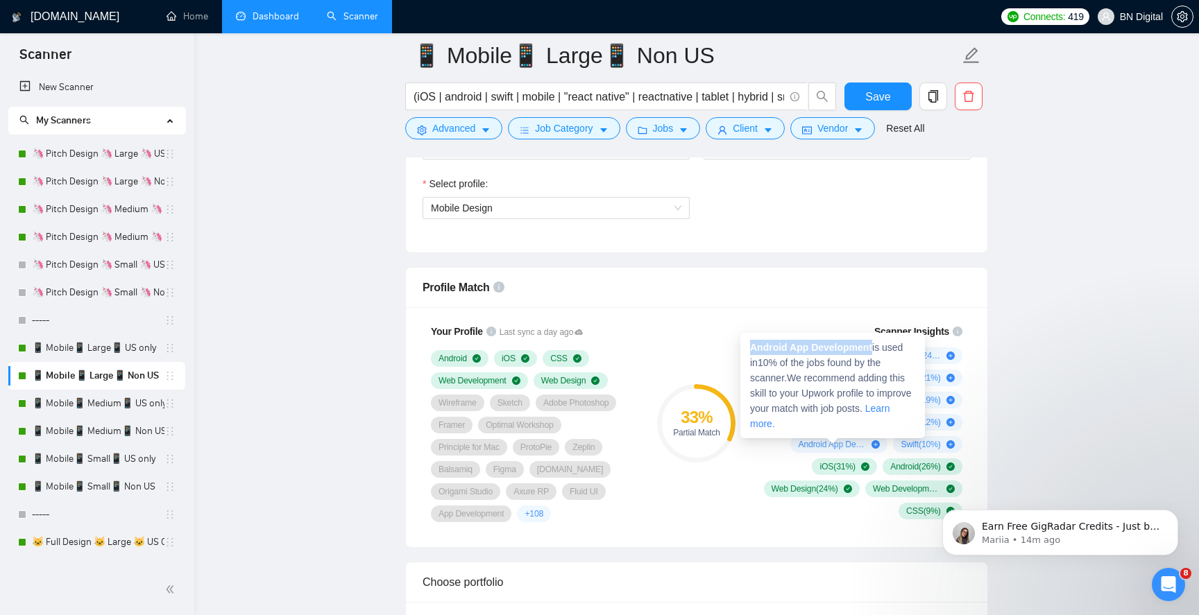
drag, startPoint x: 875, startPoint y: 348, endPoint x: 749, endPoint y: 350, distance: 126.3
click at [749, 350] on div "Android App Development is used in 10 % of the jobs found by the scanner. We re…" at bounding box center [832, 385] width 185 height 105
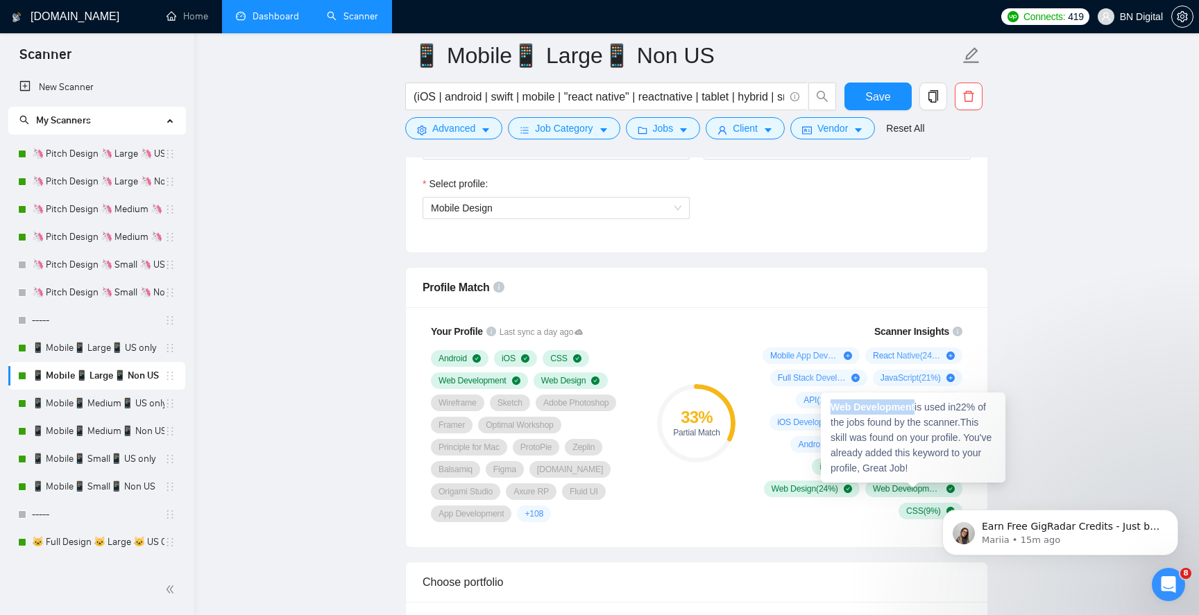
drag, startPoint x: 916, startPoint y: 406, endPoint x: 821, endPoint y: 407, distance: 95.7
click at [821, 407] on div "Web Development is used in 22 % of the jobs found by the scanner. This skill wa…" at bounding box center [913, 438] width 185 height 90
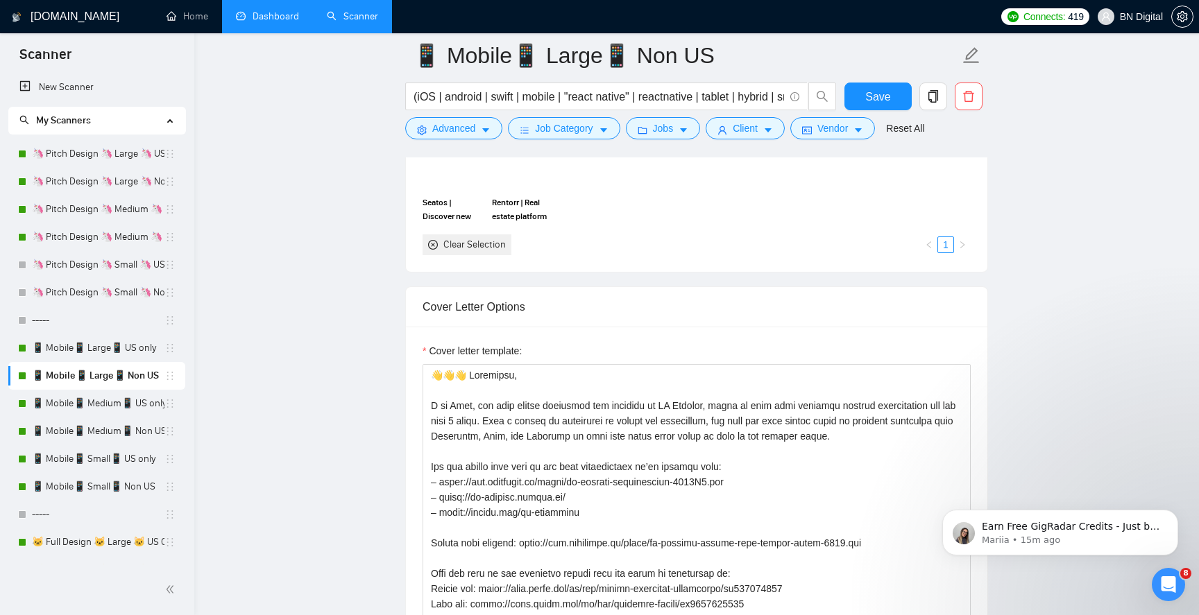
scroll to position [1541, 0]
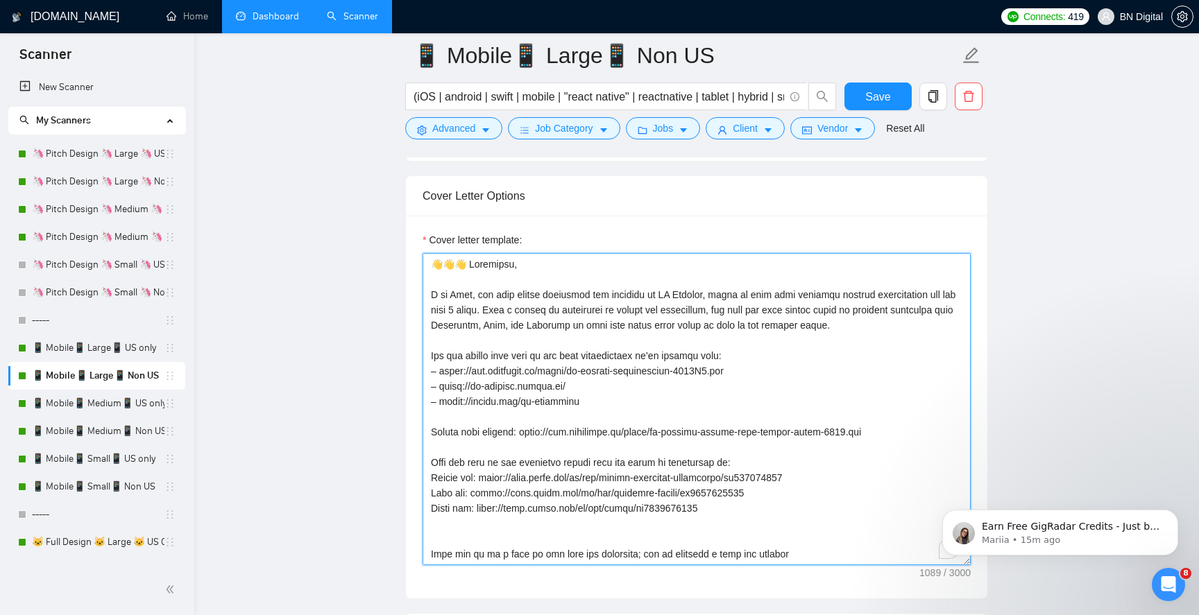
click at [457, 292] on textarea "Cover letter template:" at bounding box center [696, 409] width 548 height 312
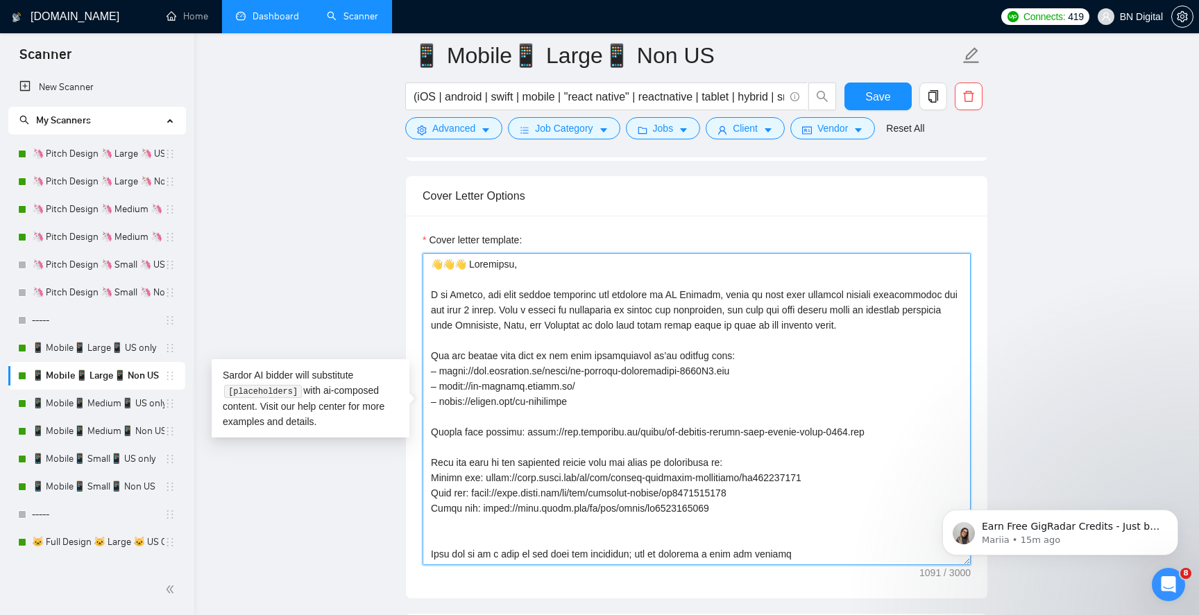
click at [465, 296] on textarea "Cover letter template:" at bounding box center [696, 409] width 548 height 312
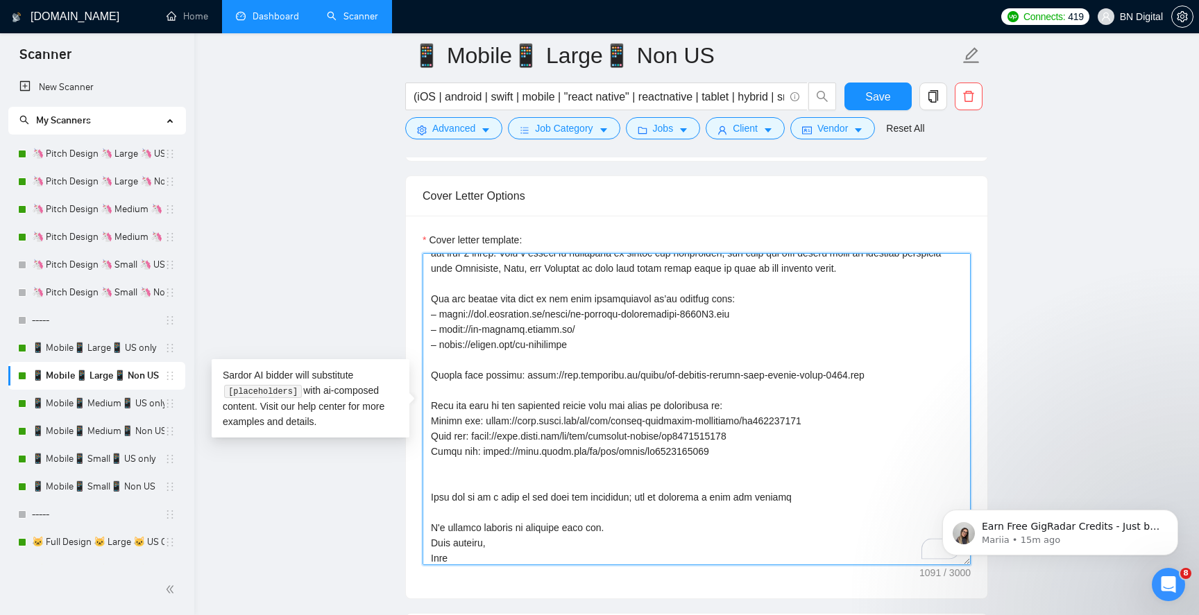
scroll to position [61, 0]
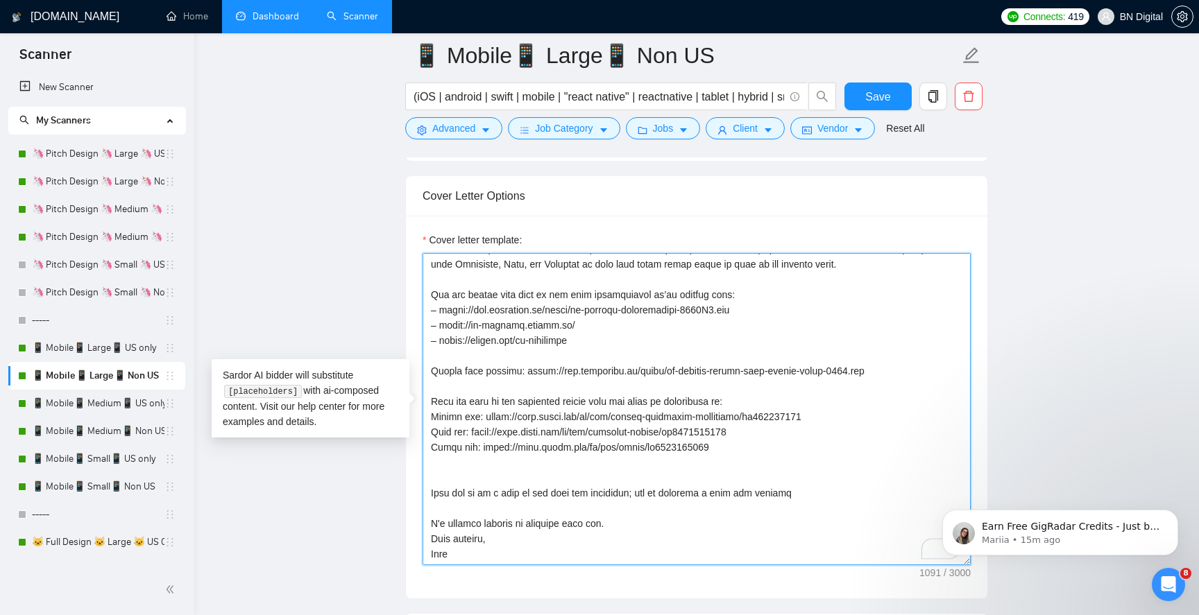
click at [442, 551] on textarea "Cover letter template:" at bounding box center [696, 409] width 548 height 312
paste textarea "ndrii"
type textarea "👋👋👋 Loremipsu, D si Ametco, adi elit seddoe temporinc utl etdolore ma AL Enimad…"
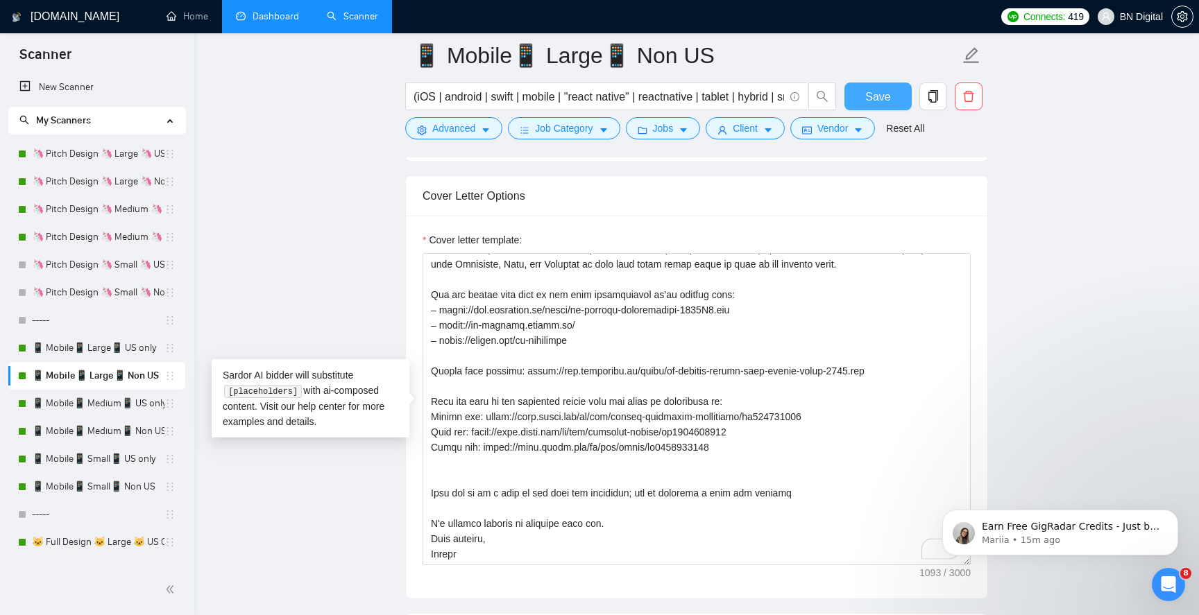
click at [883, 100] on span "Save" at bounding box center [877, 96] width 25 height 17
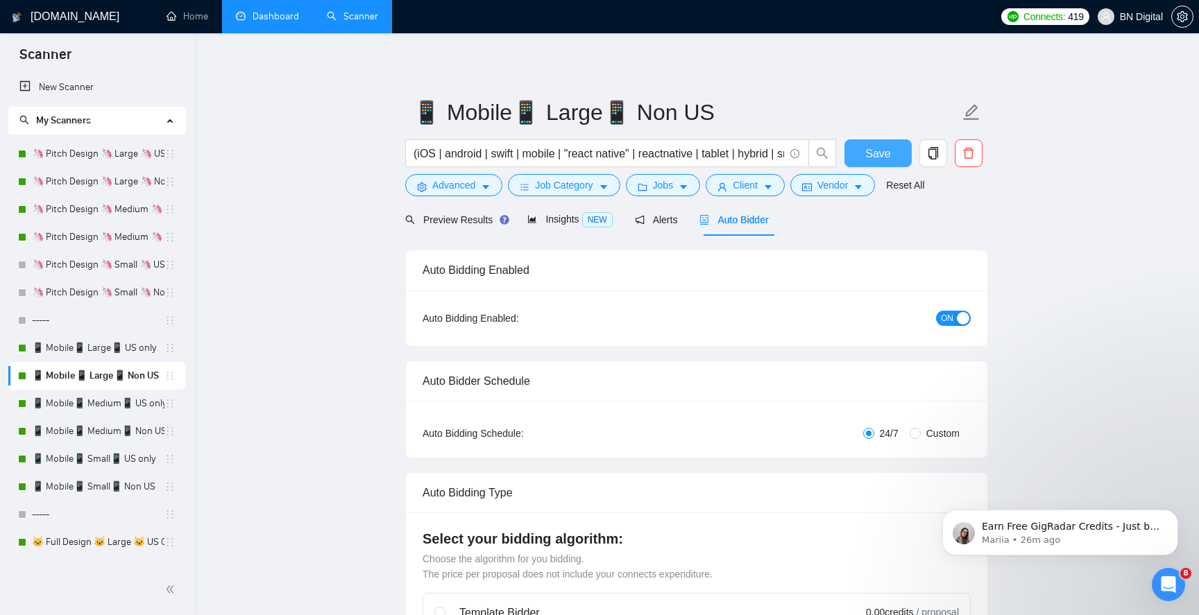
scroll to position [510, 0]
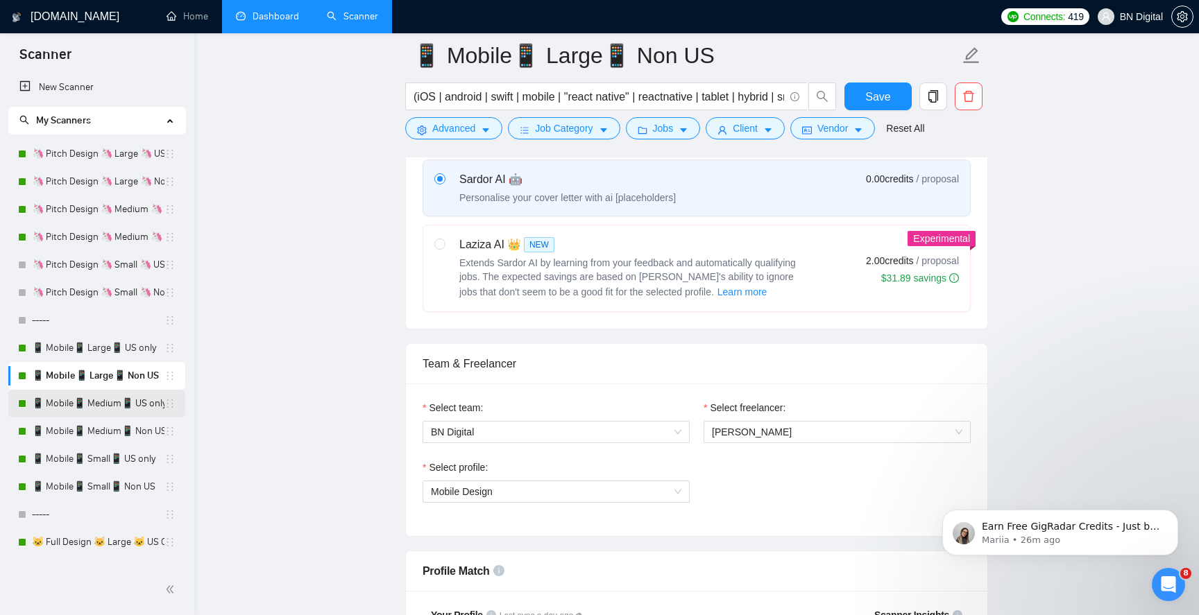
click at [122, 403] on link "📱 Mobile📱 Medium📱 US only" at bounding box center [98, 404] width 132 height 28
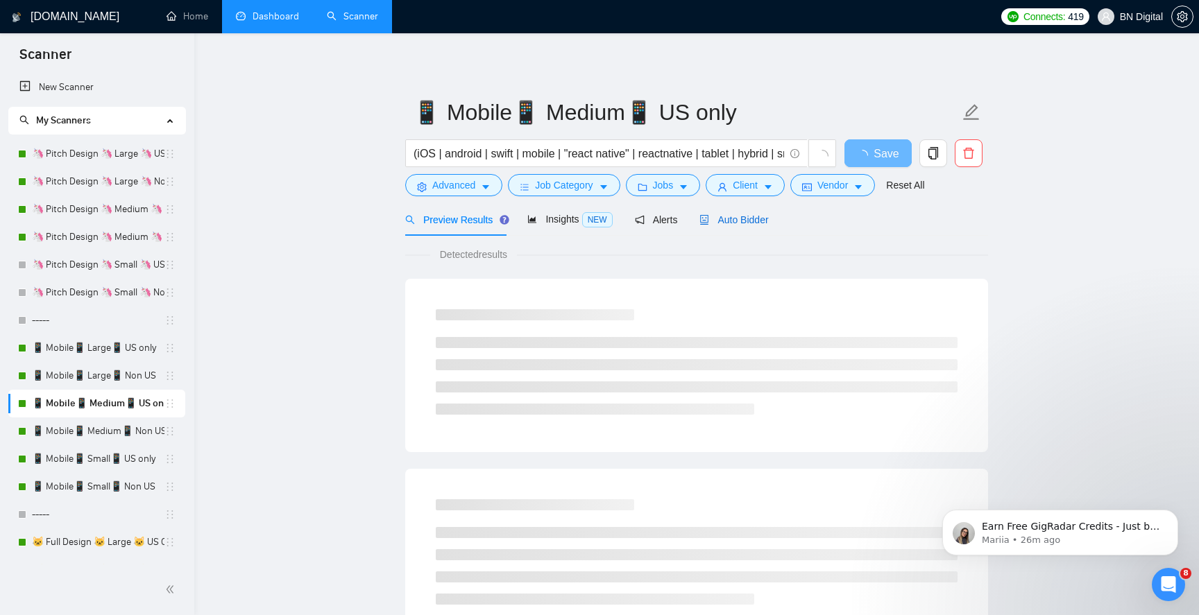
click at [737, 225] on span "Auto Bidder" at bounding box center [733, 219] width 69 height 11
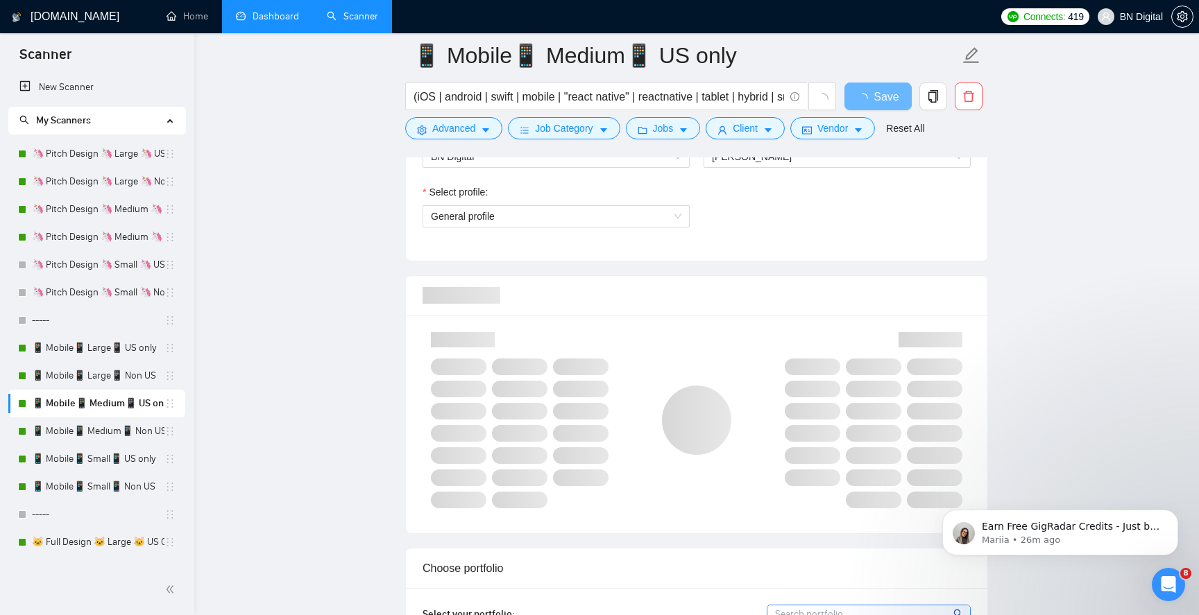
scroll to position [783, 0]
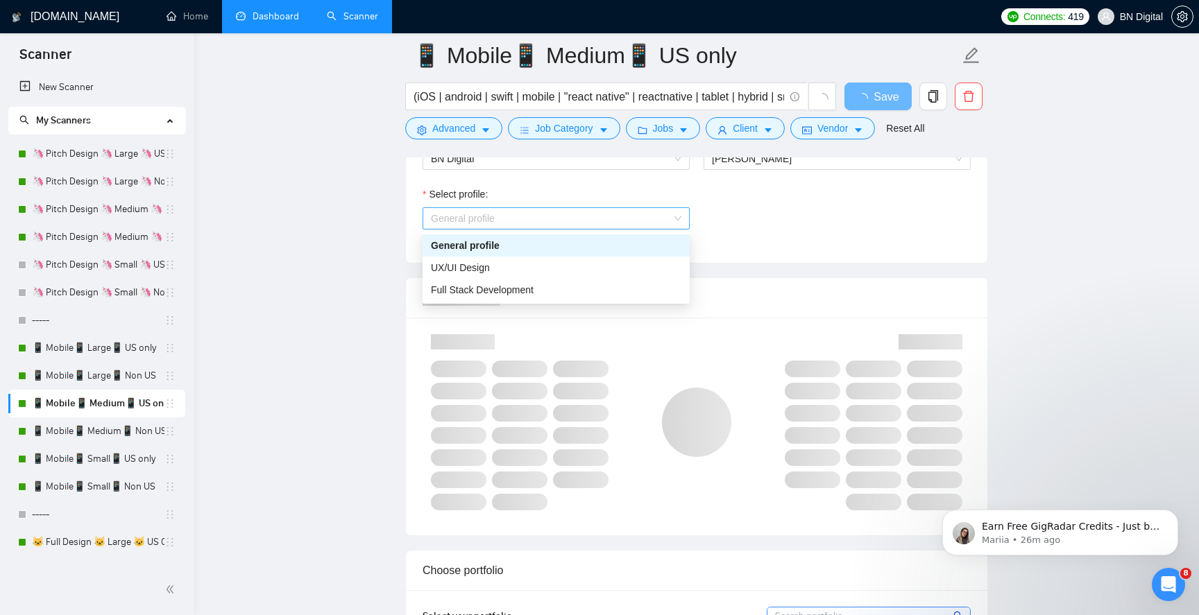
click at [566, 216] on span "General profile" at bounding box center [556, 218] width 250 height 21
click at [540, 284] on div "Full Stack Development" at bounding box center [556, 289] width 250 height 15
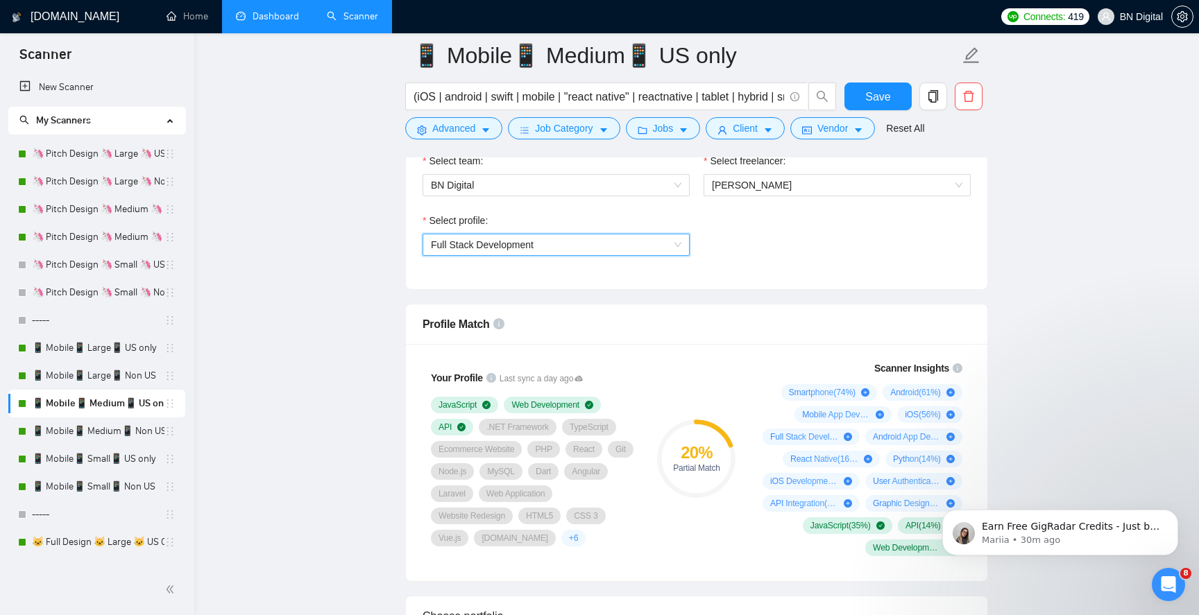
scroll to position [739, 0]
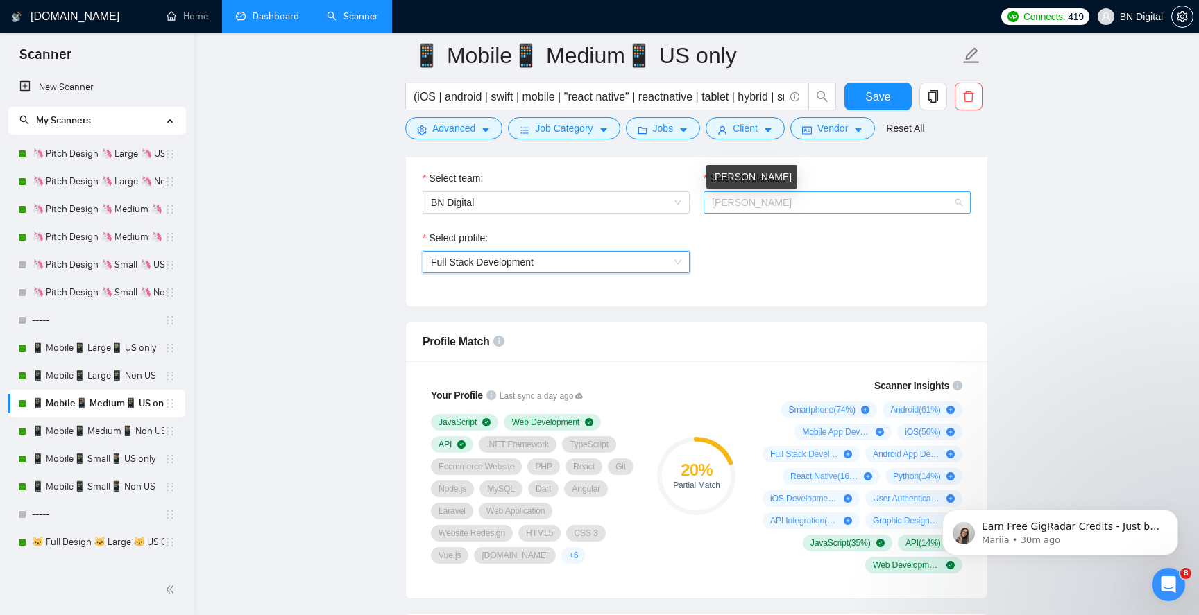
click at [757, 207] on span "[PERSON_NAME]" at bounding box center [752, 202] width 80 height 11
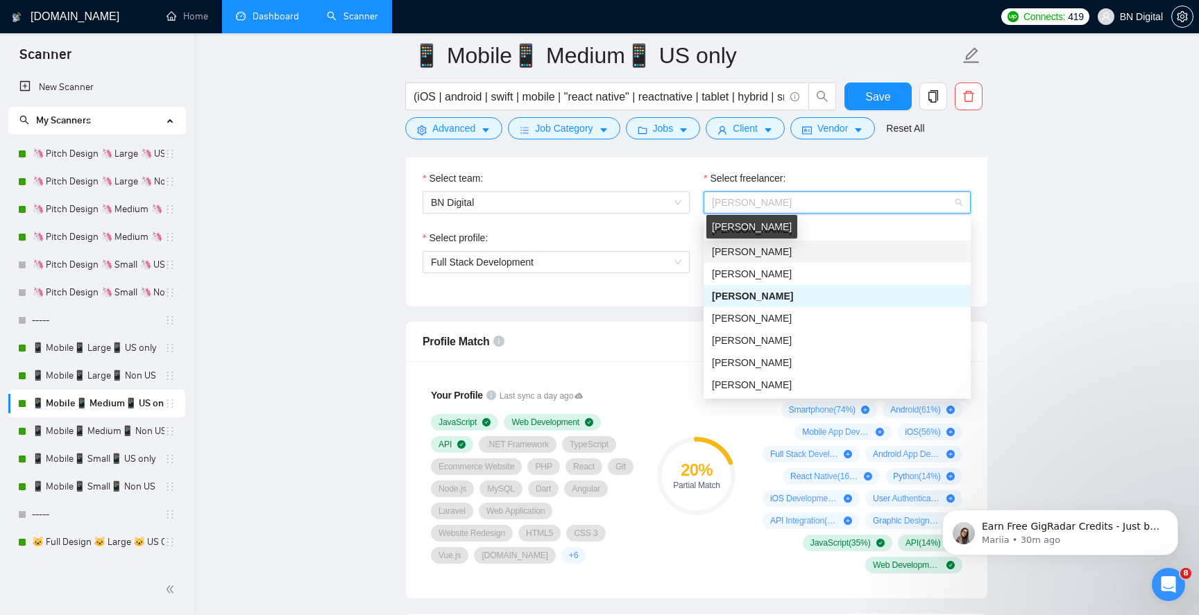
click at [753, 248] on span "[PERSON_NAME]" at bounding box center [752, 251] width 80 height 11
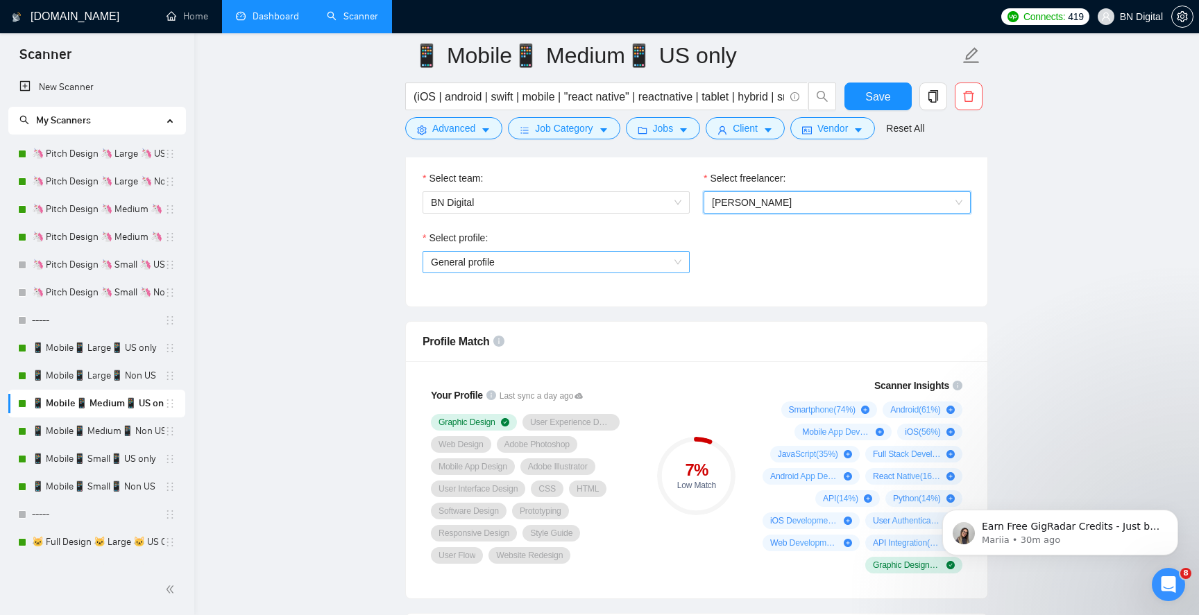
click at [558, 268] on span "General profile" at bounding box center [556, 262] width 250 height 21
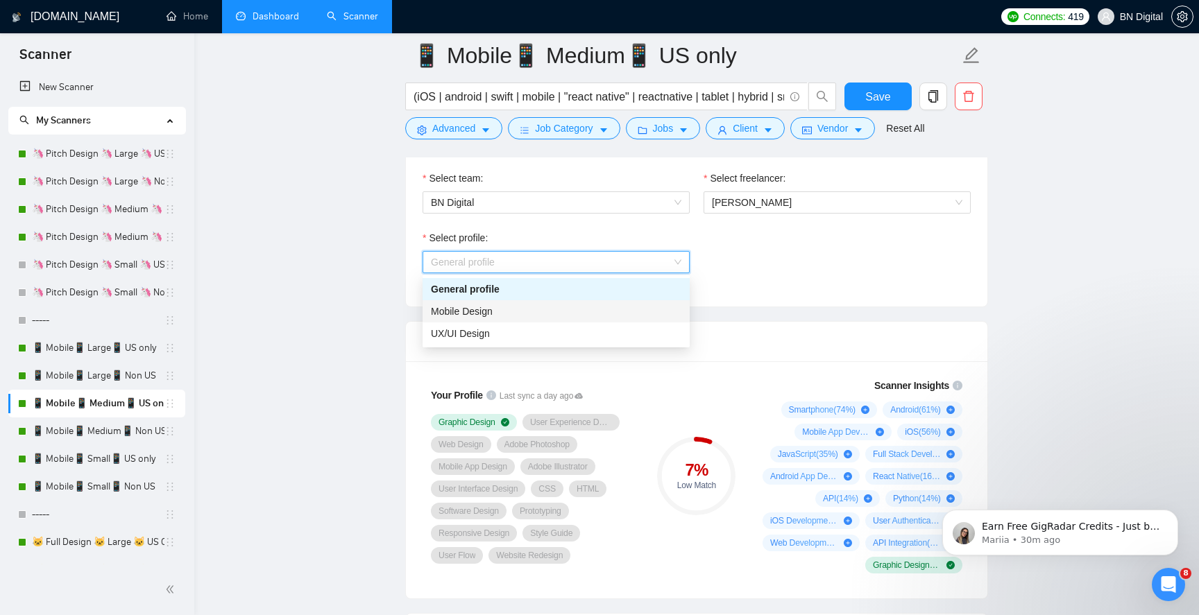
click at [551, 309] on div "Mobile Design" at bounding box center [556, 311] width 250 height 15
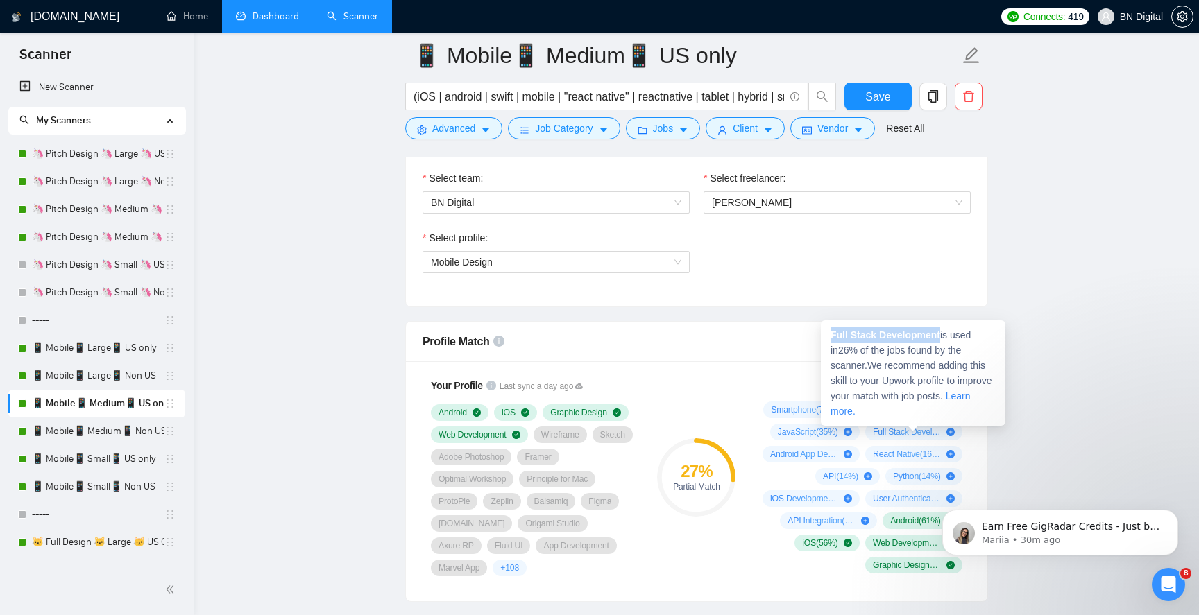
drag, startPoint x: 943, startPoint y: 332, endPoint x: 825, endPoint y: 332, distance: 117.2
click at [825, 332] on div "Full Stack Development is used in 26 % of the jobs found by the scanner. We rec…" at bounding box center [913, 372] width 185 height 105
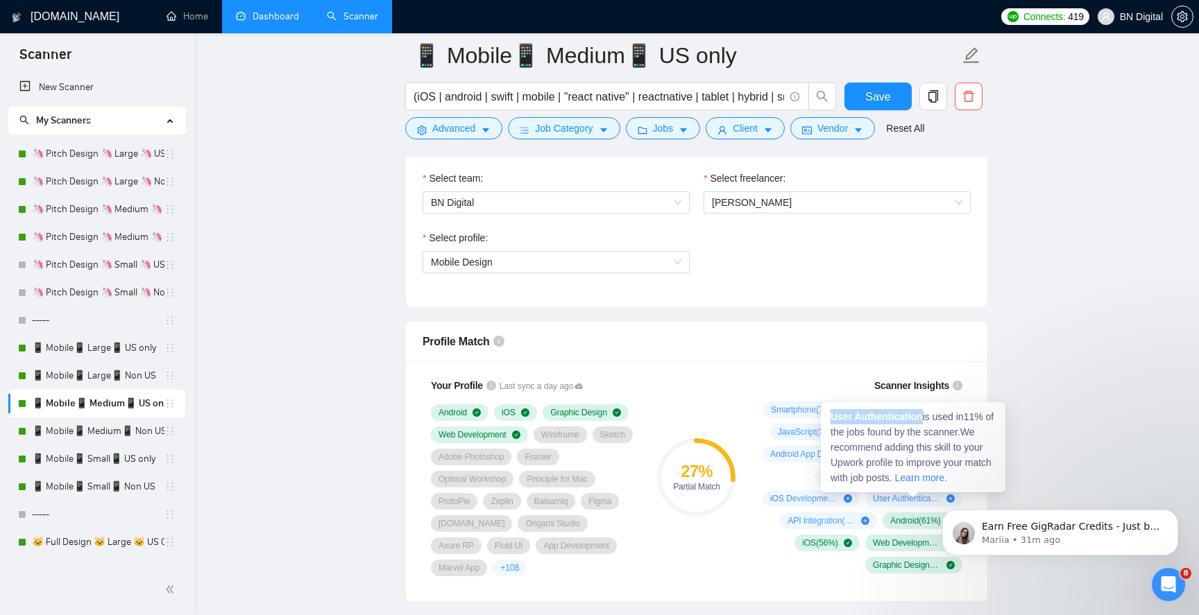
drag, startPoint x: 925, startPoint y: 416, endPoint x: 828, endPoint y: 416, distance: 96.4
click at [828, 416] on div "User Authentication is used in 11 % of the jobs found by the scanner. We recomm…" at bounding box center [913, 447] width 185 height 90
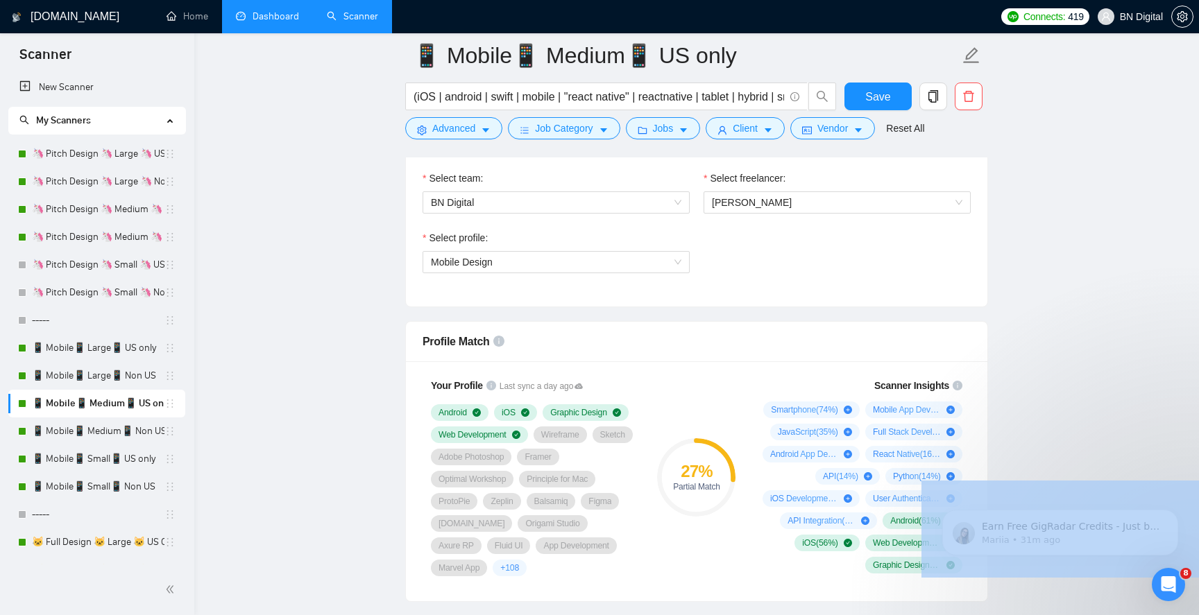
drag, startPoint x: 810, startPoint y: 438, endPoint x: 809, endPoint y: 504, distance: 66.6
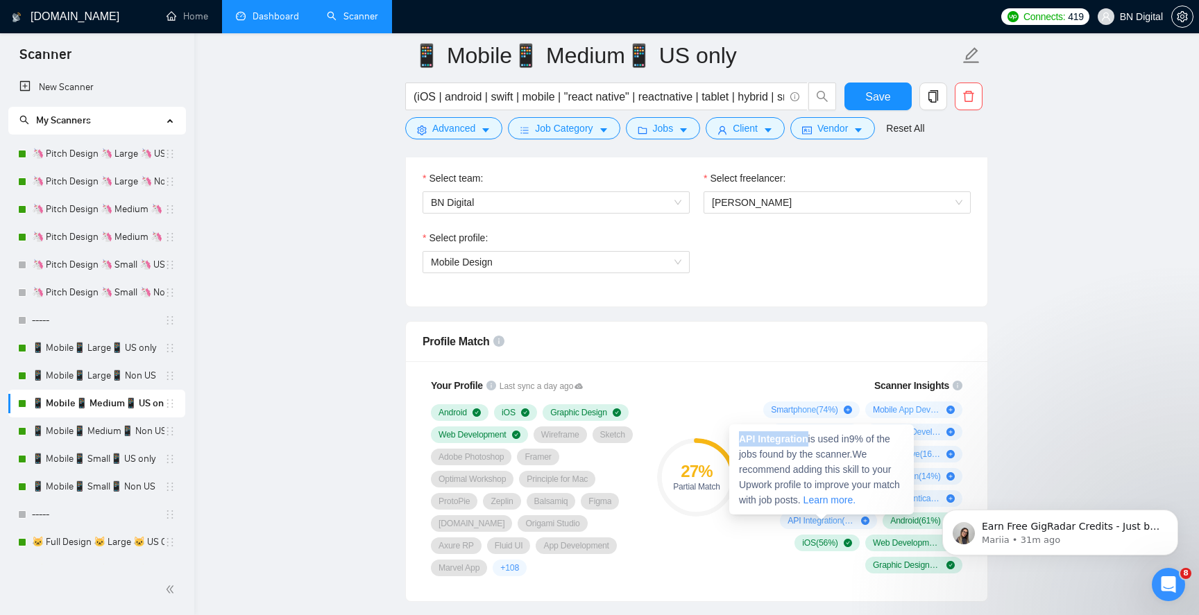
drag, startPoint x: 810, startPoint y: 438, endPoint x: 742, endPoint y: 438, distance: 68.7
click at [742, 438] on span "API Integration is used in 9 % of the jobs found by the scanner. We recommend a…" at bounding box center [819, 470] width 161 height 72
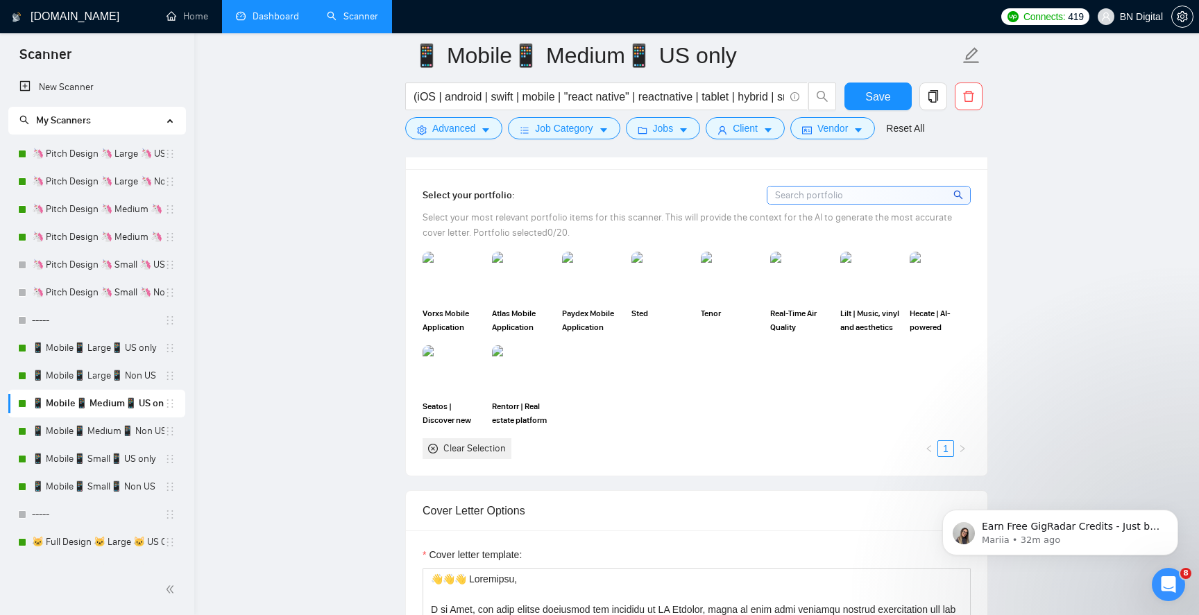
scroll to position [1235, 0]
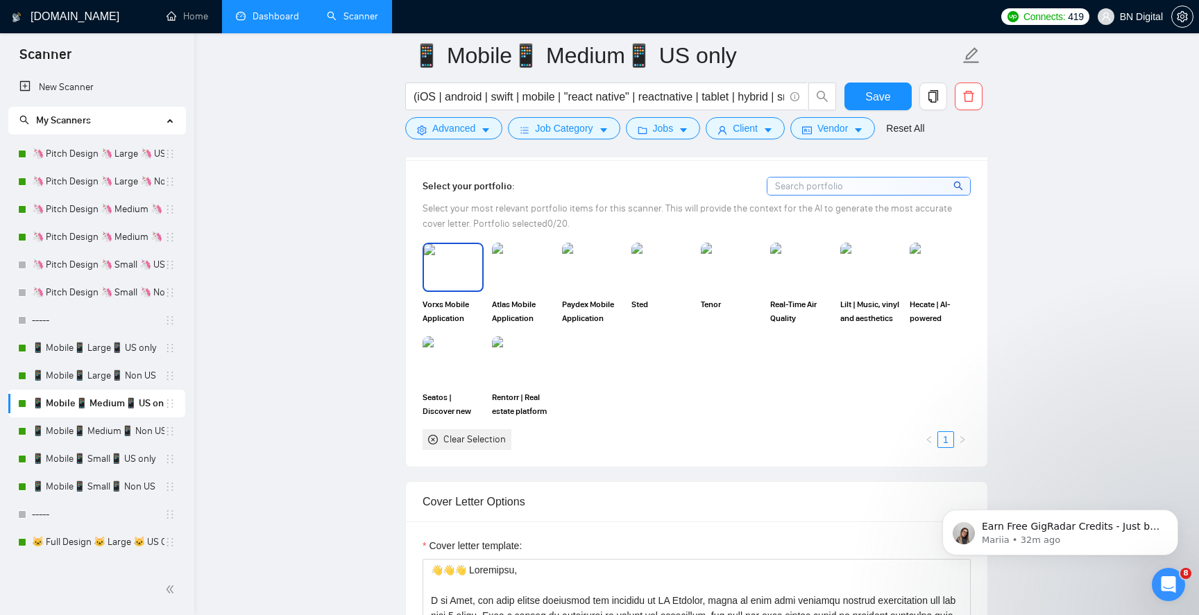
click at [452, 273] on img at bounding box center [453, 267] width 58 height 46
click at [532, 266] on img at bounding box center [522, 267] width 58 height 46
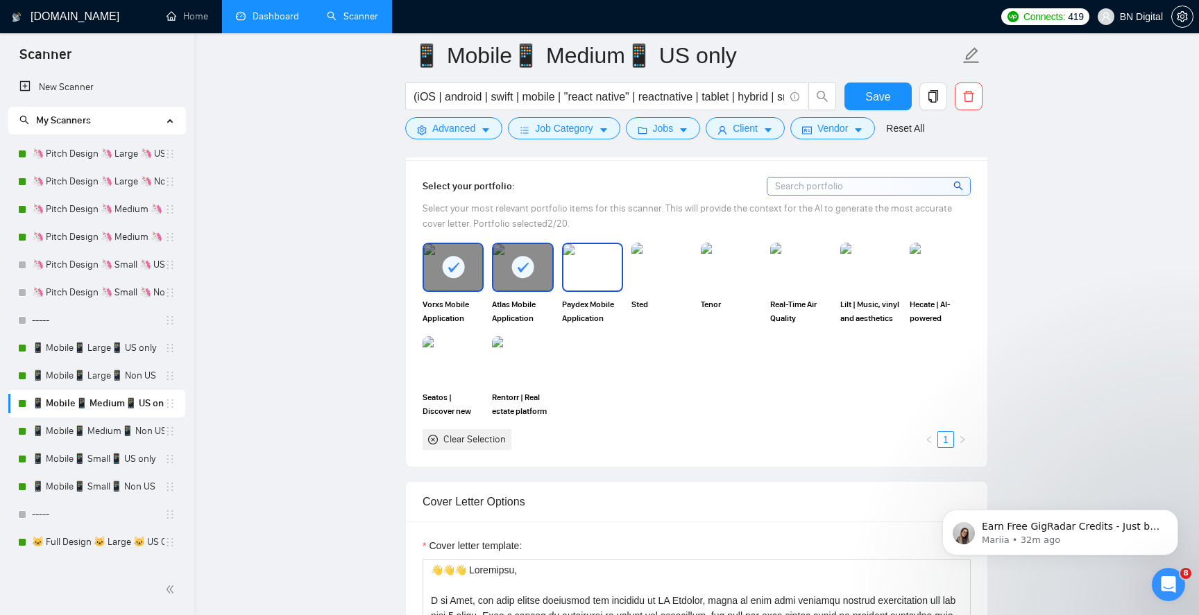
click at [600, 269] on img at bounding box center [592, 267] width 58 height 46
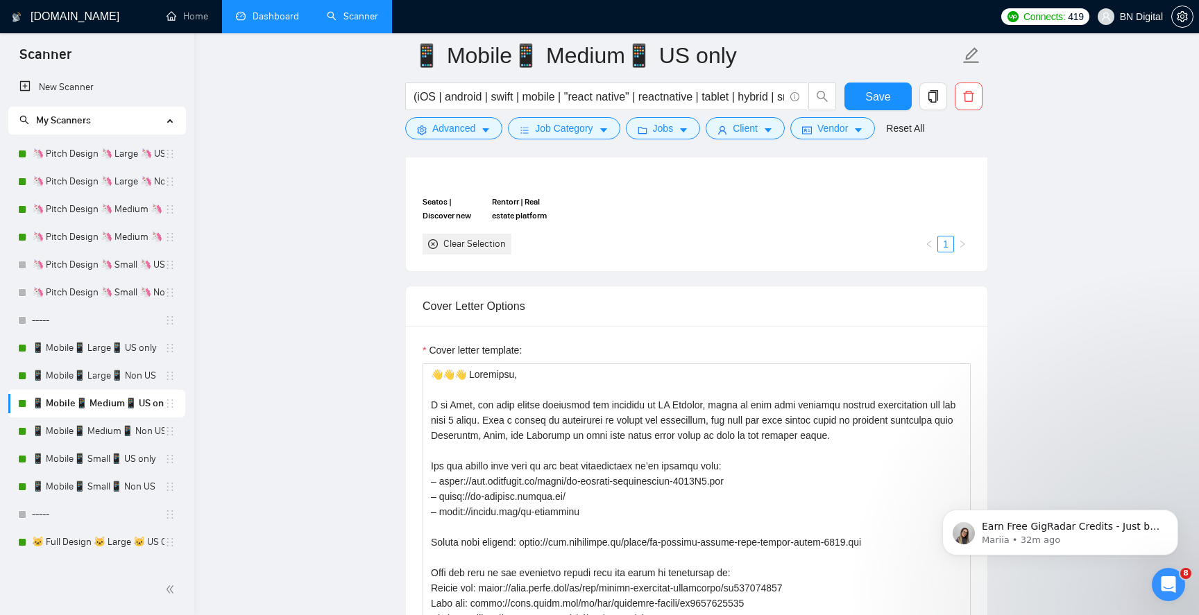
scroll to position [1493, 0]
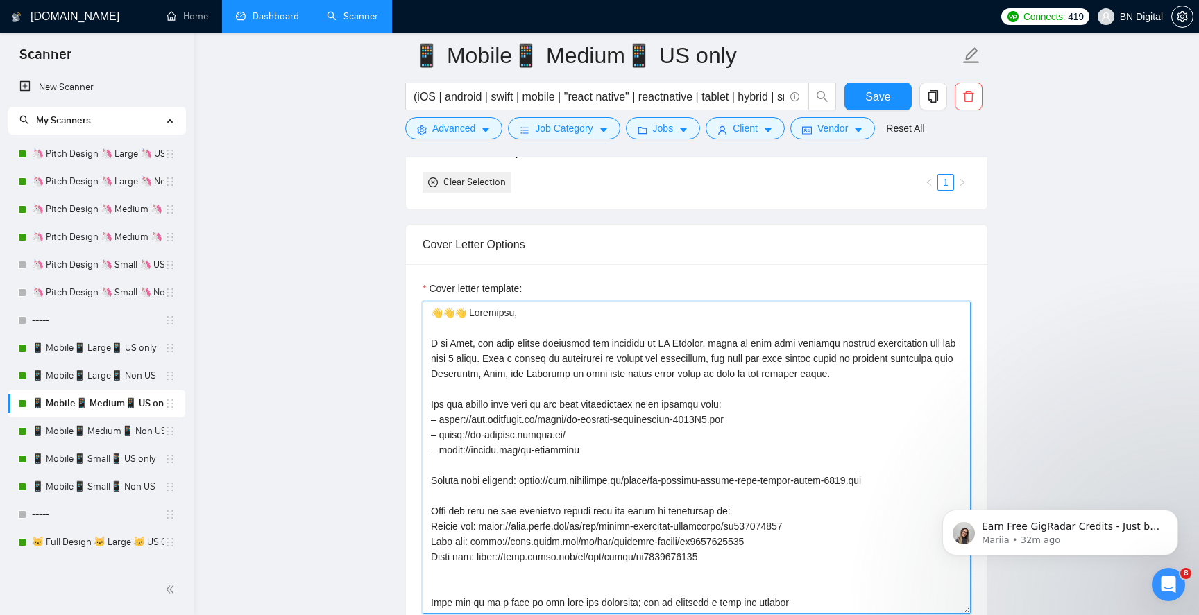
click at [463, 345] on textarea "Cover letter template:" at bounding box center [696, 458] width 548 height 312
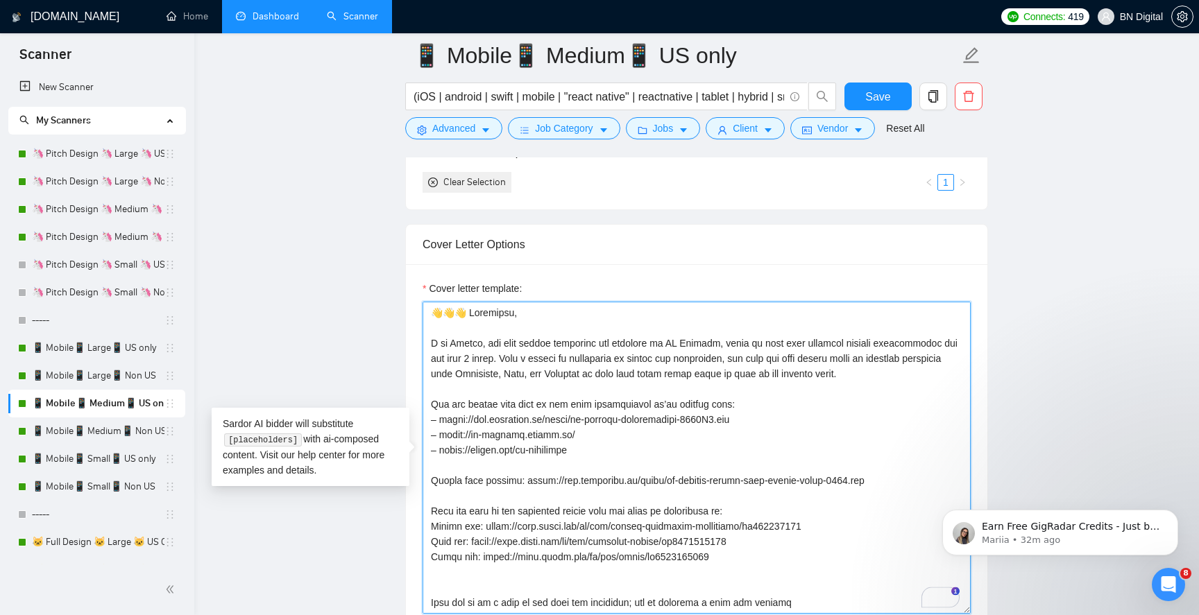
click at [460, 345] on textarea "Cover letter template:" at bounding box center [696, 458] width 548 height 312
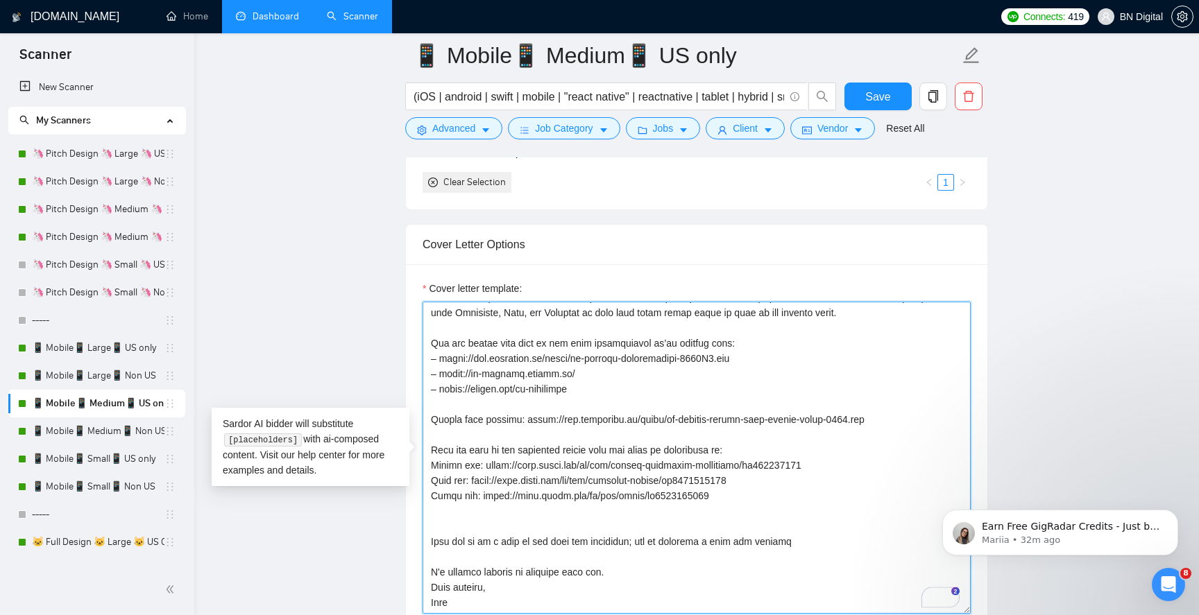
click at [440, 600] on textarea "Cover letter template:" at bounding box center [696, 458] width 548 height 312
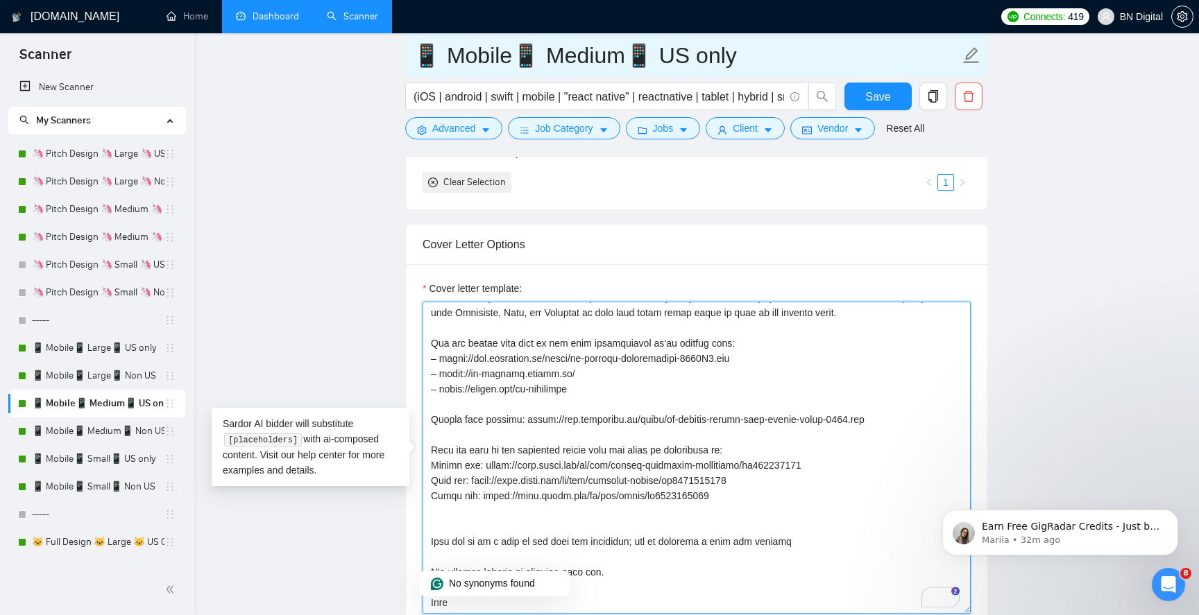
paste textarea "ndrii"
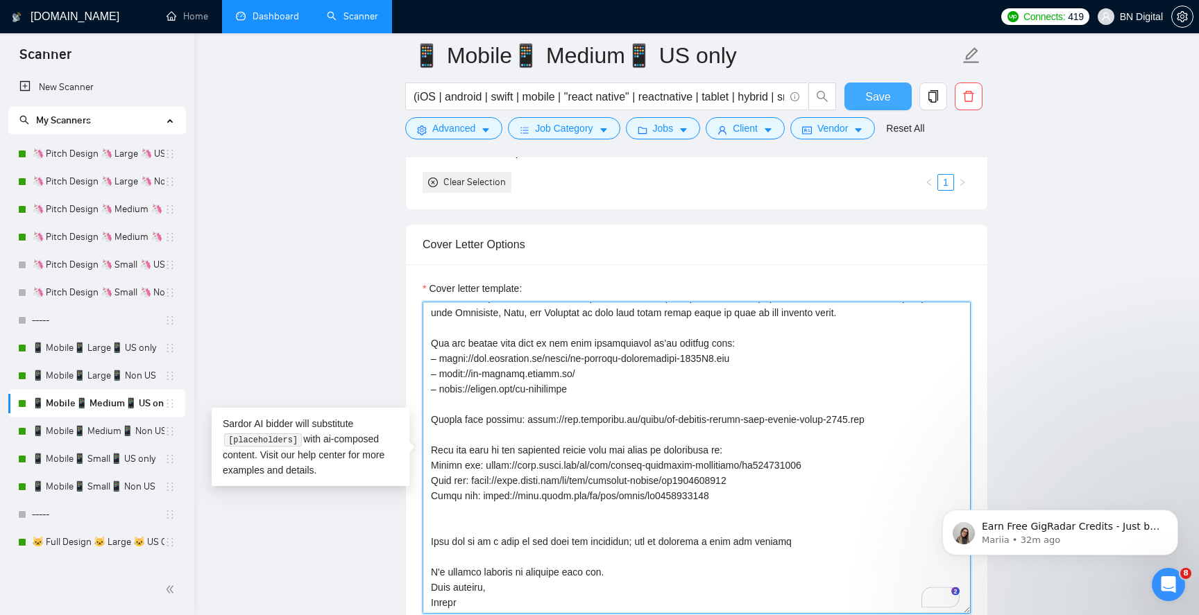
type textarea "👋👋👋 Loremipsu, D si Ametco, adi elit seddoe temporinc utl etdolore ma AL Enimad…"
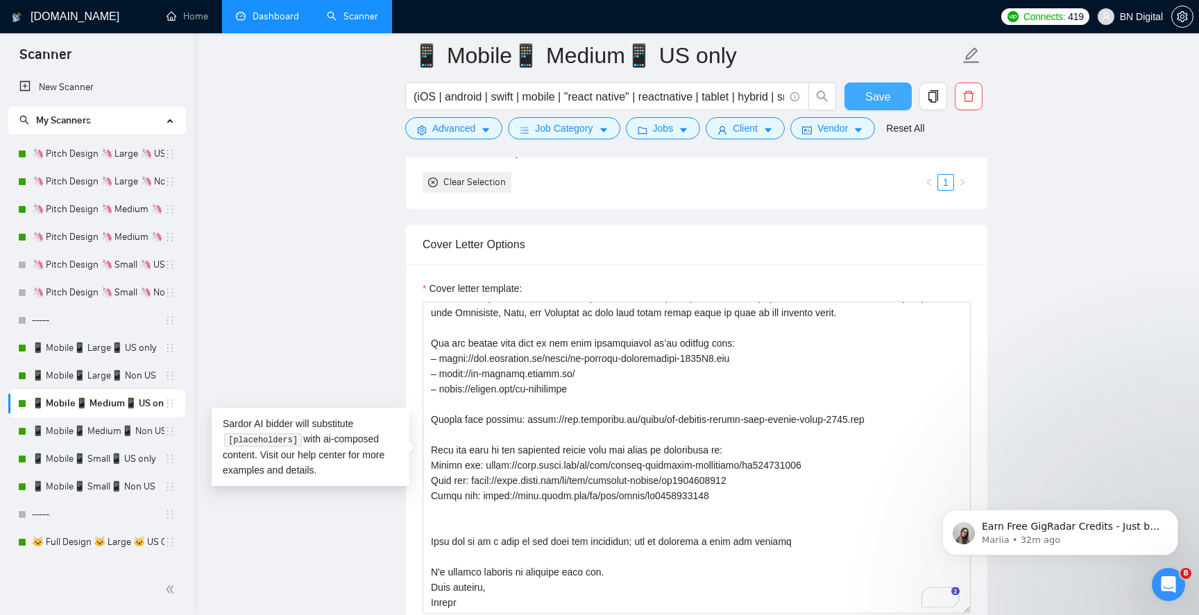
click at [876, 101] on span "Save" at bounding box center [877, 96] width 25 height 17
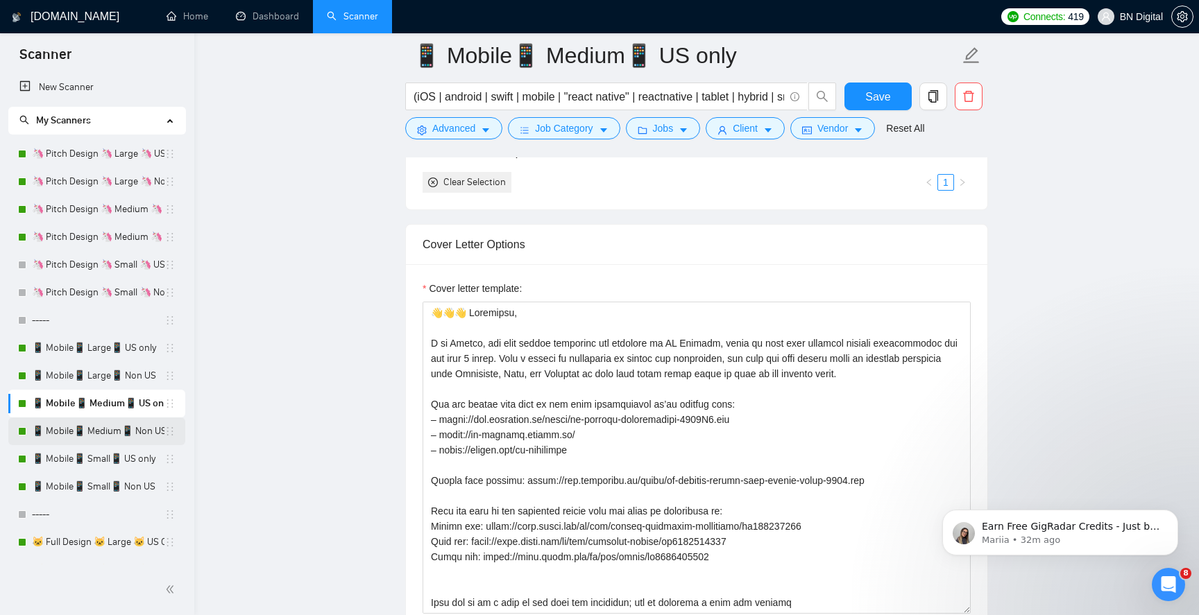
click at [114, 420] on link "📱 Mobile📱 Medium📱 Non US" at bounding box center [98, 432] width 132 height 28
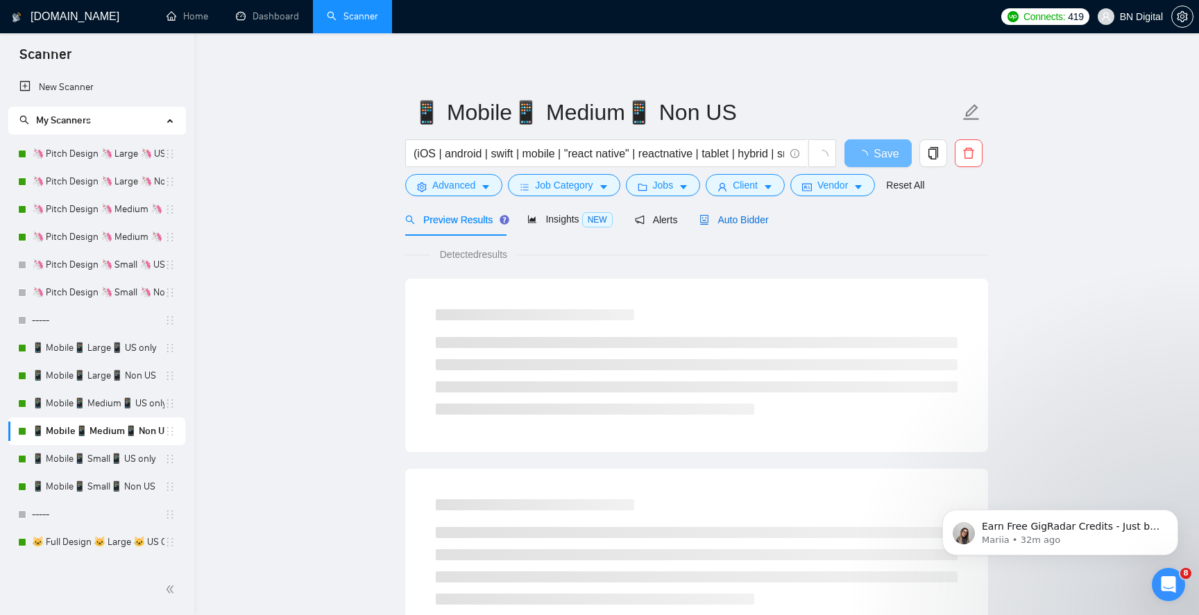
click at [740, 214] on span "Auto Bidder" at bounding box center [733, 219] width 69 height 11
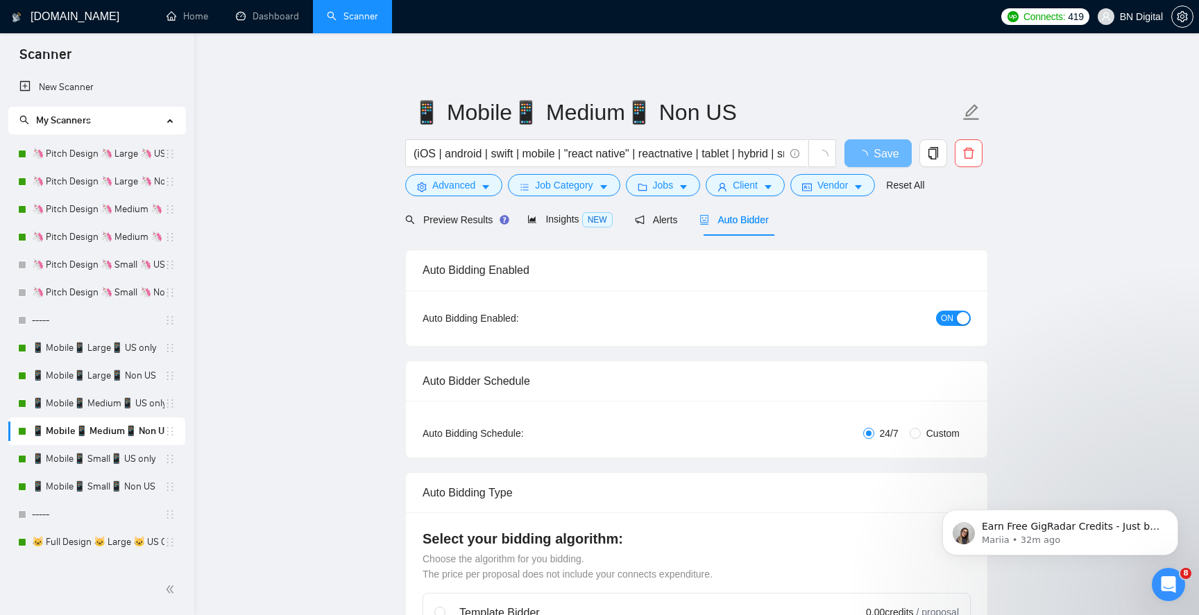
radio input "false"
radio input "true"
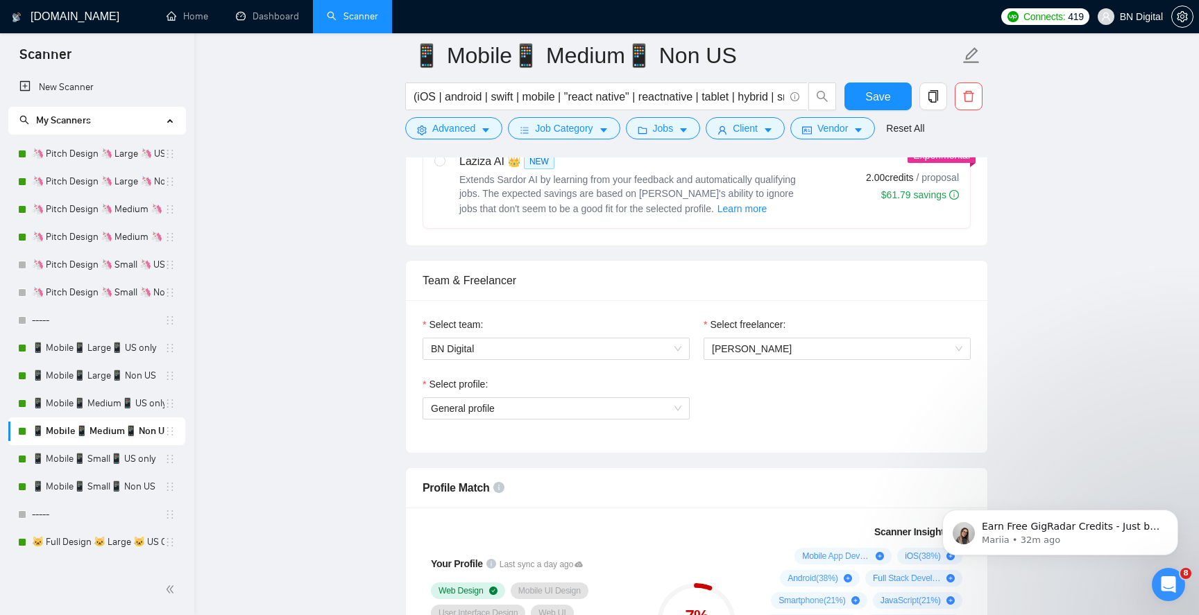
scroll to position [868, 0]
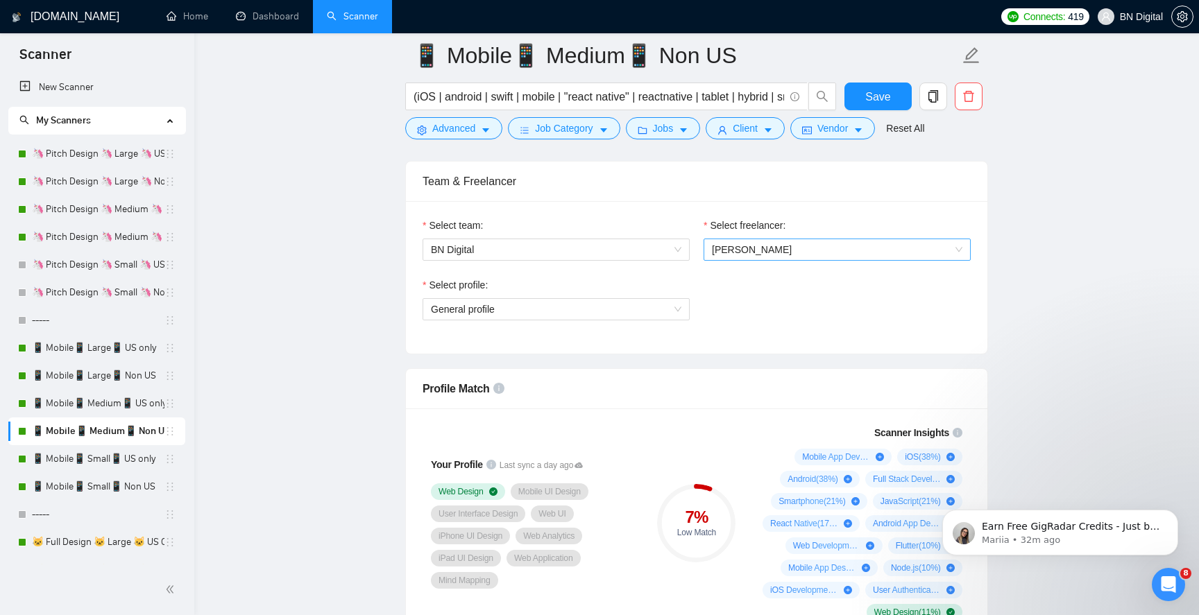
click at [742, 253] on span "[PERSON_NAME]" at bounding box center [752, 249] width 80 height 11
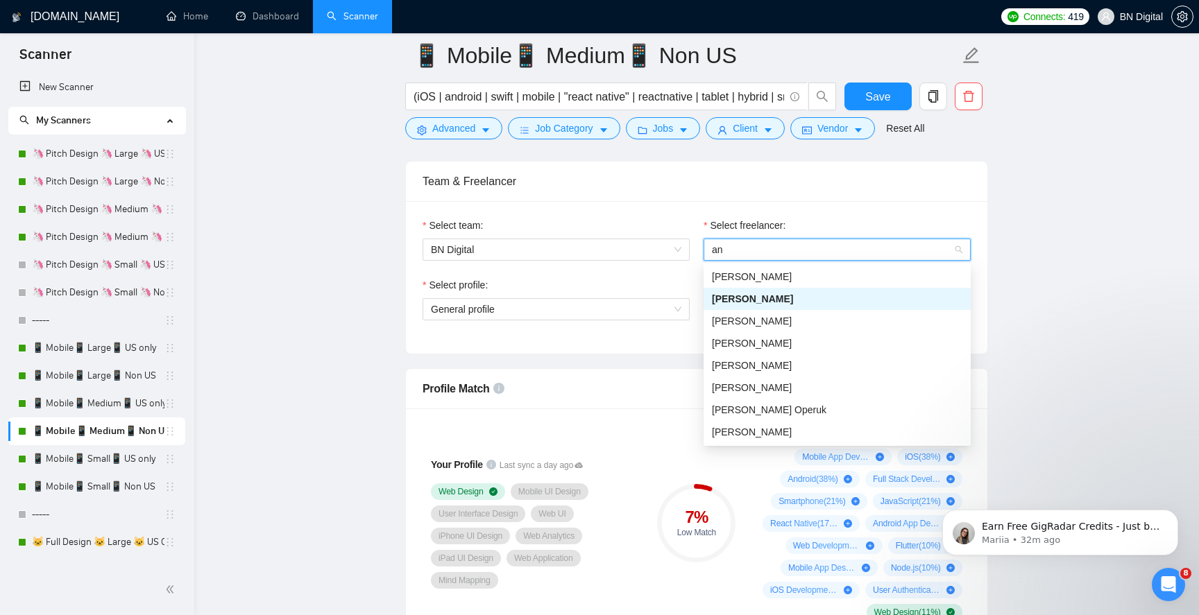
type input "and"
click at [738, 278] on span "[PERSON_NAME]" at bounding box center [752, 276] width 80 height 11
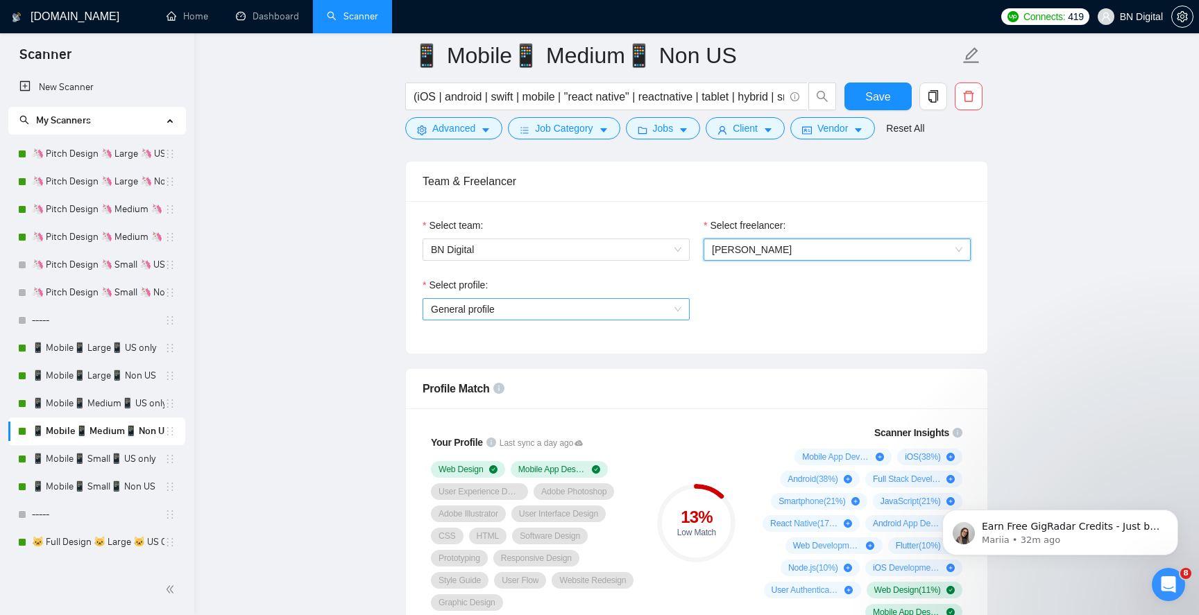
click at [520, 319] on div "General profile" at bounding box center [555, 309] width 267 height 22
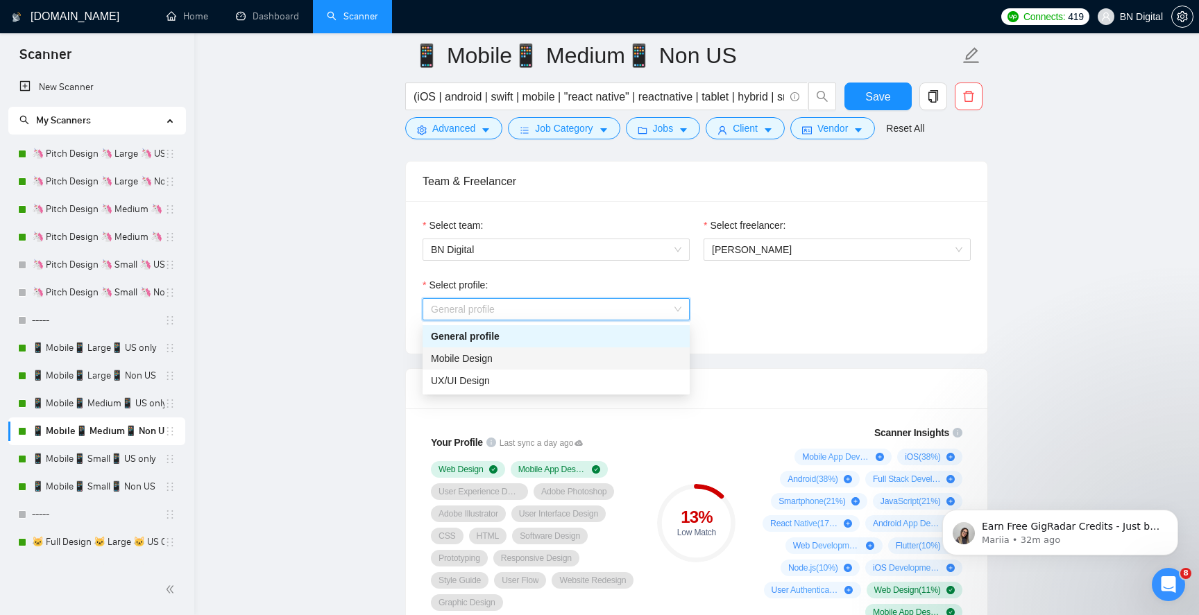
click at [504, 358] on div "Mobile Design" at bounding box center [556, 358] width 250 height 15
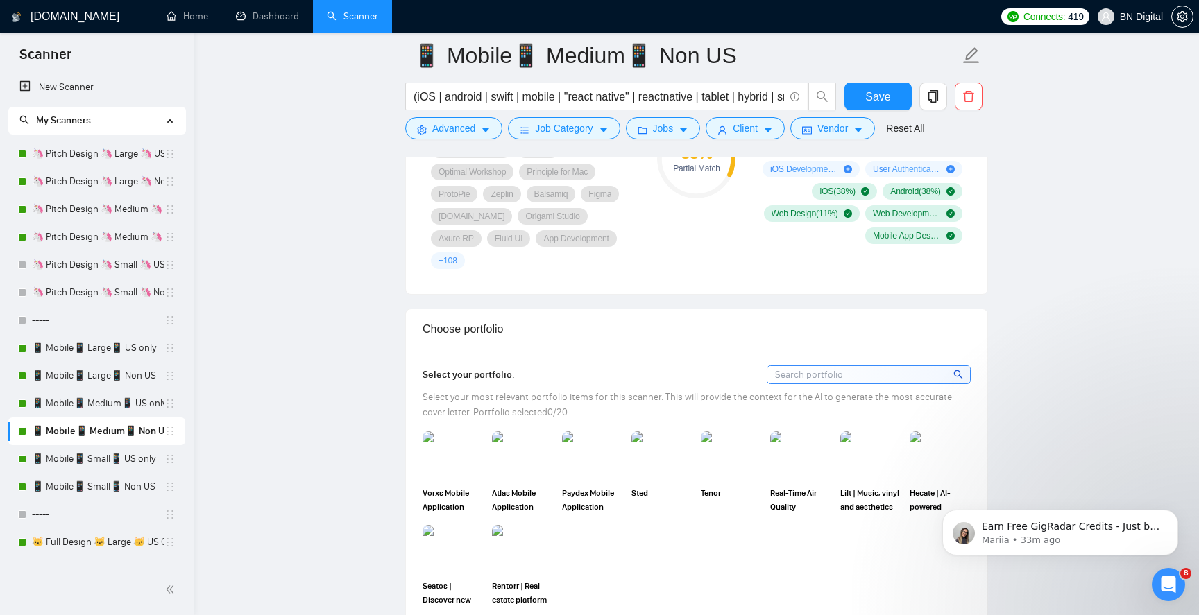
scroll to position [1356, 0]
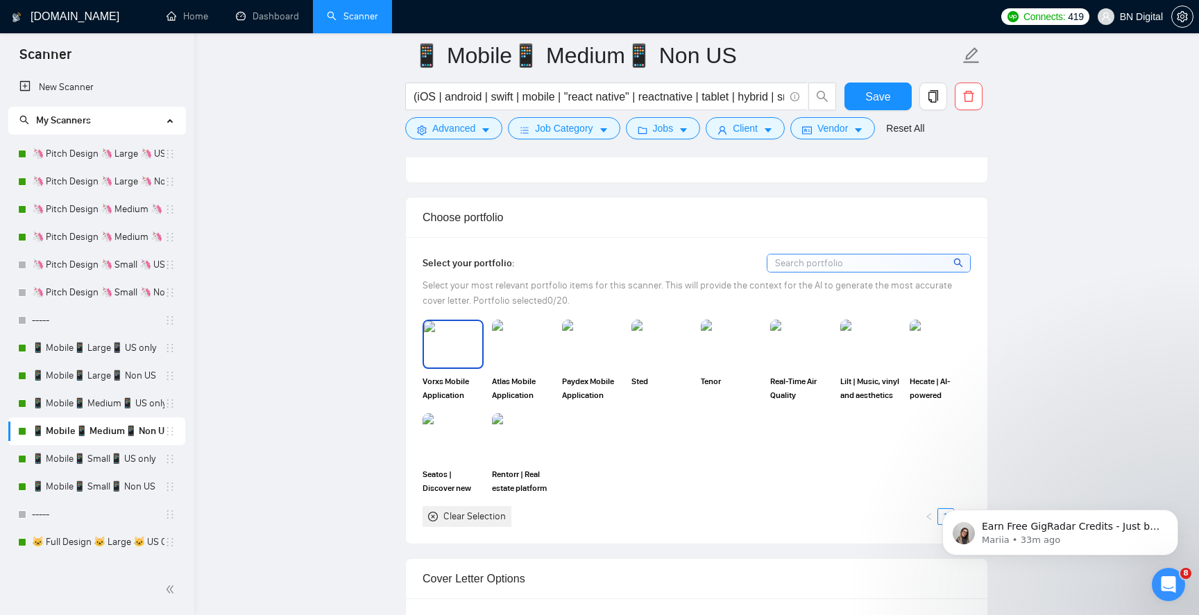
click at [477, 322] on img at bounding box center [453, 344] width 58 height 46
click at [523, 323] on img at bounding box center [522, 344] width 58 height 46
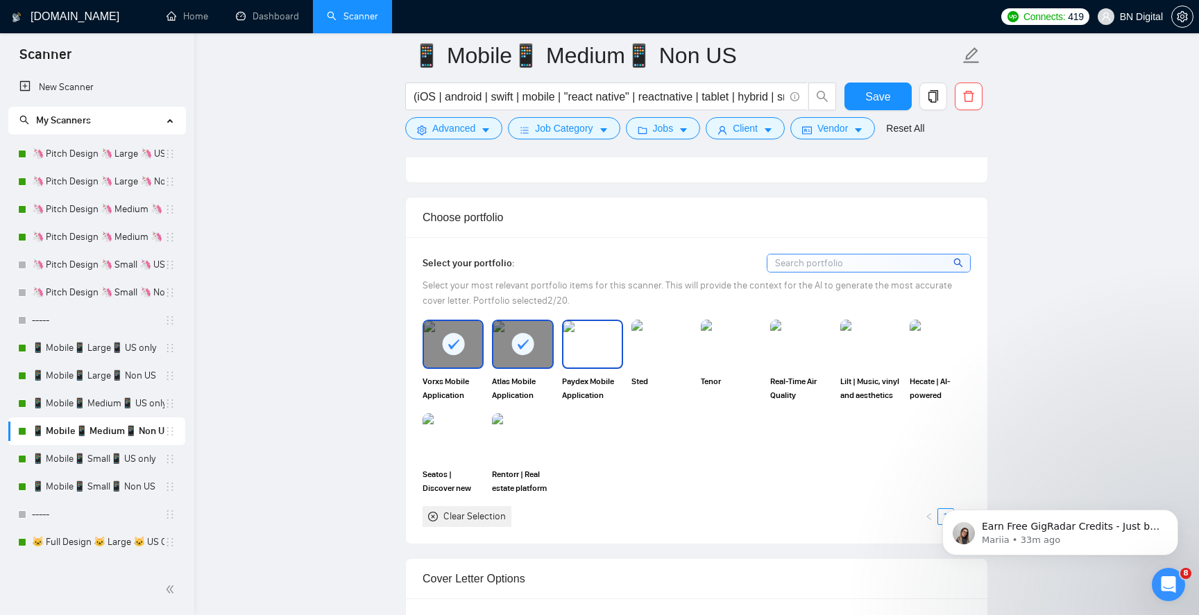
click at [565, 321] on img at bounding box center [592, 344] width 58 height 46
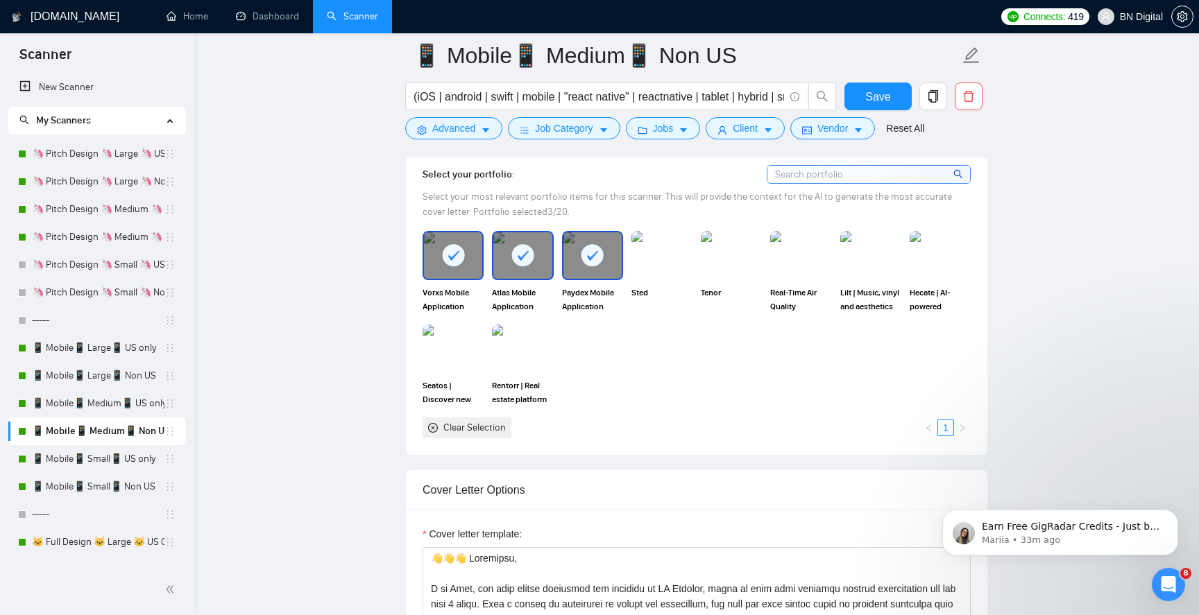
scroll to position [1684, 0]
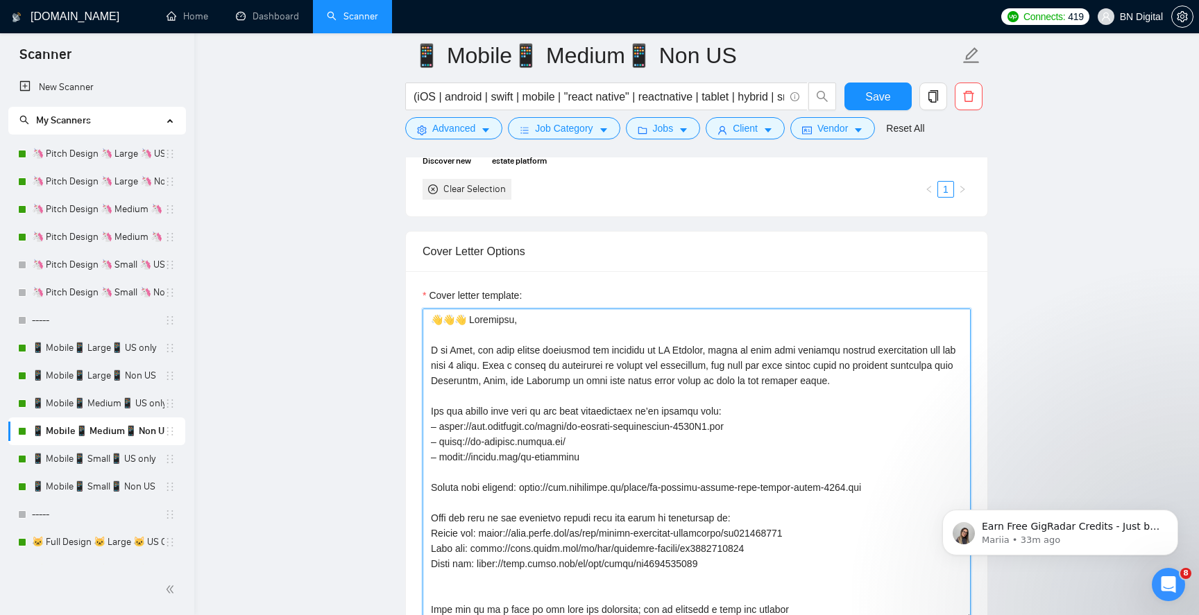
click at [465, 322] on textarea "Cover letter template:" at bounding box center [696, 465] width 548 height 312
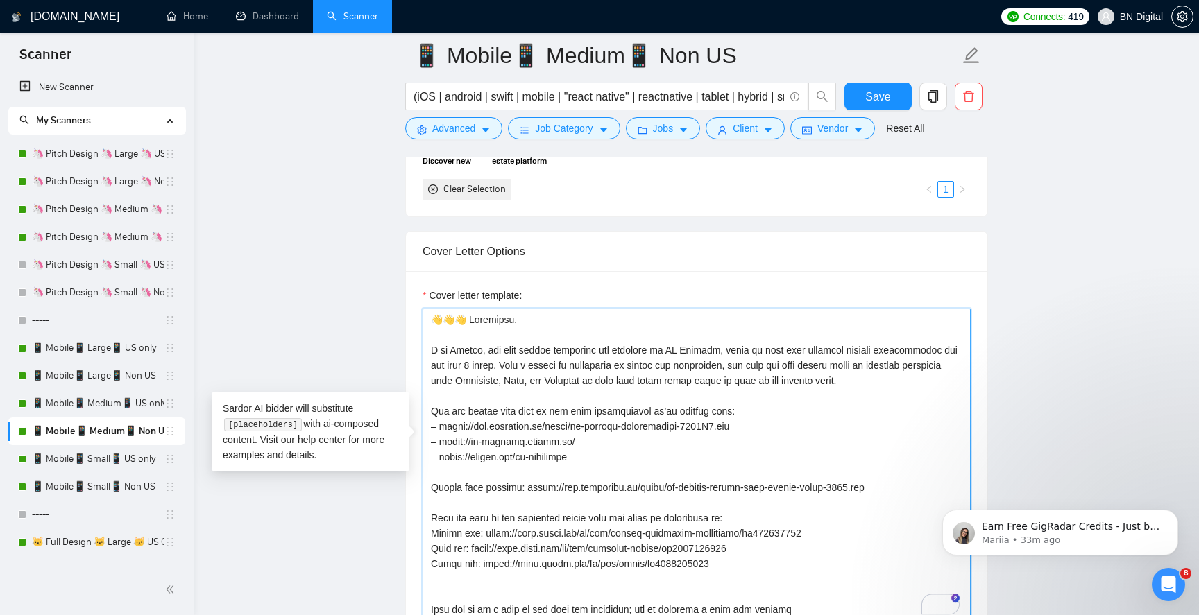
click at [461, 326] on textarea "Cover letter template:" at bounding box center [696, 465] width 548 height 312
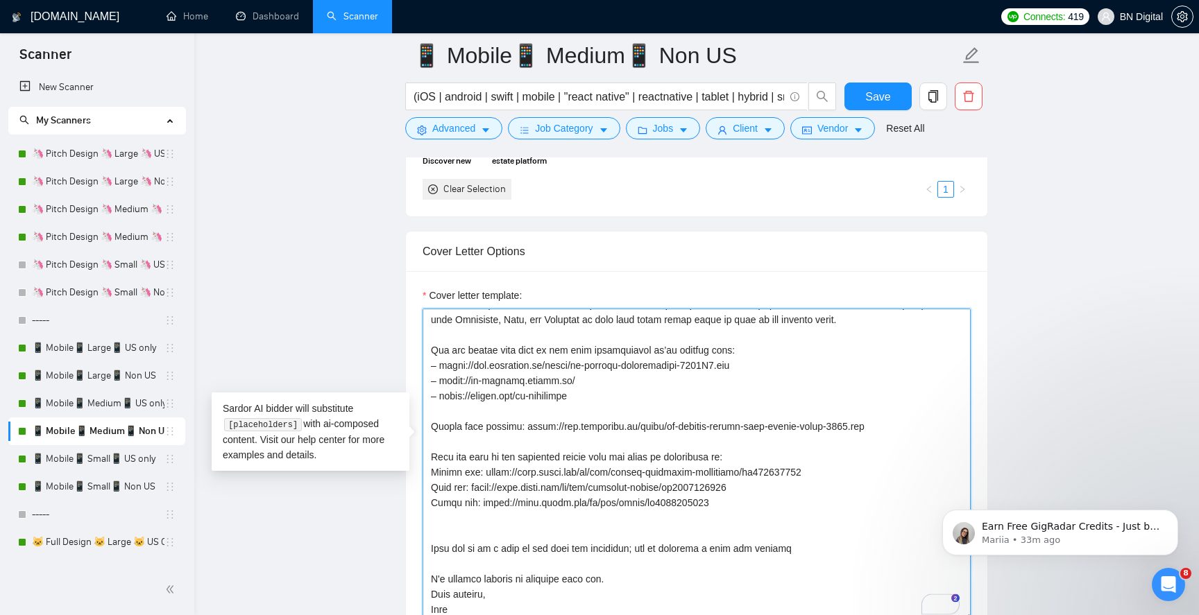
scroll to position [61, 0]
click at [459, 507] on textarea "Cover letter template:" at bounding box center [696, 465] width 548 height 312
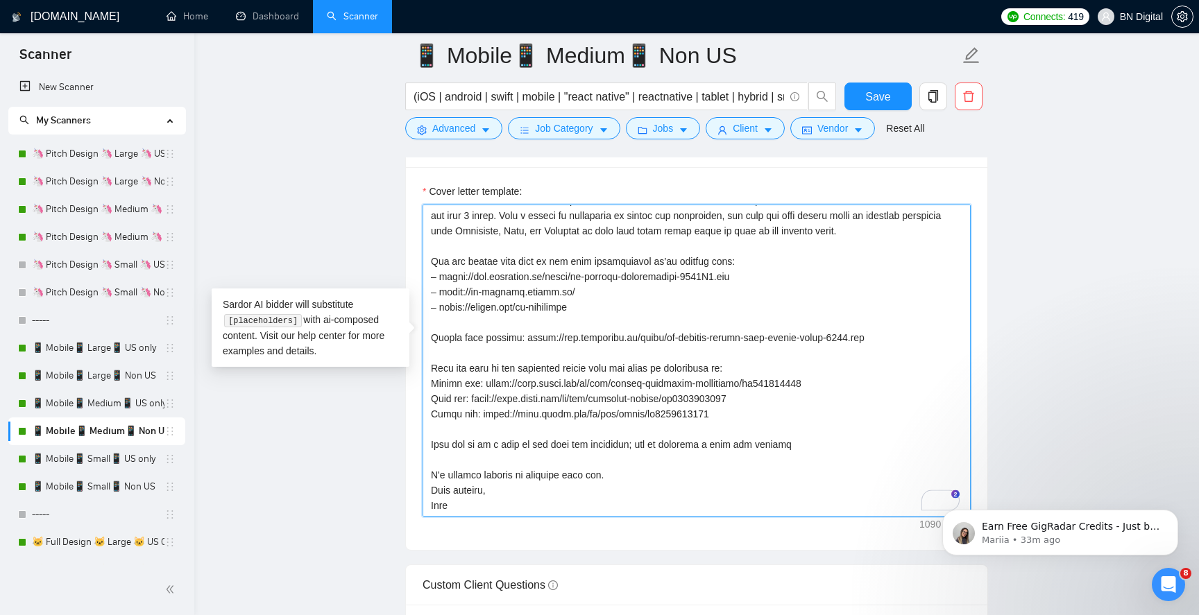
scroll to position [1810, 0]
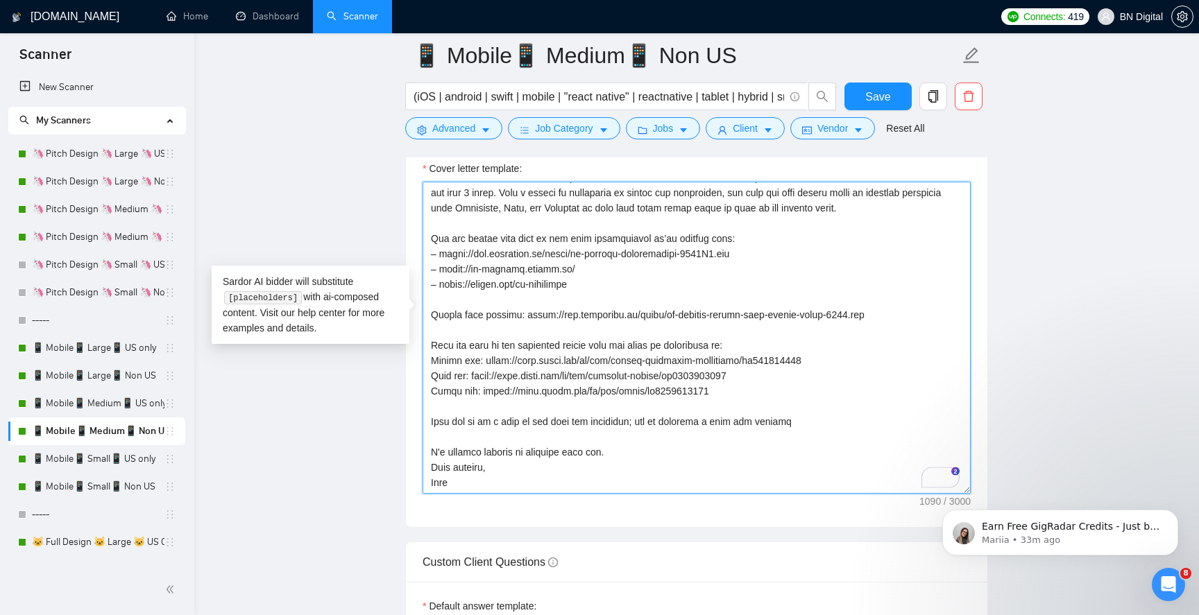
click at [438, 465] on textarea "Cover letter template:" at bounding box center [696, 338] width 548 height 312
paste textarea "ndrii"
type textarea "👋👋👋 Loremipsu, D si Ametco, adi elit seddoe temporinc utl etdolore ma AL Enimad…"
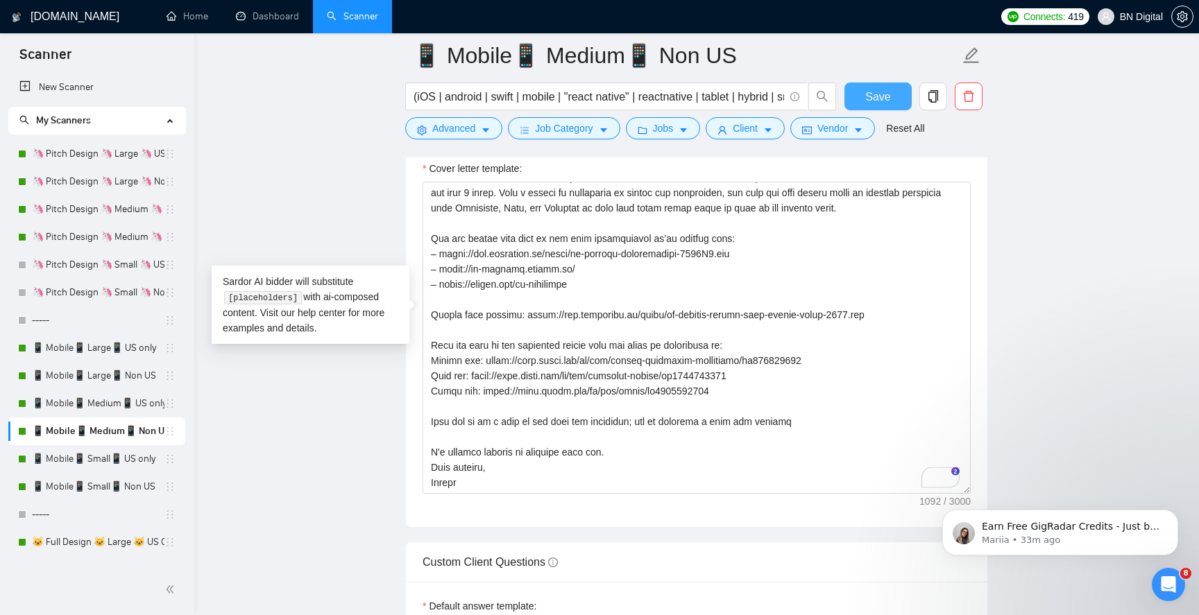
click at [879, 101] on span "Save" at bounding box center [877, 96] width 25 height 17
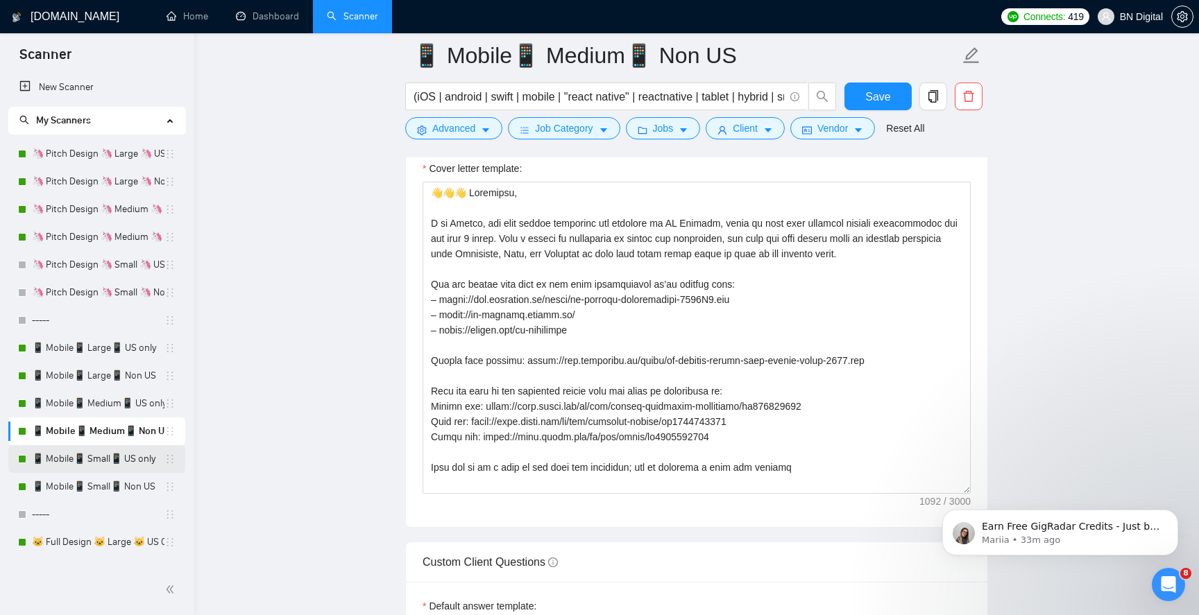
click at [119, 464] on link "📱 Mobile📱 Small📱 US only" at bounding box center [98, 459] width 132 height 28
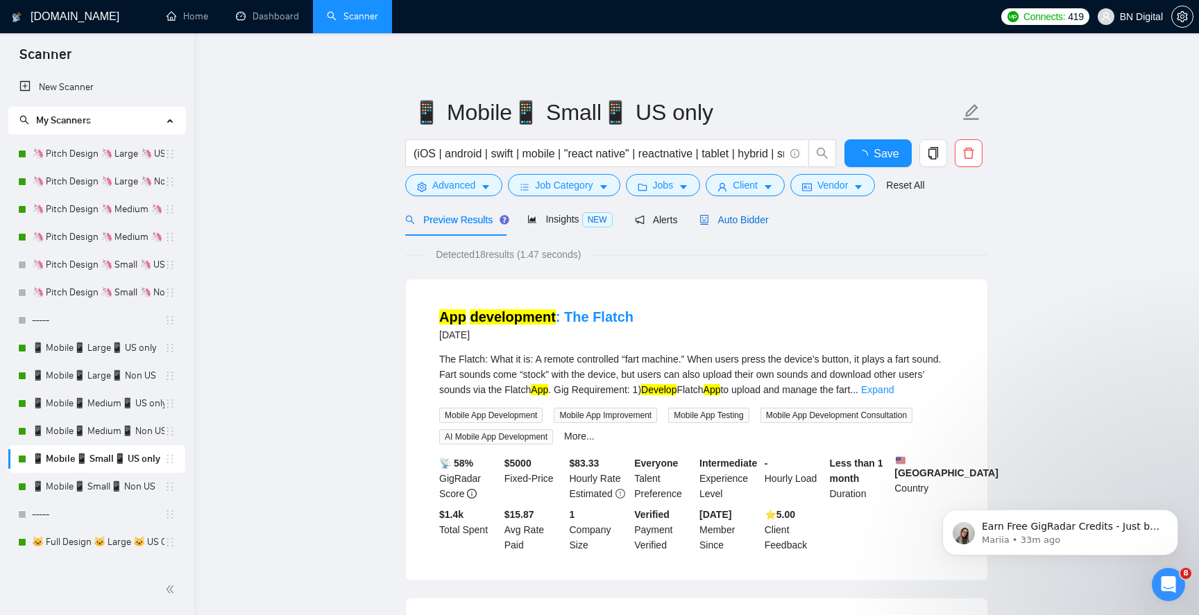
click at [763, 226] on div "Auto Bidder" at bounding box center [733, 219] width 69 height 15
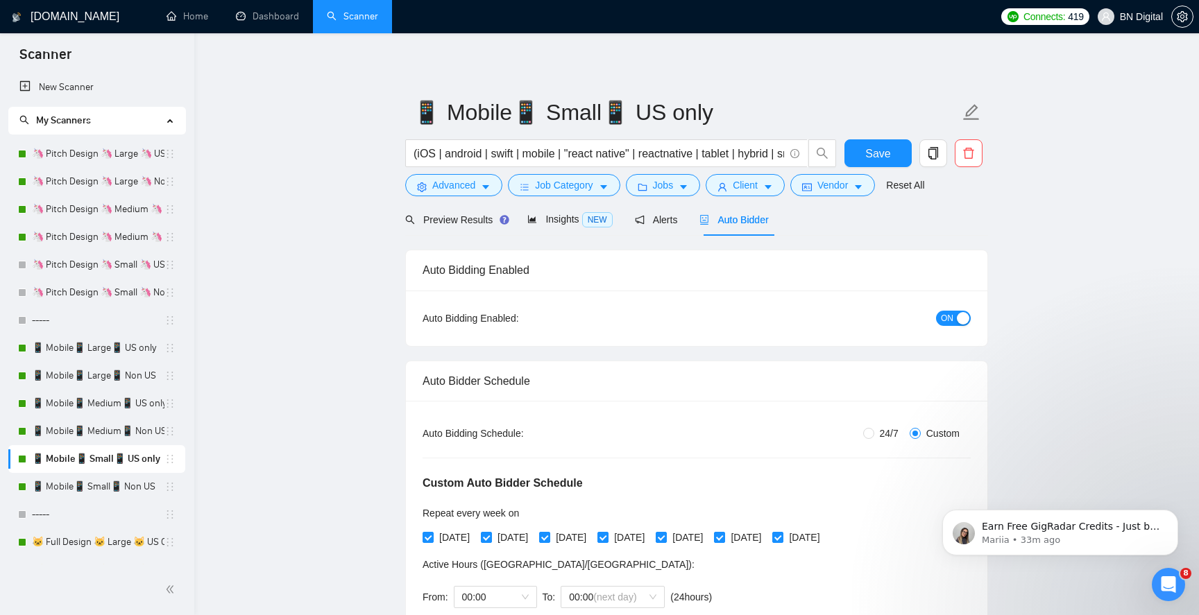
click at [954, 320] on button "ON" at bounding box center [953, 318] width 35 height 15
click at [883, 151] on span "Save" at bounding box center [877, 153] width 25 height 17
click at [103, 488] on link "📱 Mobile📱 Small📱 Non US" at bounding box center [98, 487] width 132 height 28
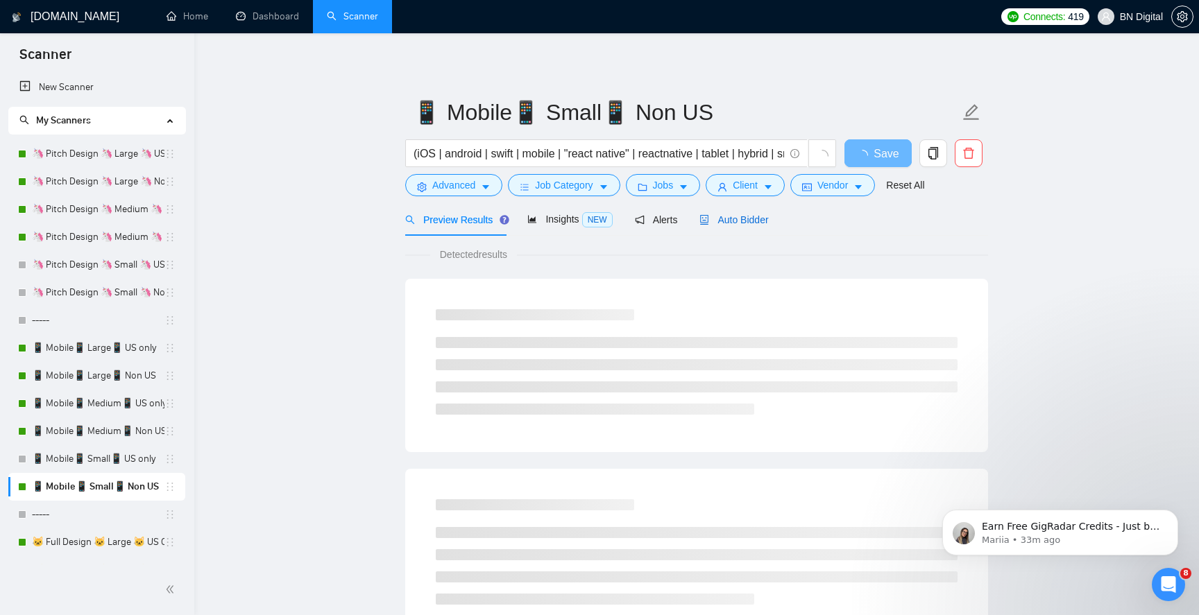
click at [732, 226] on div "Auto Bidder" at bounding box center [733, 219] width 69 height 15
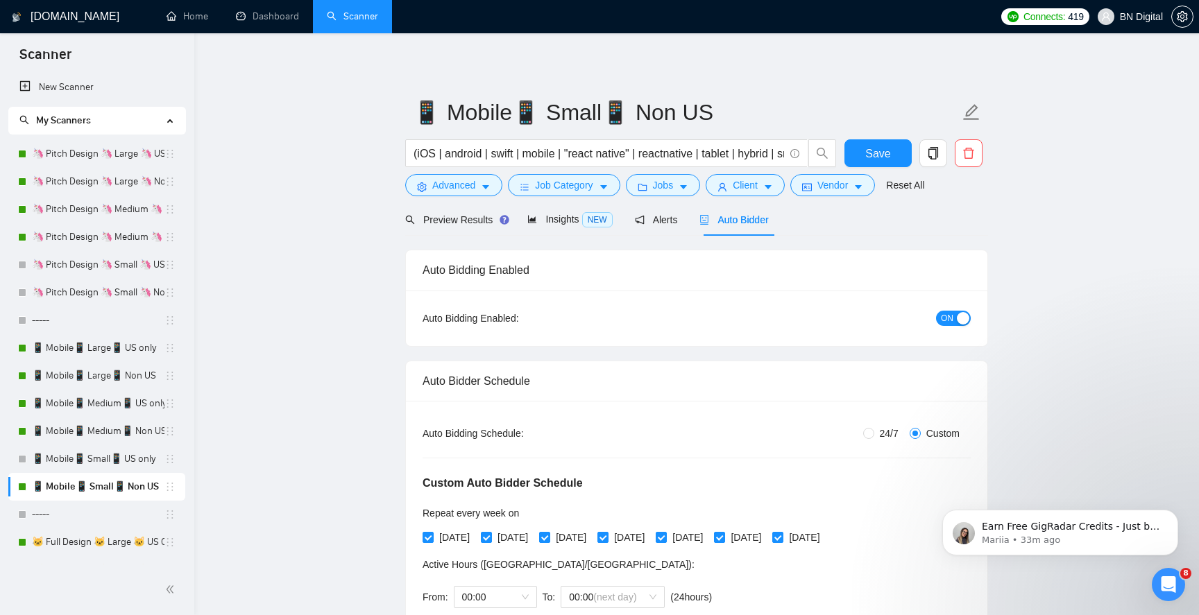
click at [941, 314] on span "ON" at bounding box center [947, 318] width 12 height 15
click at [882, 155] on span "Save" at bounding box center [877, 153] width 25 height 17
